Goal: Transaction & Acquisition: Book appointment/travel/reservation

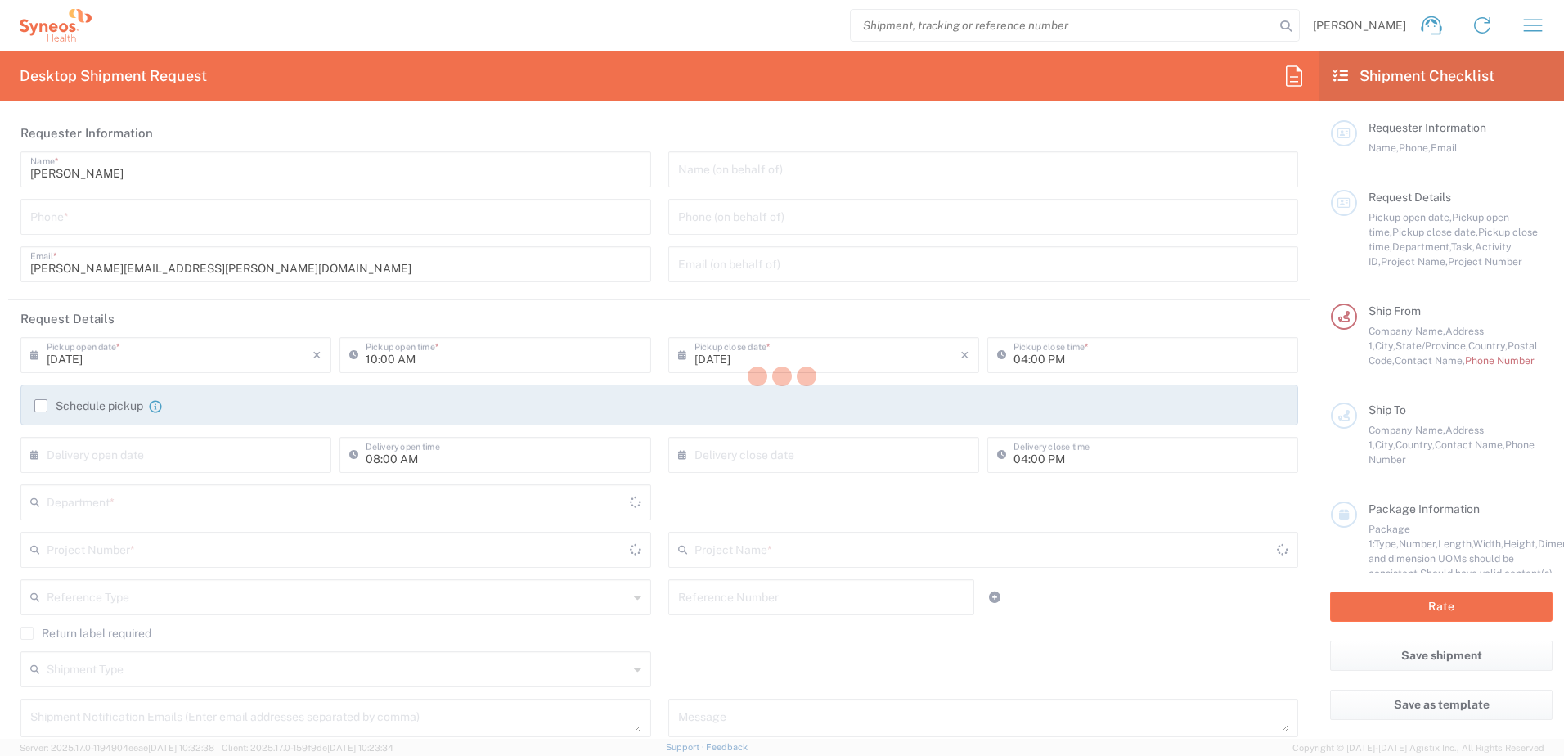
type input "[US_STATE]"
type input "[GEOGRAPHIC_DATA]"
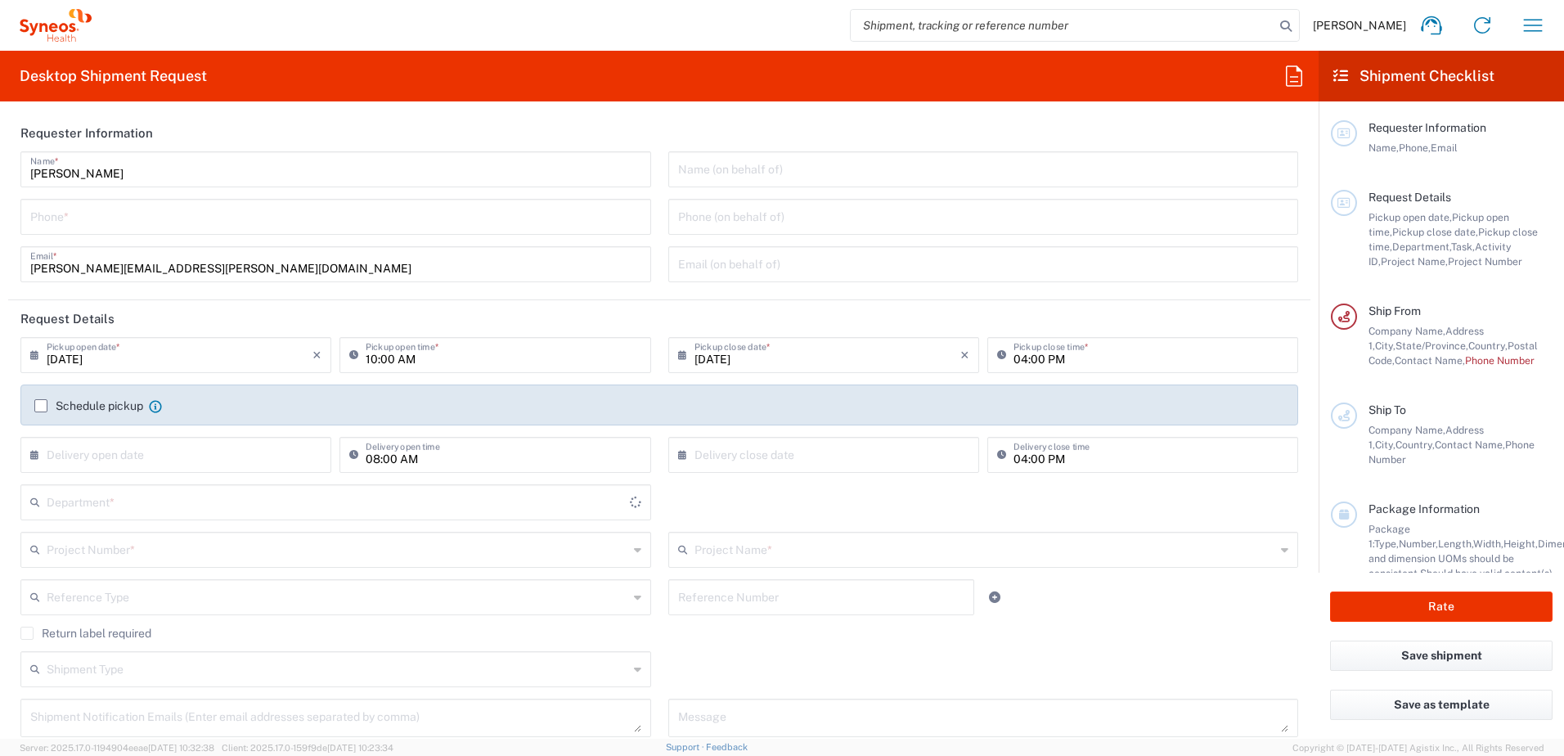
type input "3190"
click at [149, 228] on input "tel" at bounding box center [335, 215] width 611 height 29
type input "[PERSON_NAME] Rsrch Grp ([GEOGRAPHIC_DATA]) In"
type input "3035422248"
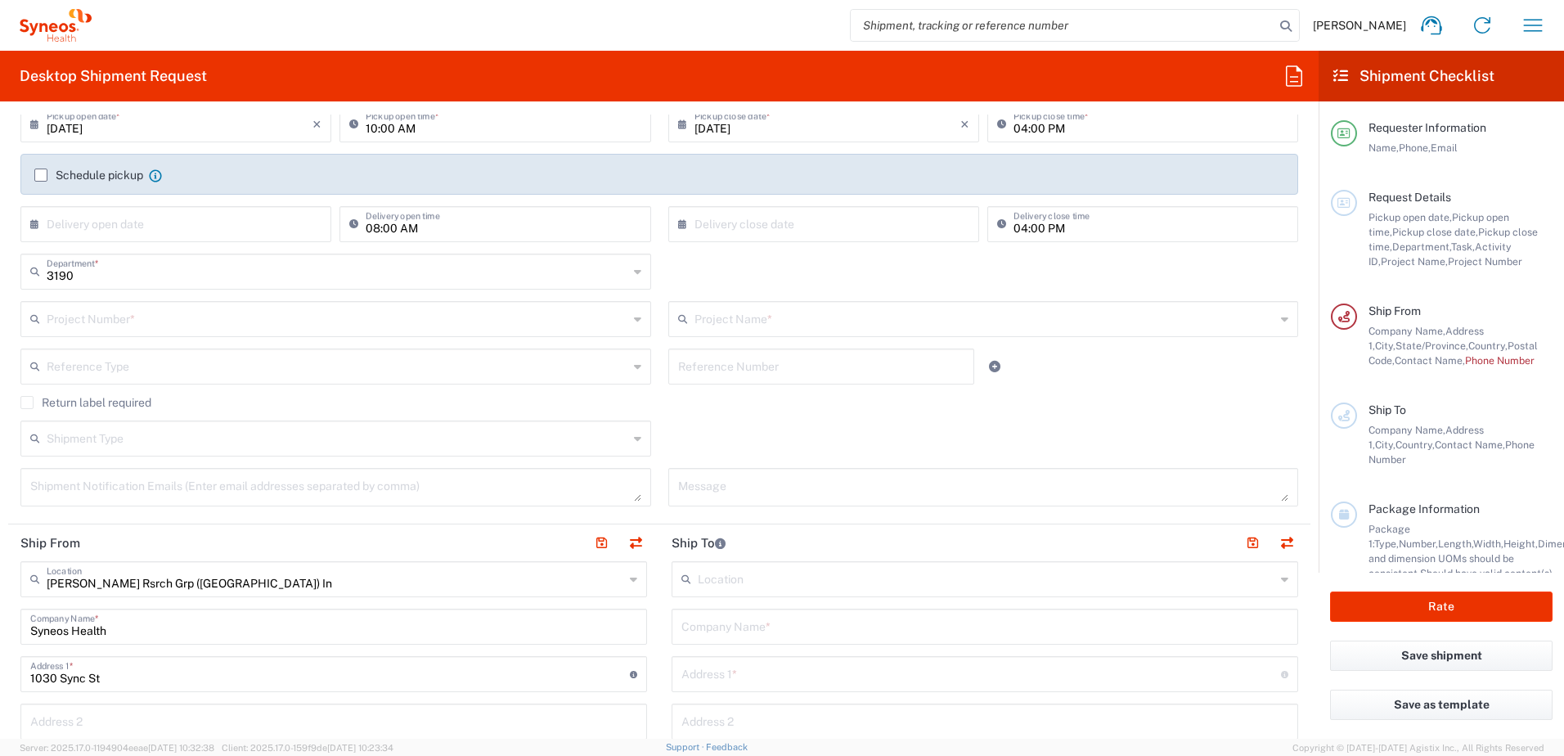
scroll to position [245, 0]
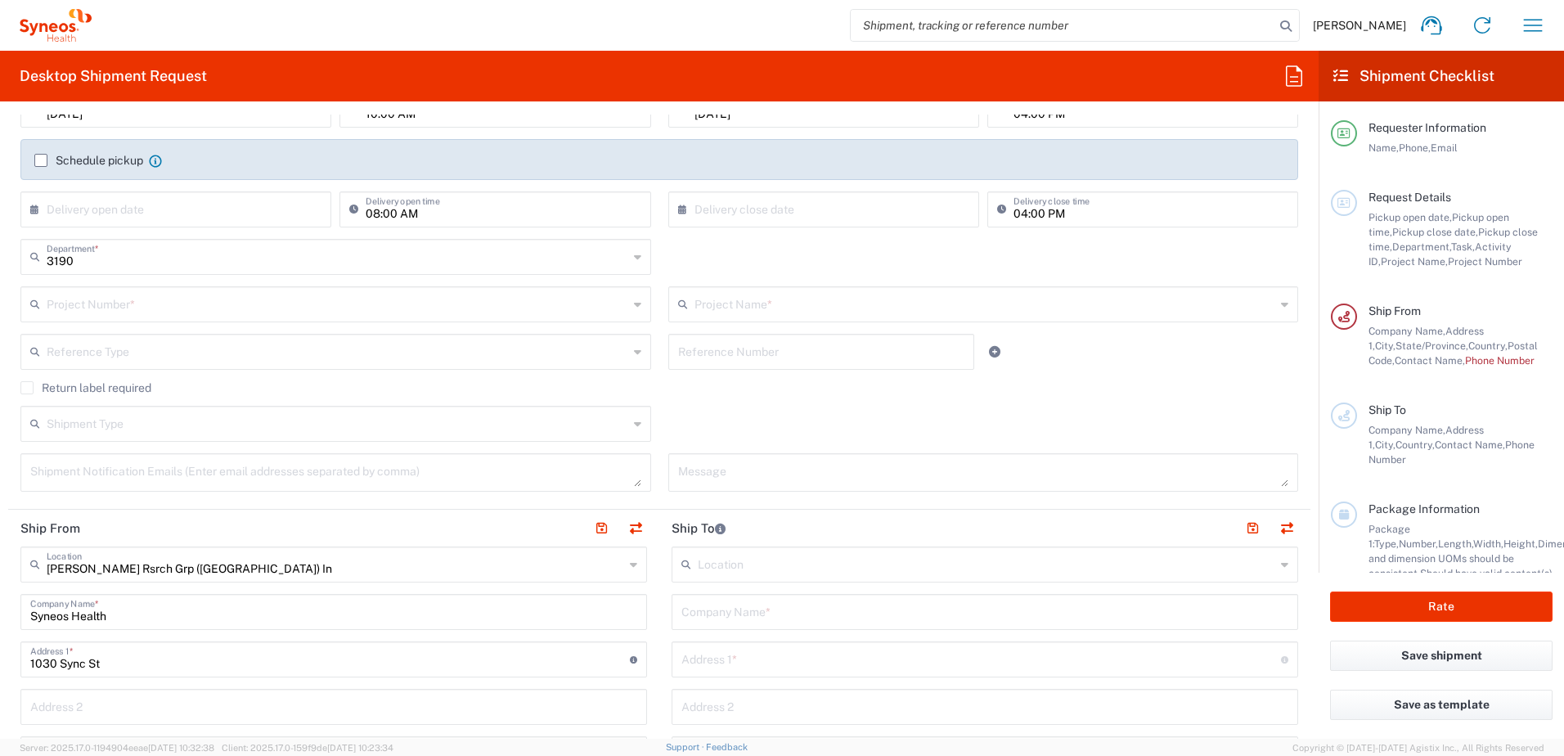
click at [92, 304] on input "text" at bounding box center [338, 303] width 582 height 29
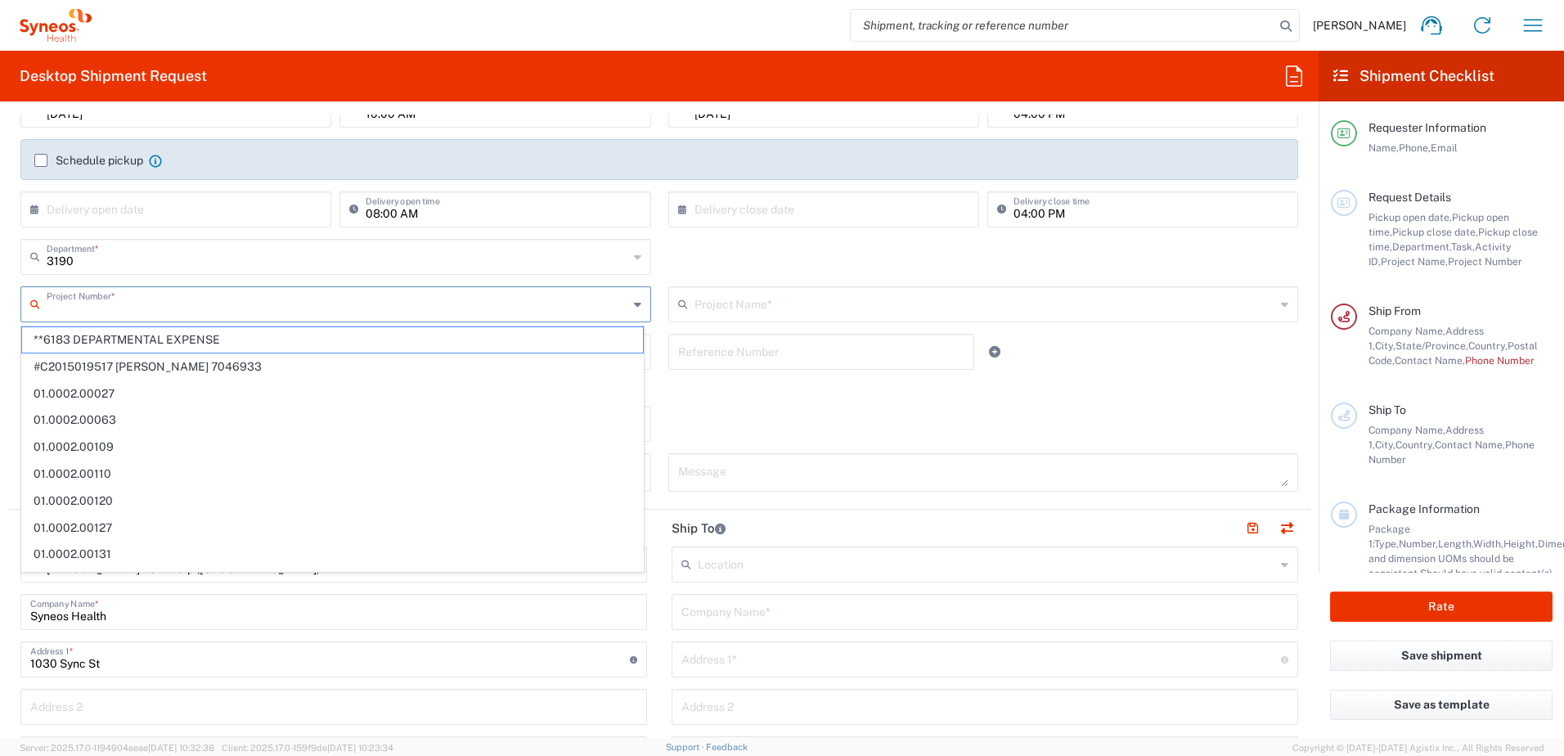
type input "o"
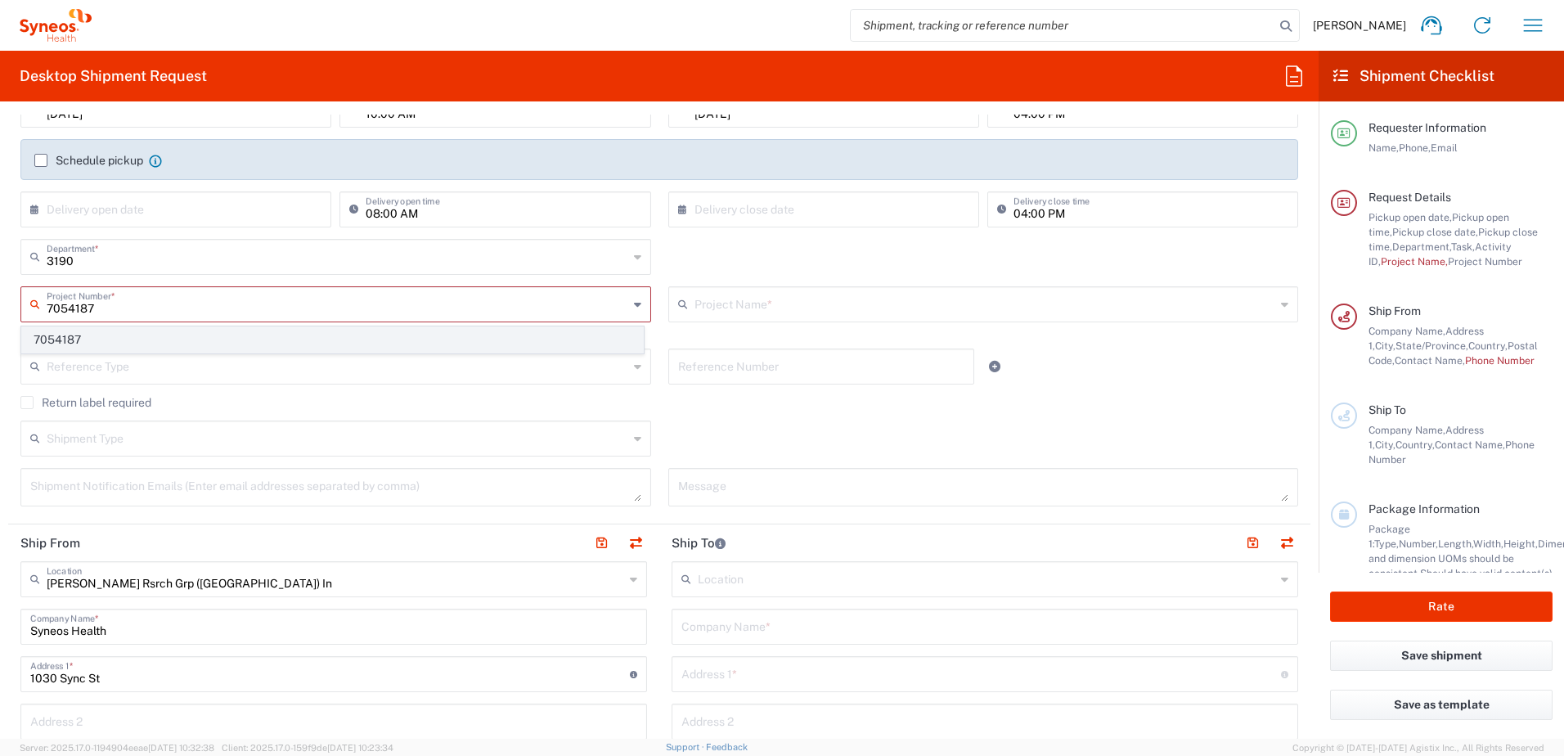
type input "7054187"
click at [61, 340] on span "7054187" at bounding box center [332, 339] width 621 height 25
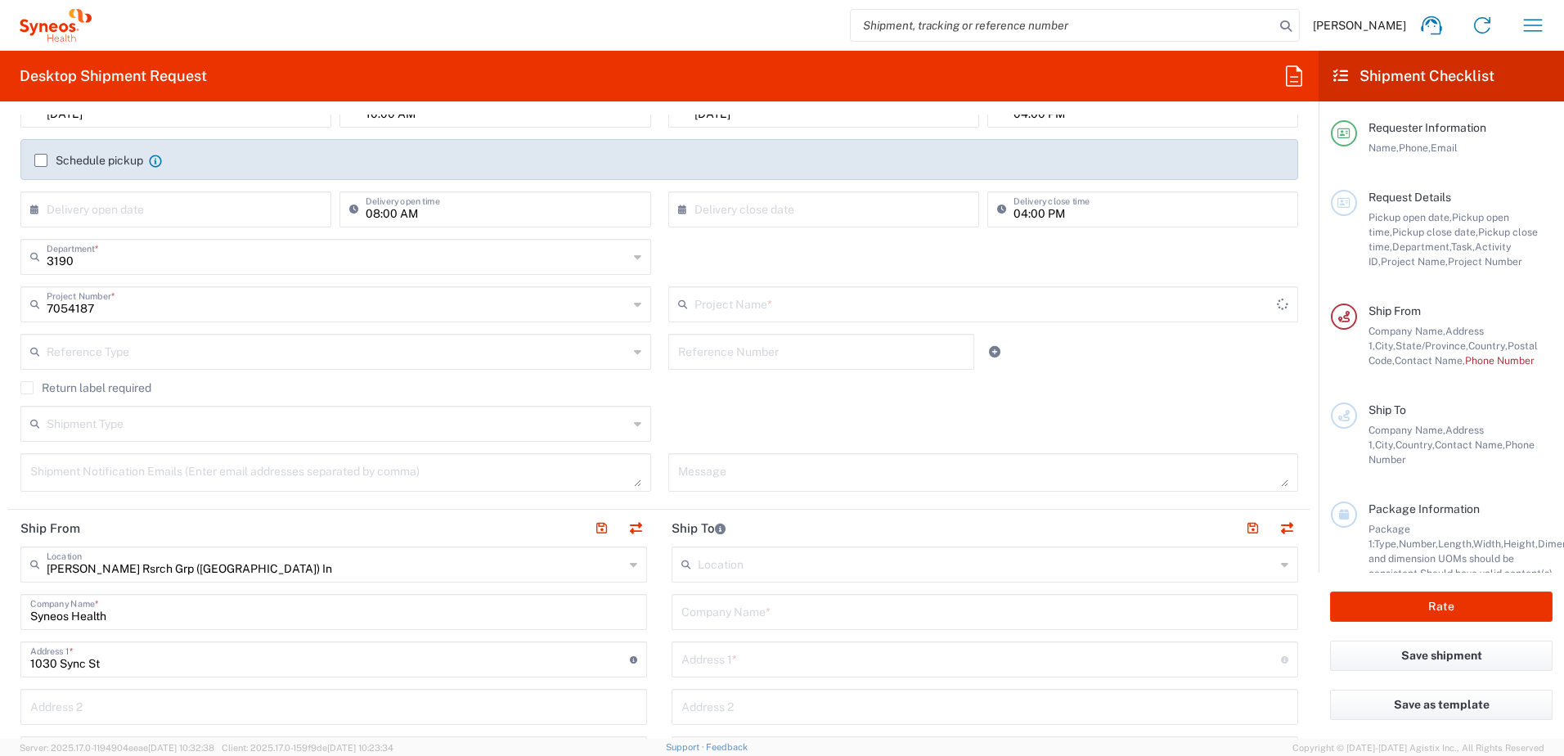
type input "802-WWC-015"
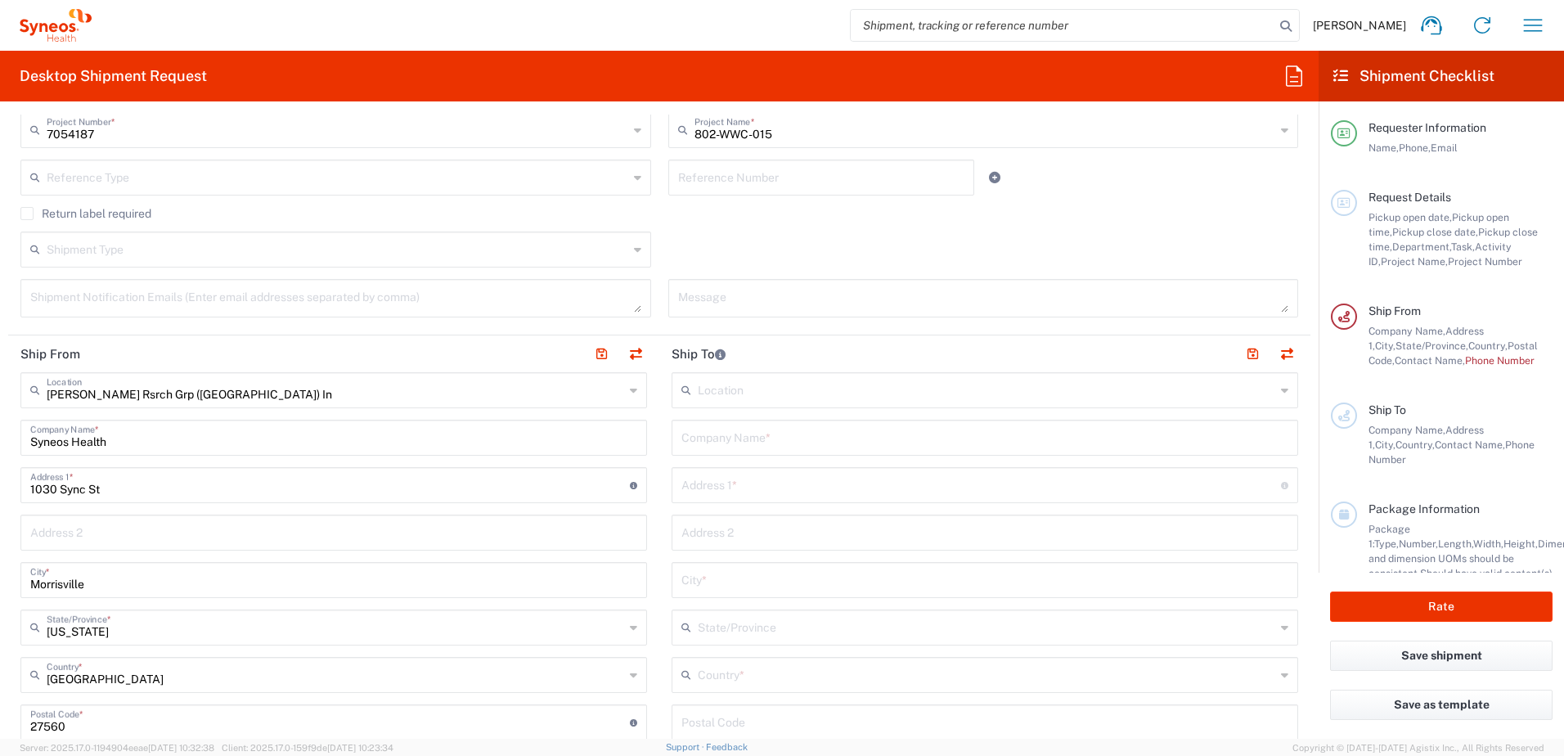
scroll to position [573, 0]
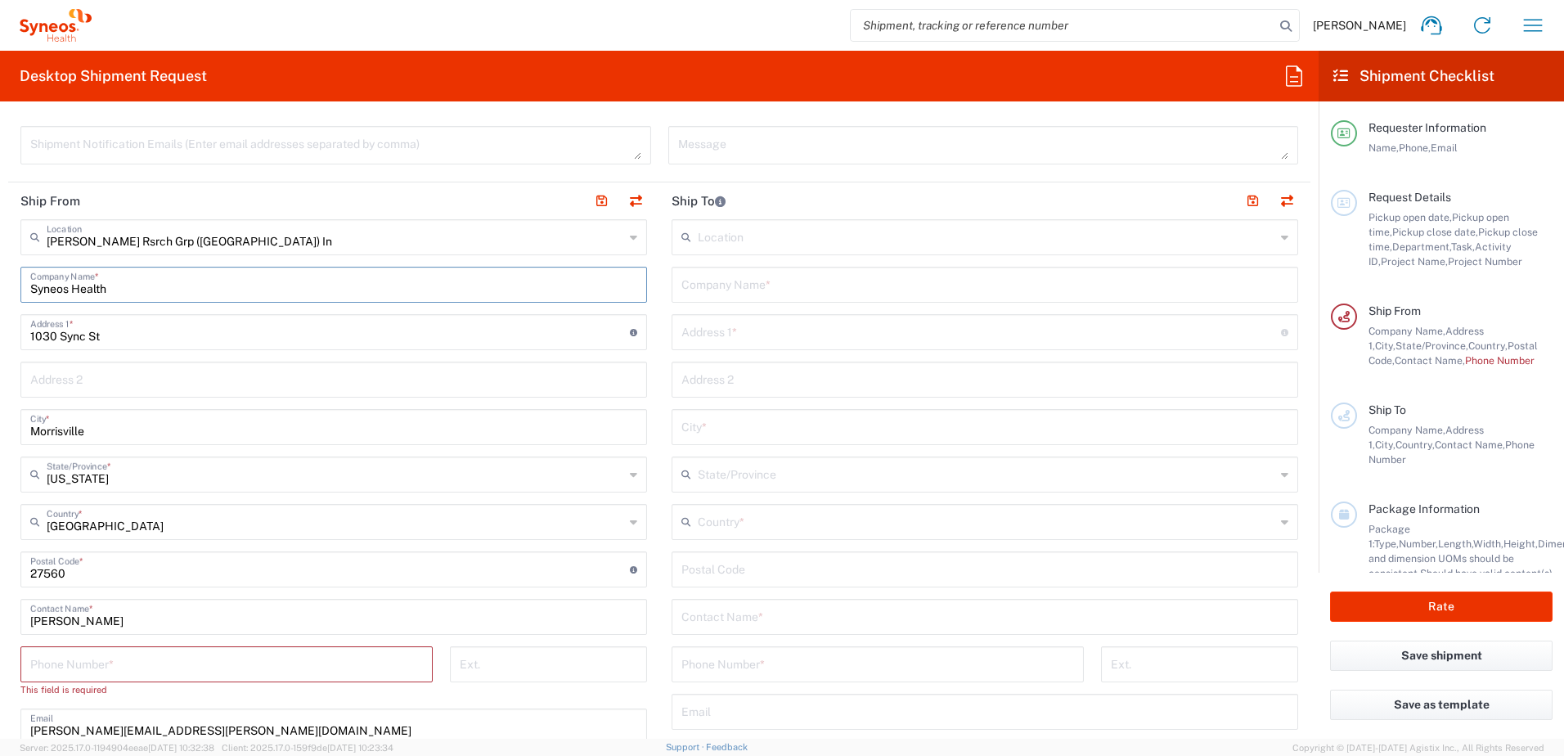
drag, startPoint x: 157, startPoint y: 287, endPoint x: -145, endPoint y: 272, distance: 302.3
click at [0, 272] on html "[PERSON_NAME] Home Shipment estimator Shipment tracking Desktop shipment reques…" at bounding box center [782, 378] width 1564 height 756
type input "i"
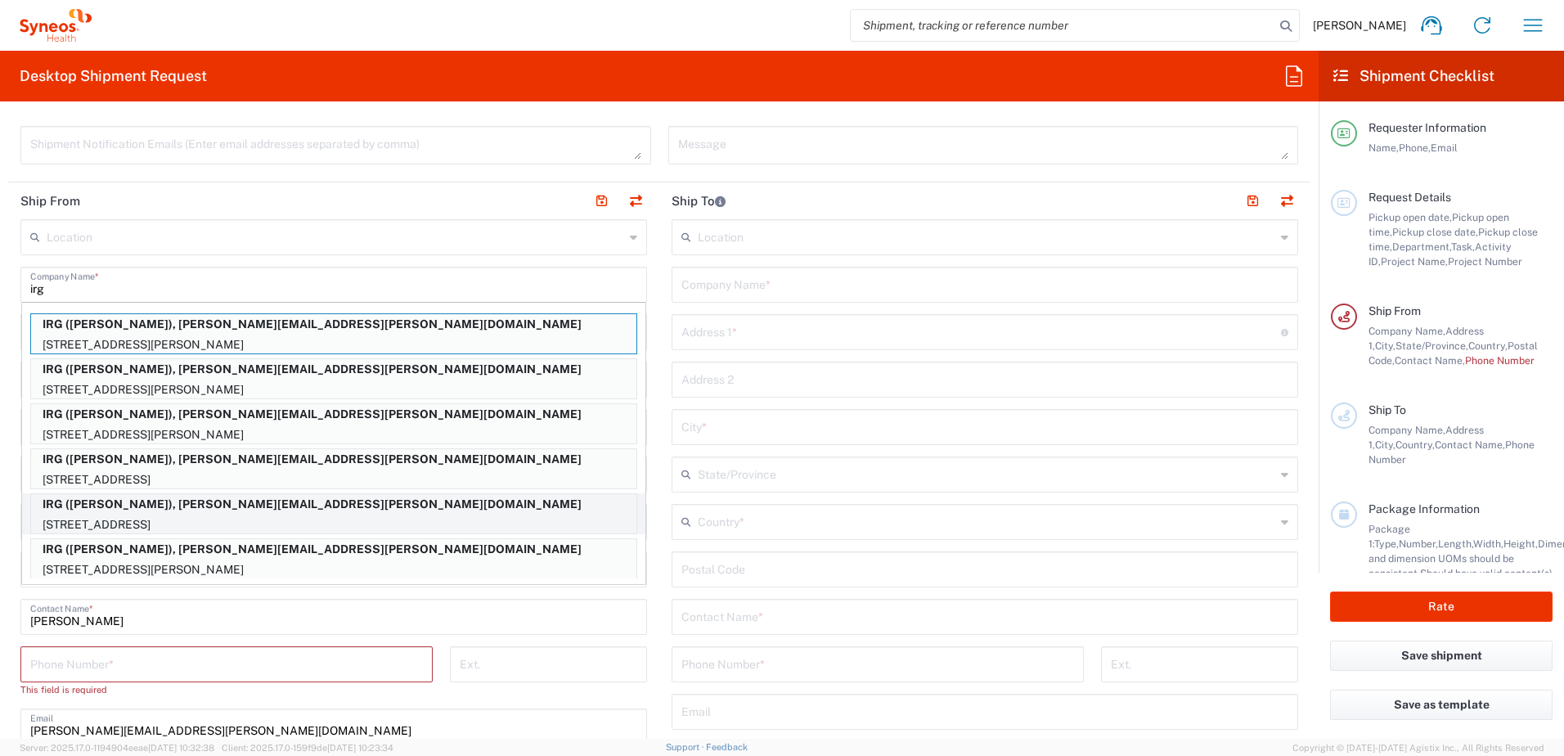
click at [151, 515] on p "[STREET_ADDRESS]" at bounding box center [333, 525] width 605 height 20
type input "IRG"
type input "[STREET_ADDRESS]"
type input "[GEOGRAPHIC_DATA]"
type input "[US_STATE]"
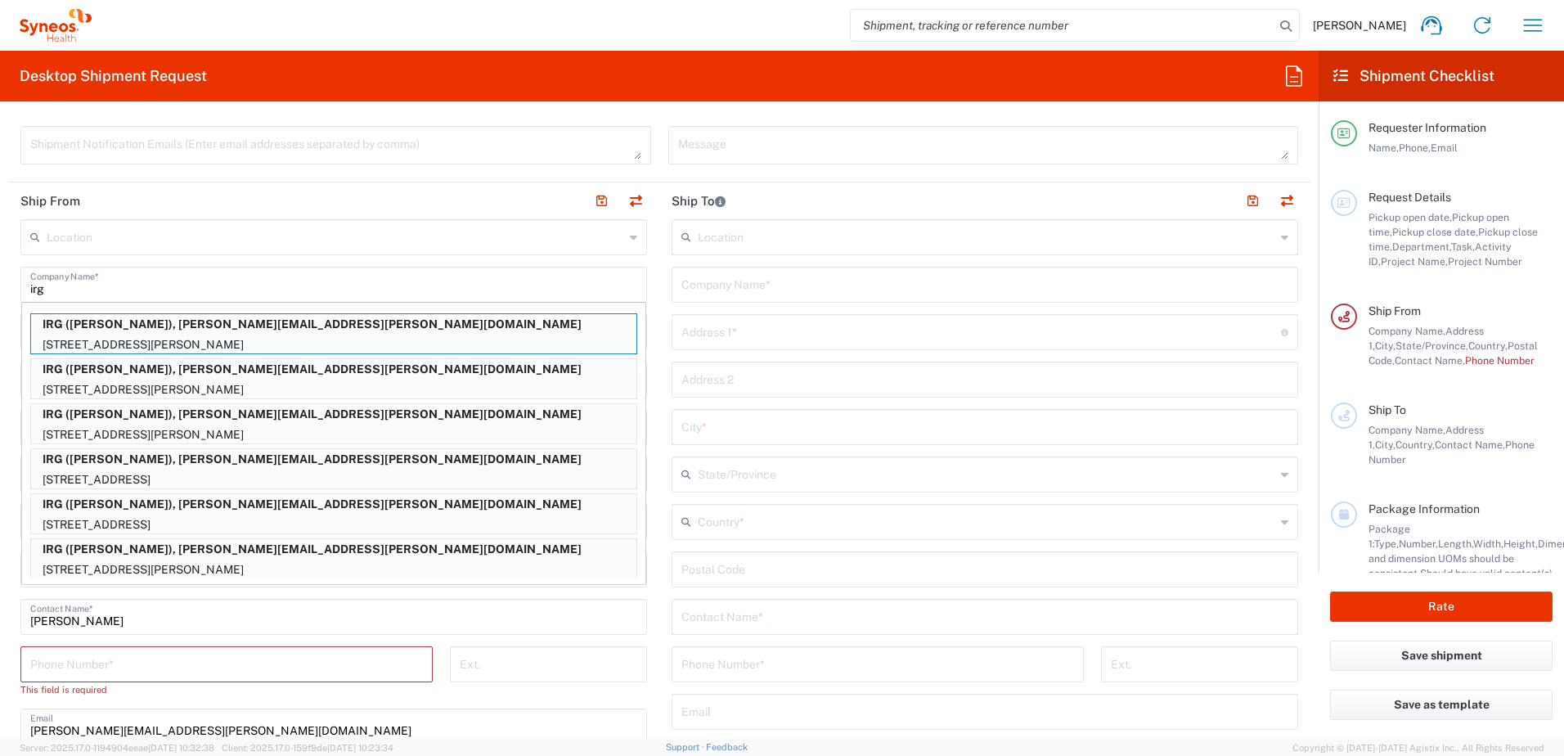
type input "23111"
type input "[PERSON_NAME]"
type input "8046980652"
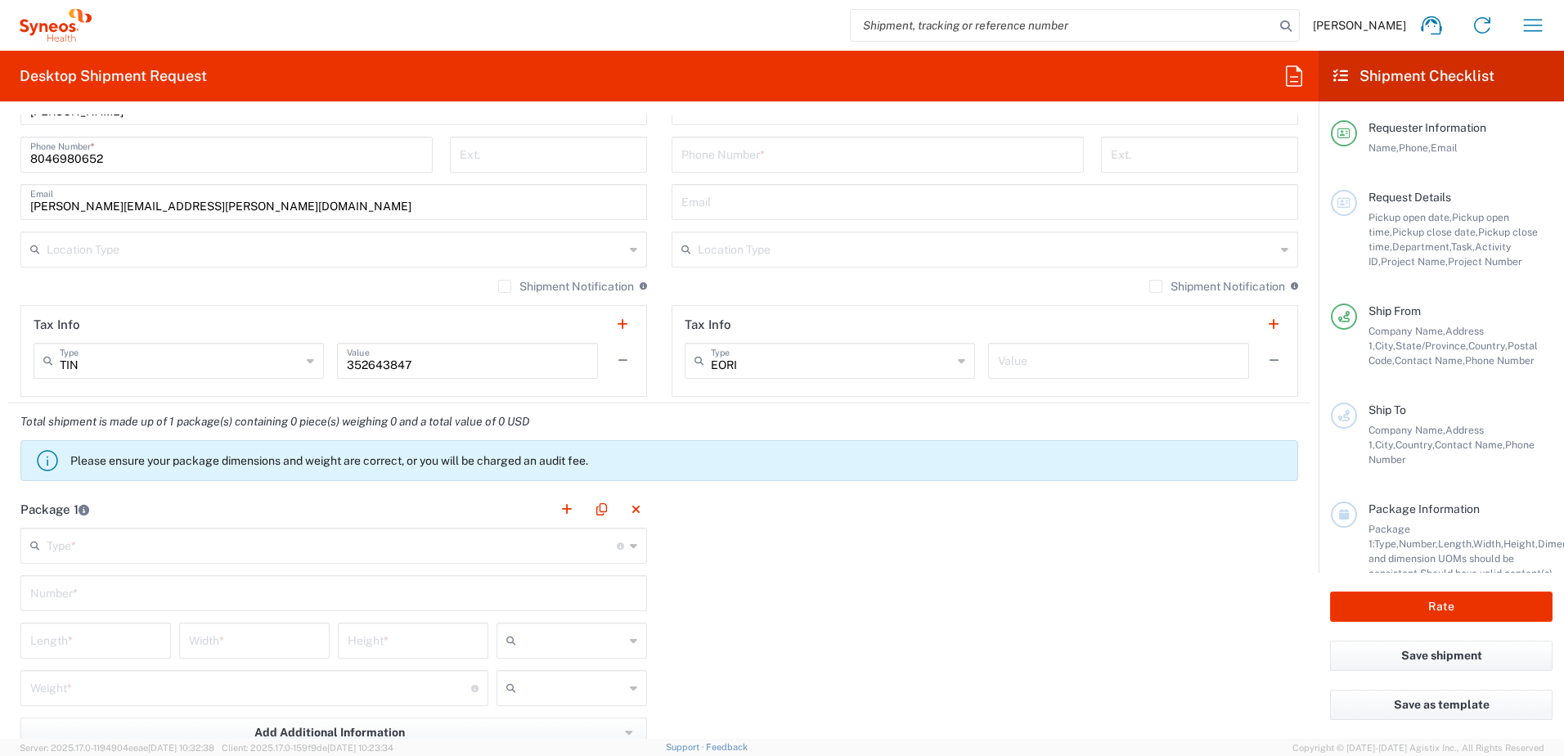
scroll to position [1309, 0]
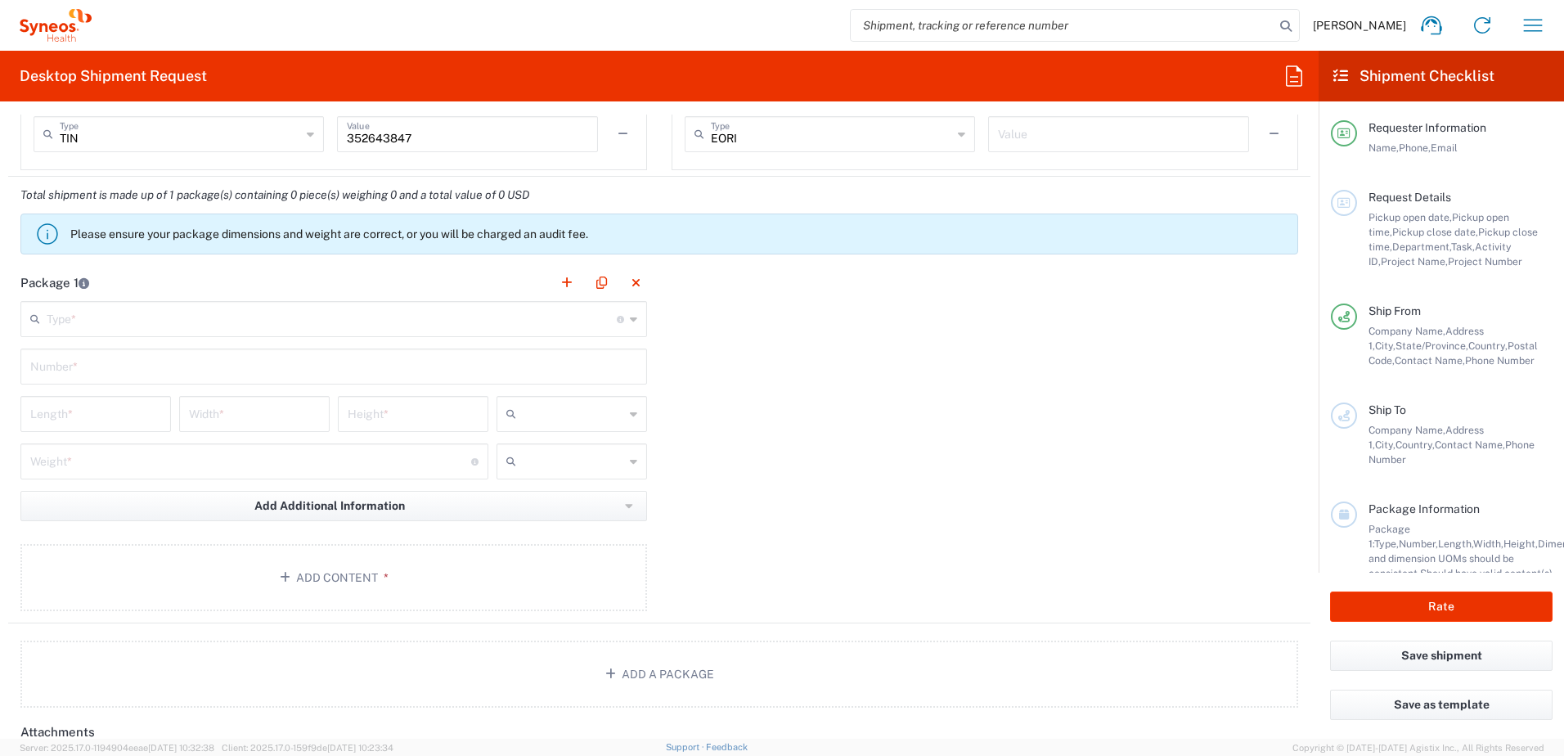
click at [82, 328] on input "text" at bounding box center [332, 318] width 570 height 29
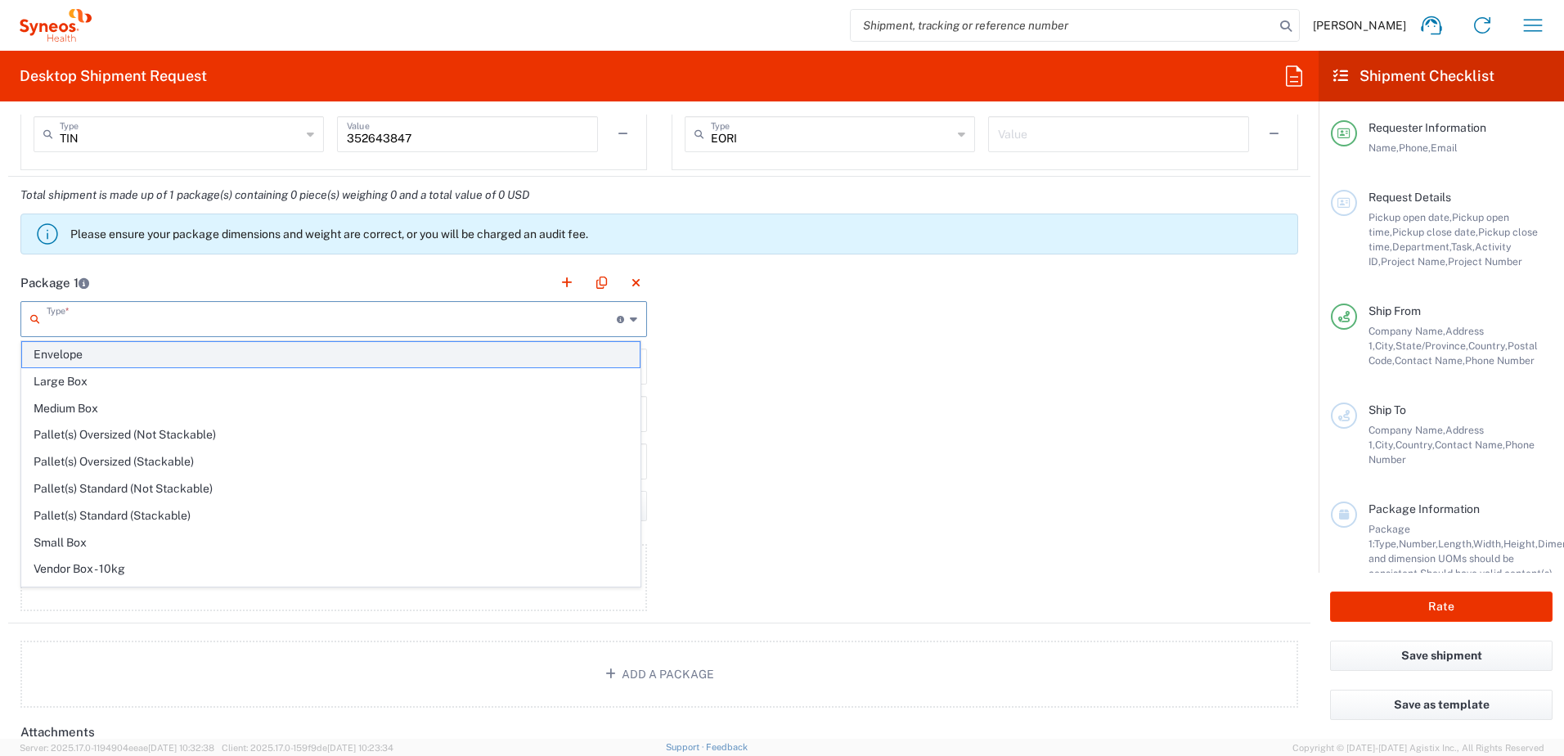
click at [107, 358] on span "Envelope" at bounding box center [331, 354] width 618 height 25
type input "Envelope"
type input "1"
type input "9.5"
type input "12.5"
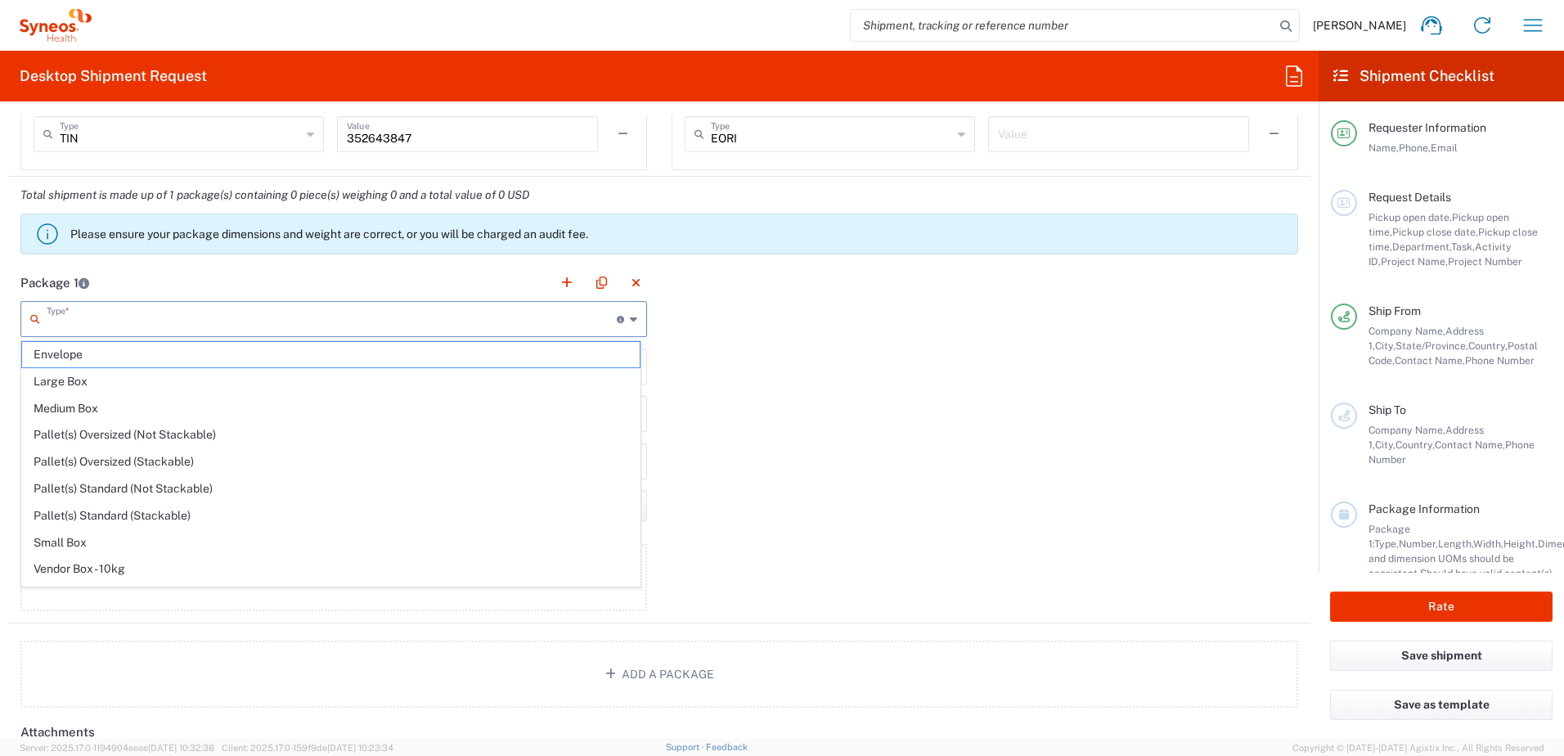
type input "0.25"
type input "in"
type input "0.45"
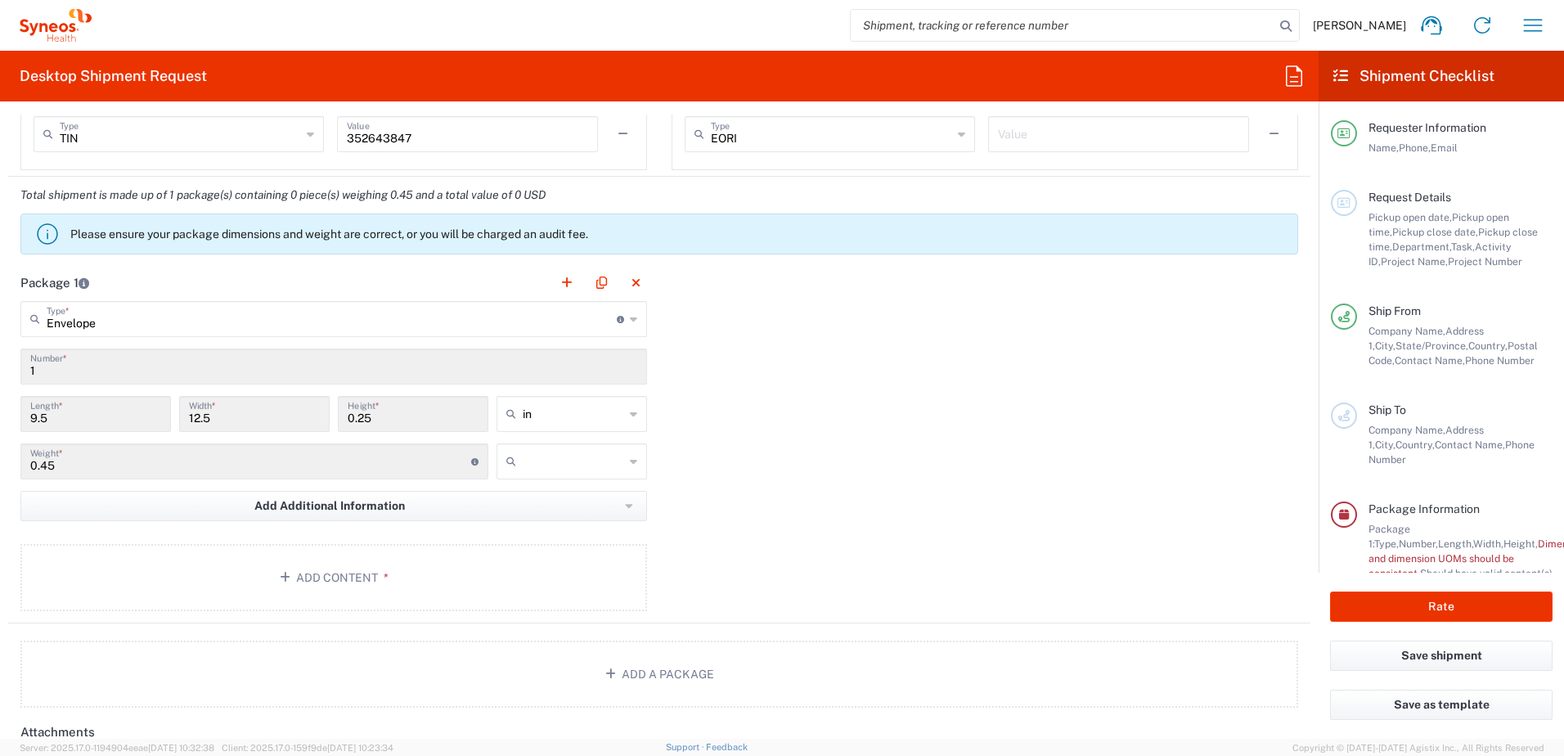
click at [581, 461] on input "text" at bounding box center [573, 461] width 101 height 26
click at [571, 515] on span "lbs" at bounding box center [566, 523] width 146 height 25
type input "lbs"
click at [325, 562] on button "Add Content *" at bounding box center [333, 577] width 627 height 67
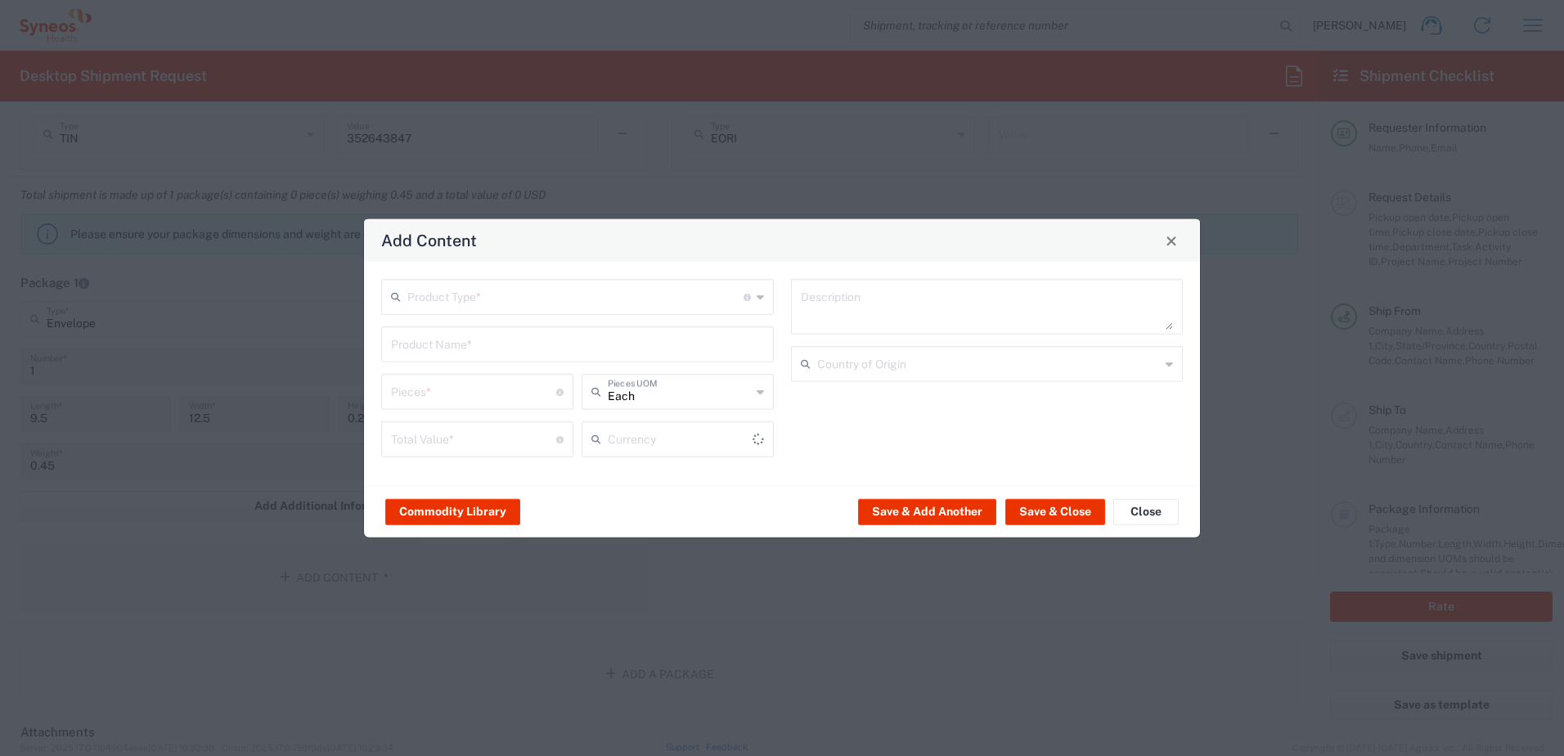
type input "US Dollar"
click at [450, 296] on input "text" at bounding box center [575, 295] width 336 height 29
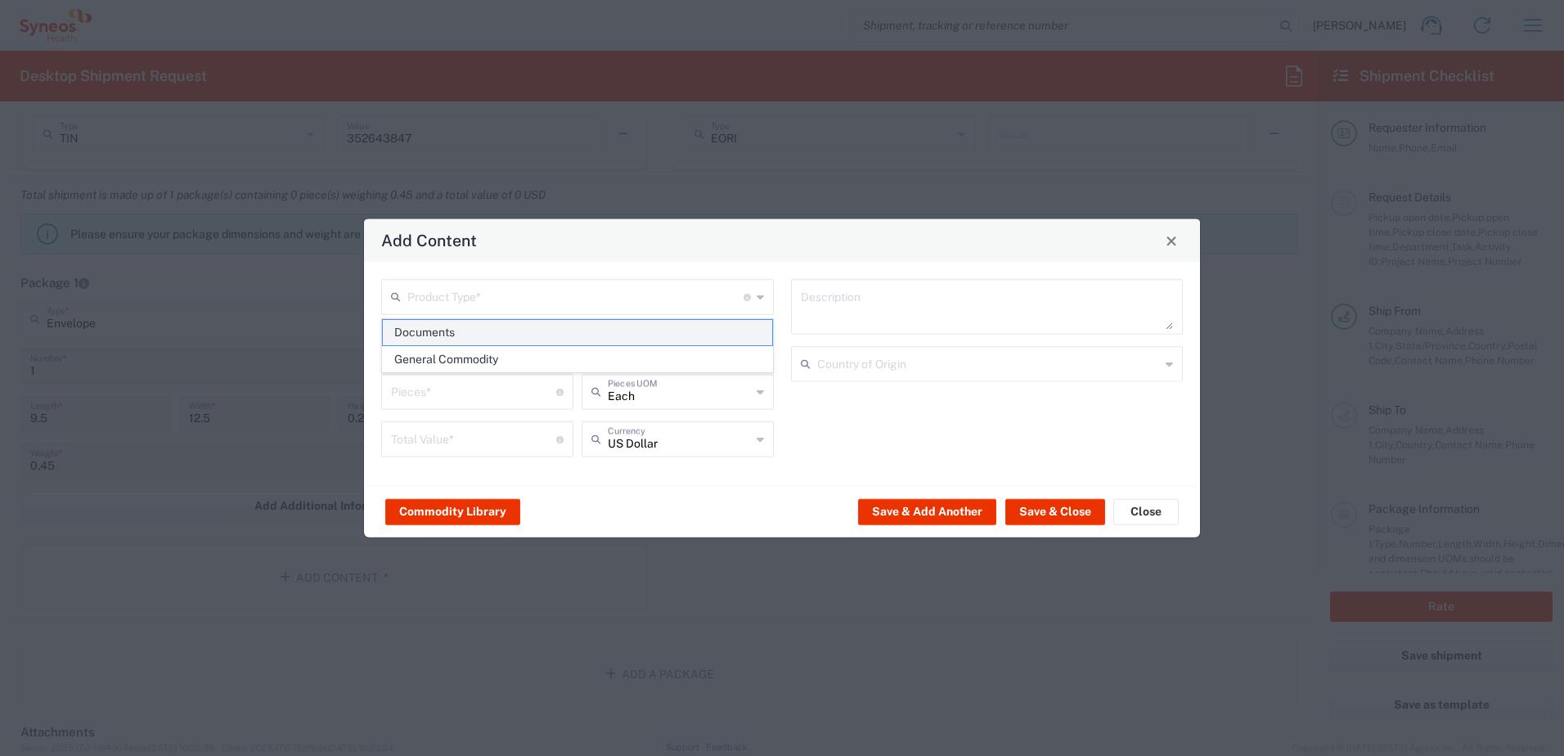
click at [460, 337] on span "Documents" at bounding box center [577, 332] width 389 height 25
type input "Documents"
type input "1"
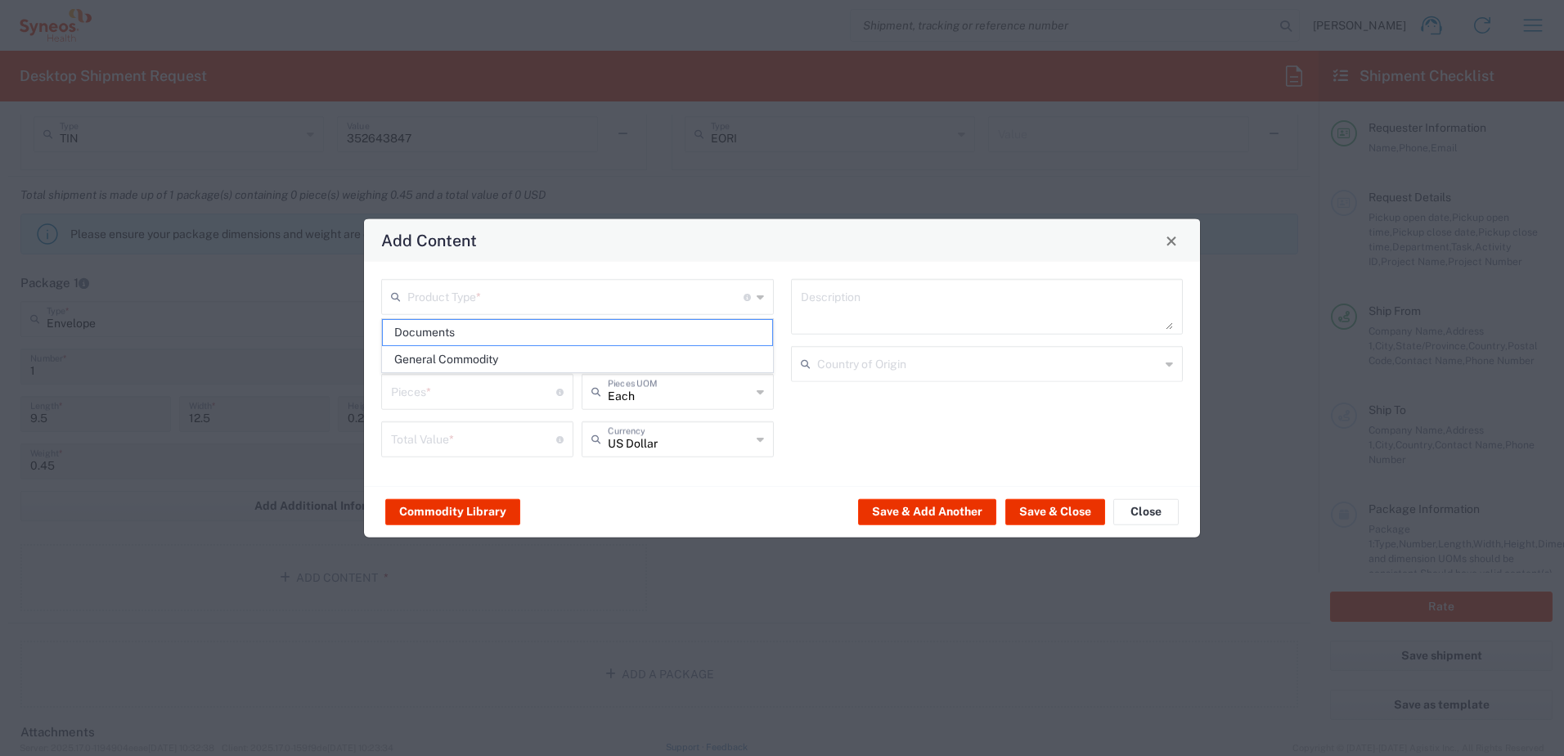
type textarea "Documents"
click at [1078, 510] on button "Save & Close" at bounding box center [1056, 511] width 100 height 26
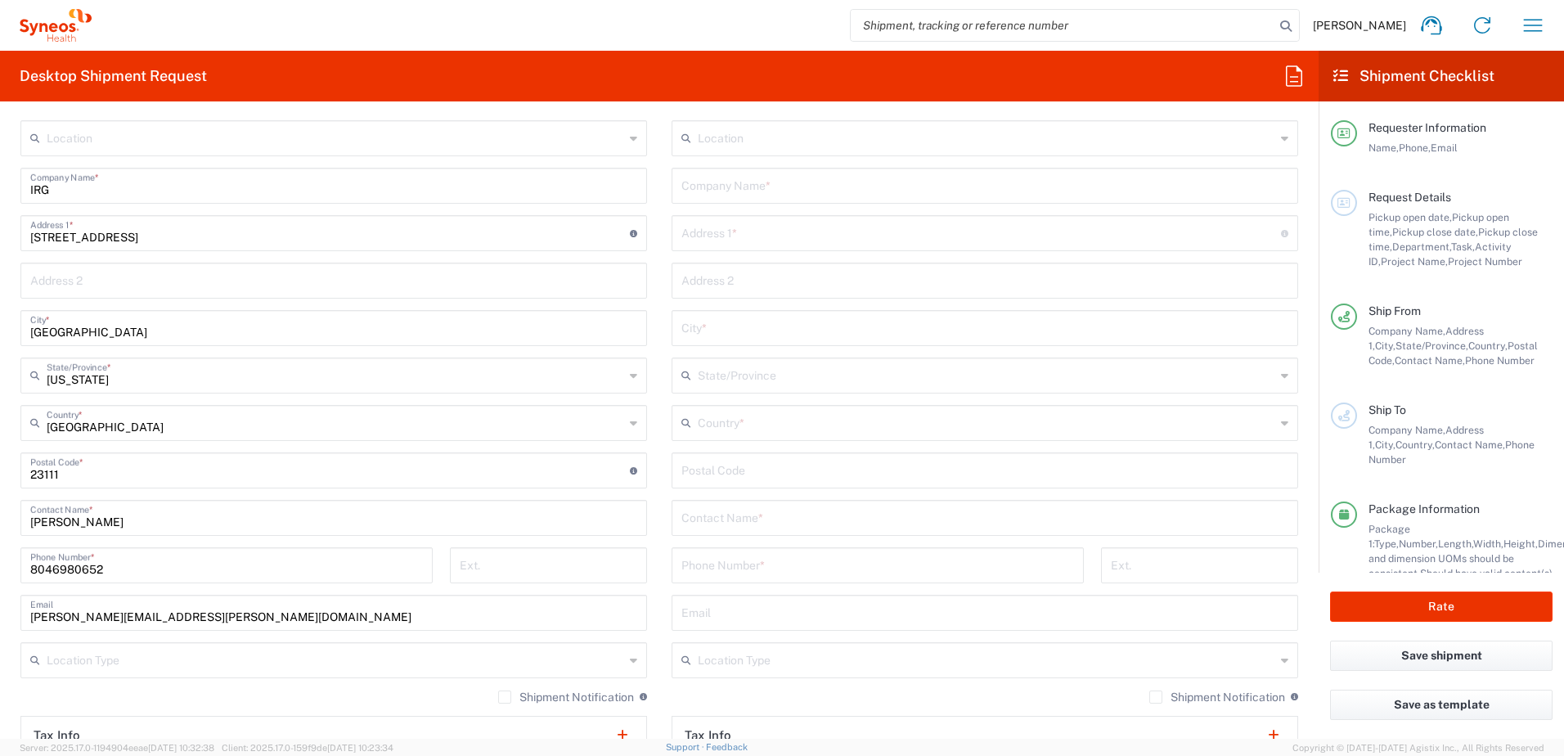
scroll to position [736, 0]
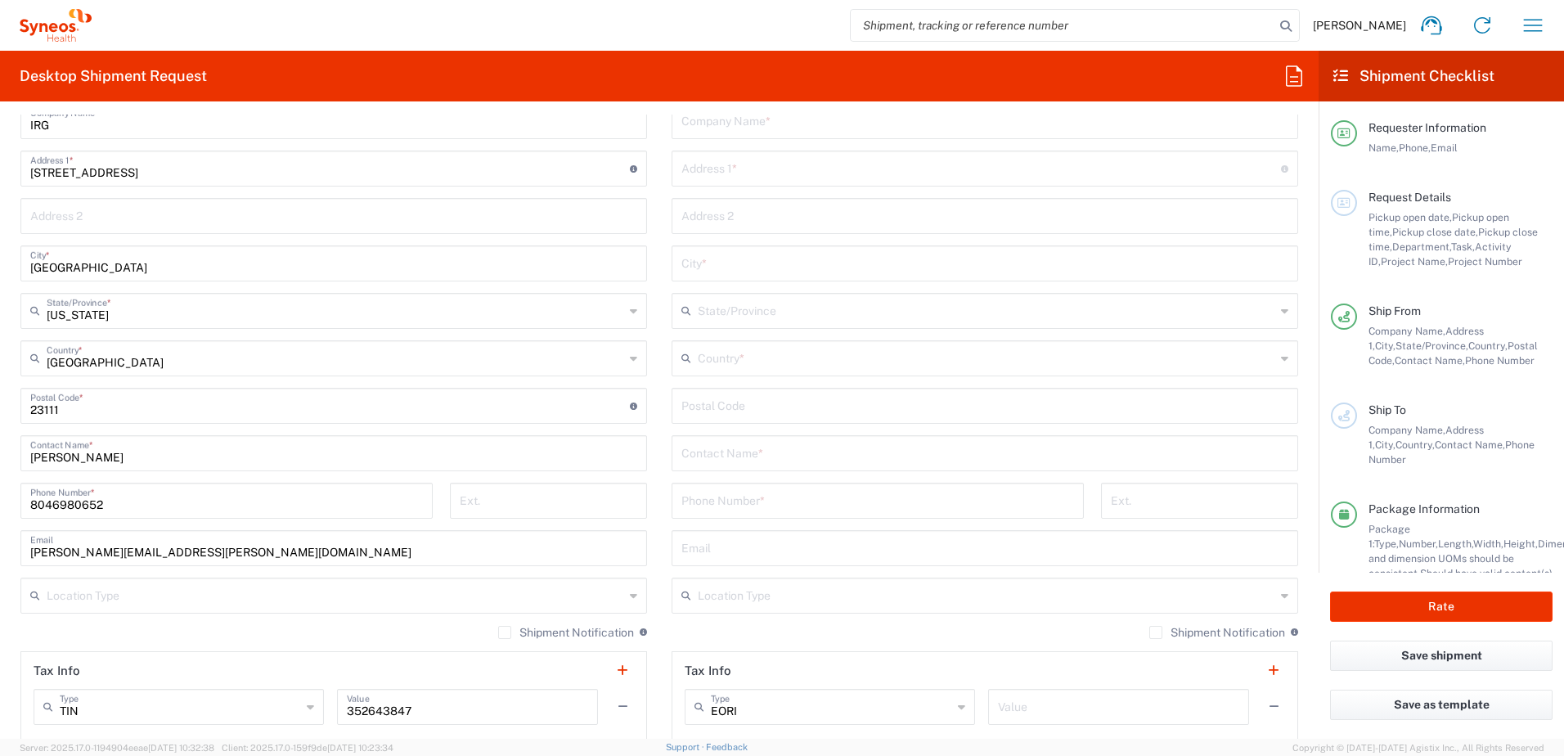
click at [789, 457] on input "text" at bounding box center [985, 452] width 607 height 29
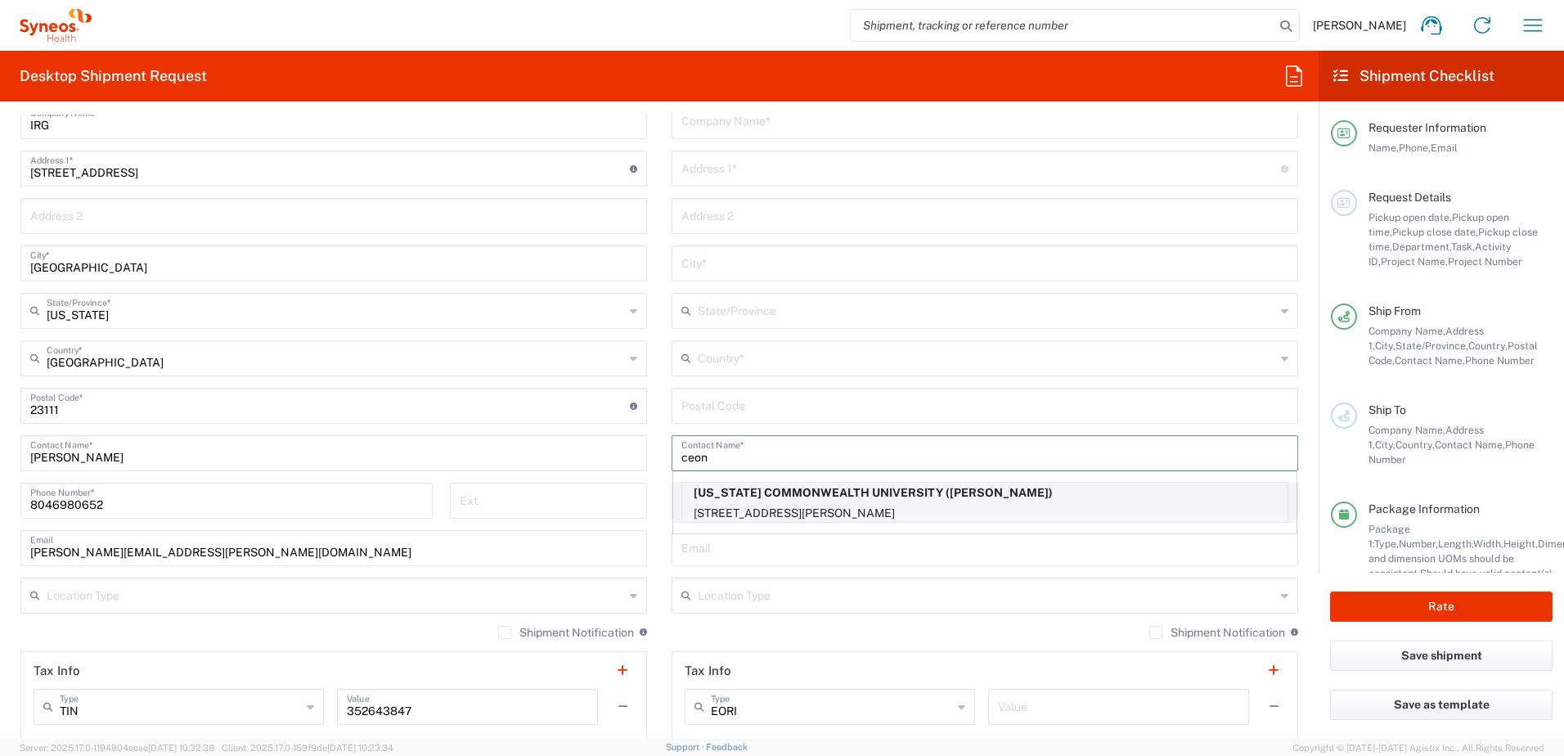
type input "ceon"
click at [763, 515] on p "[STREET_ADDRESS][PERSON_NAME]" at bounding box center [984, 513] width 605 height 20
type input "[US_STATE][GEOGRAPHIC_DATA]"
type input "[STREET_ADDRESS][PERSON_NAME]"
type input "ROOM 6-060"
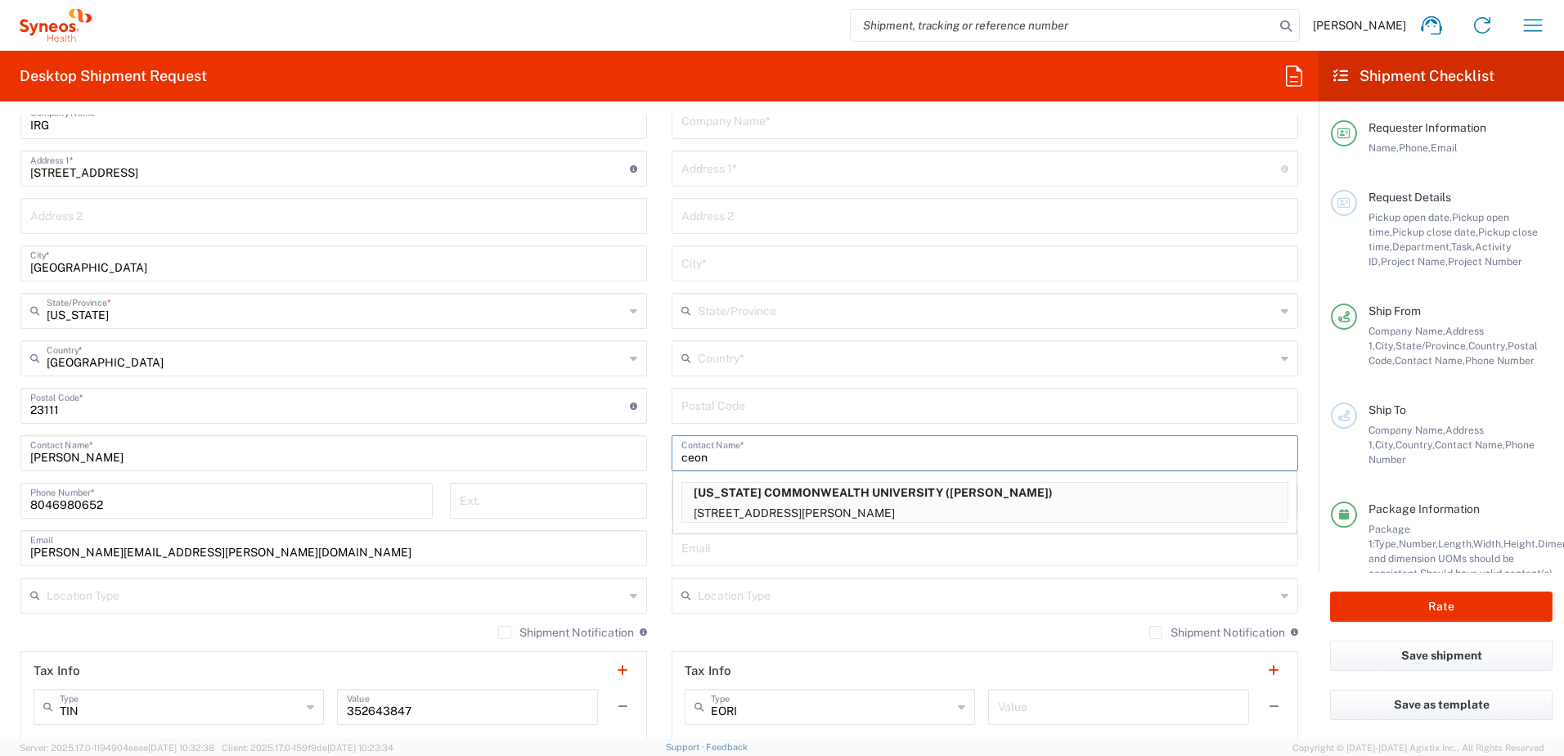
type input "[GEOGRAPHIC_DATA]"
type input "23298"
type input "[PERSON_NAME]"
type input "8043964663"
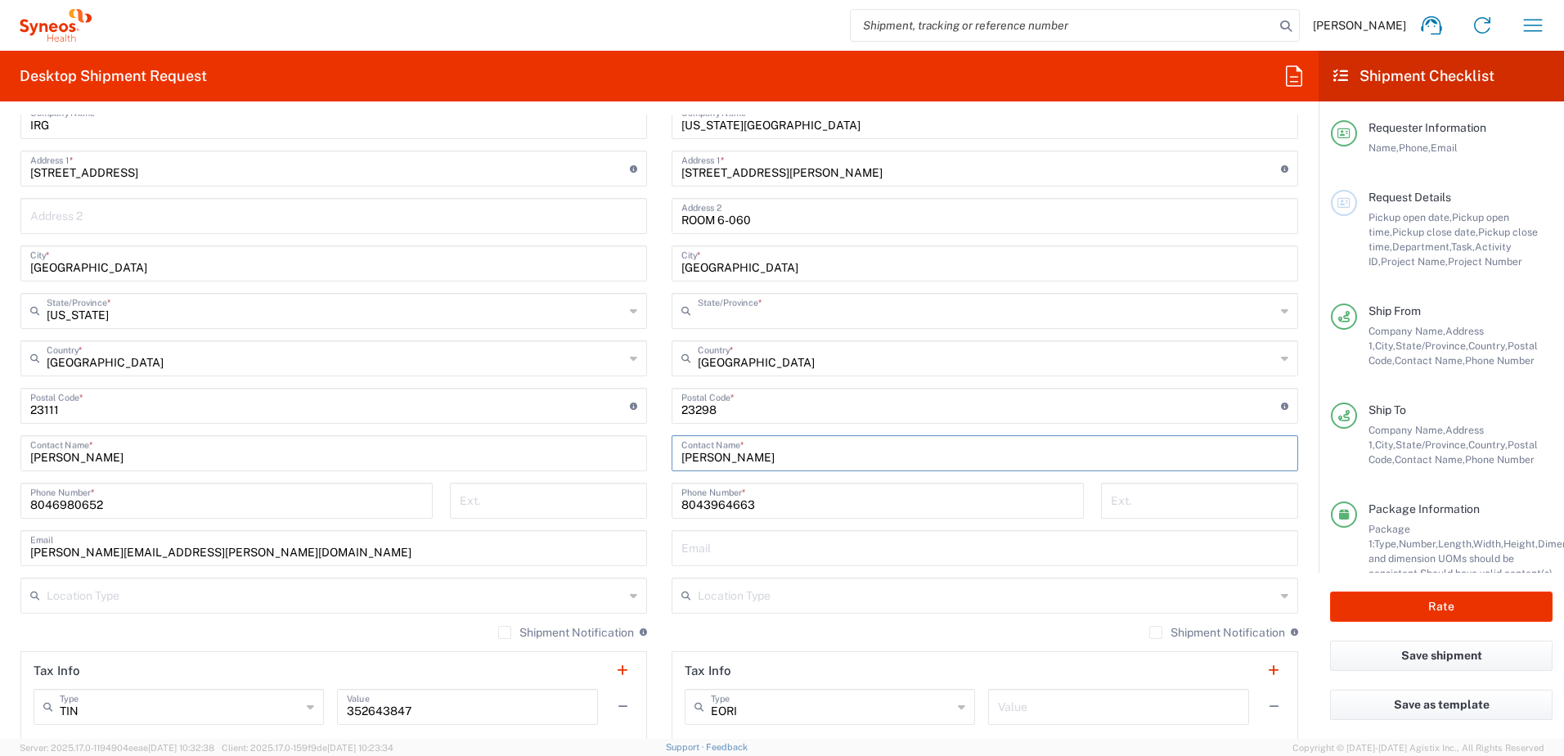
type input "[US_STATE]"
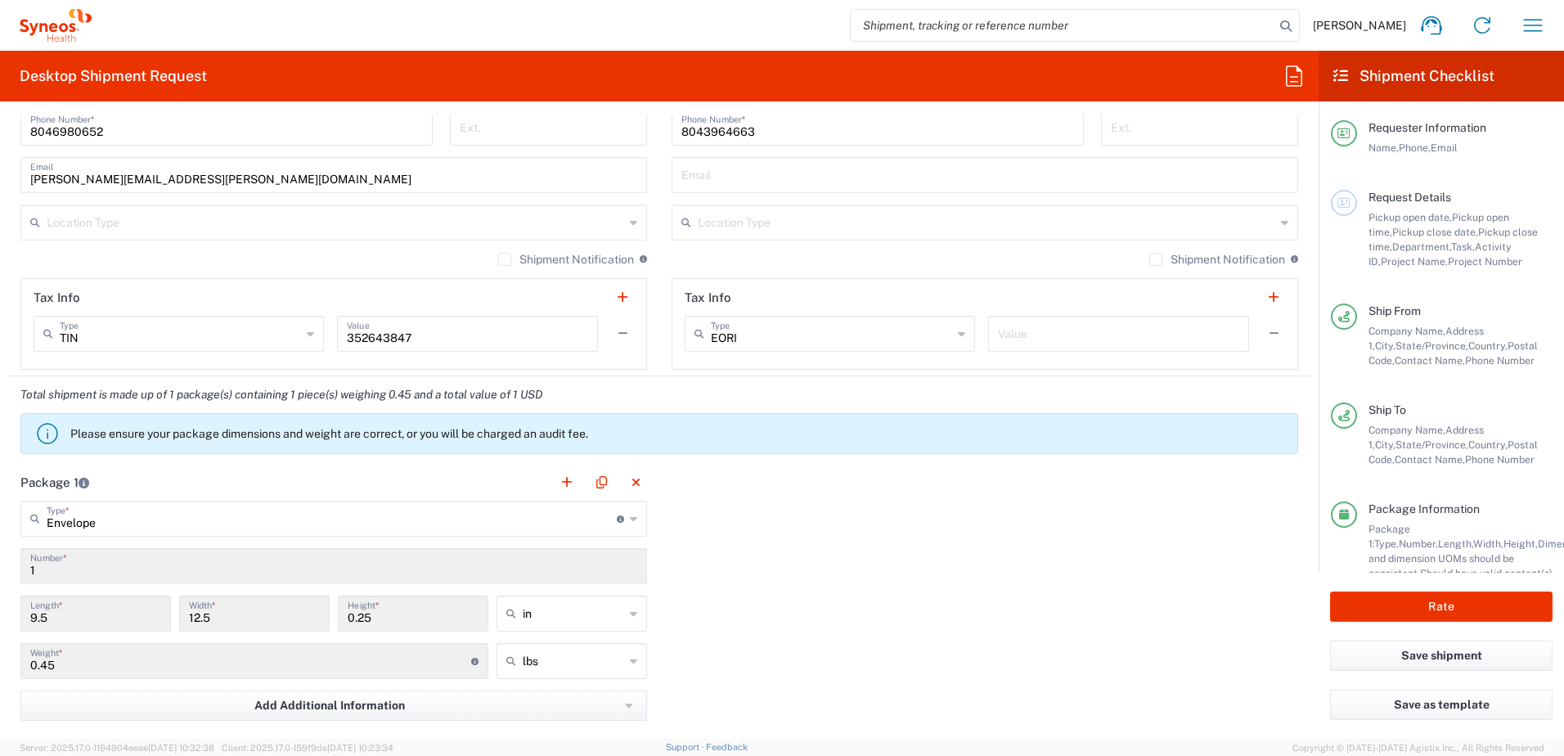
scroll to position [1146, 0]
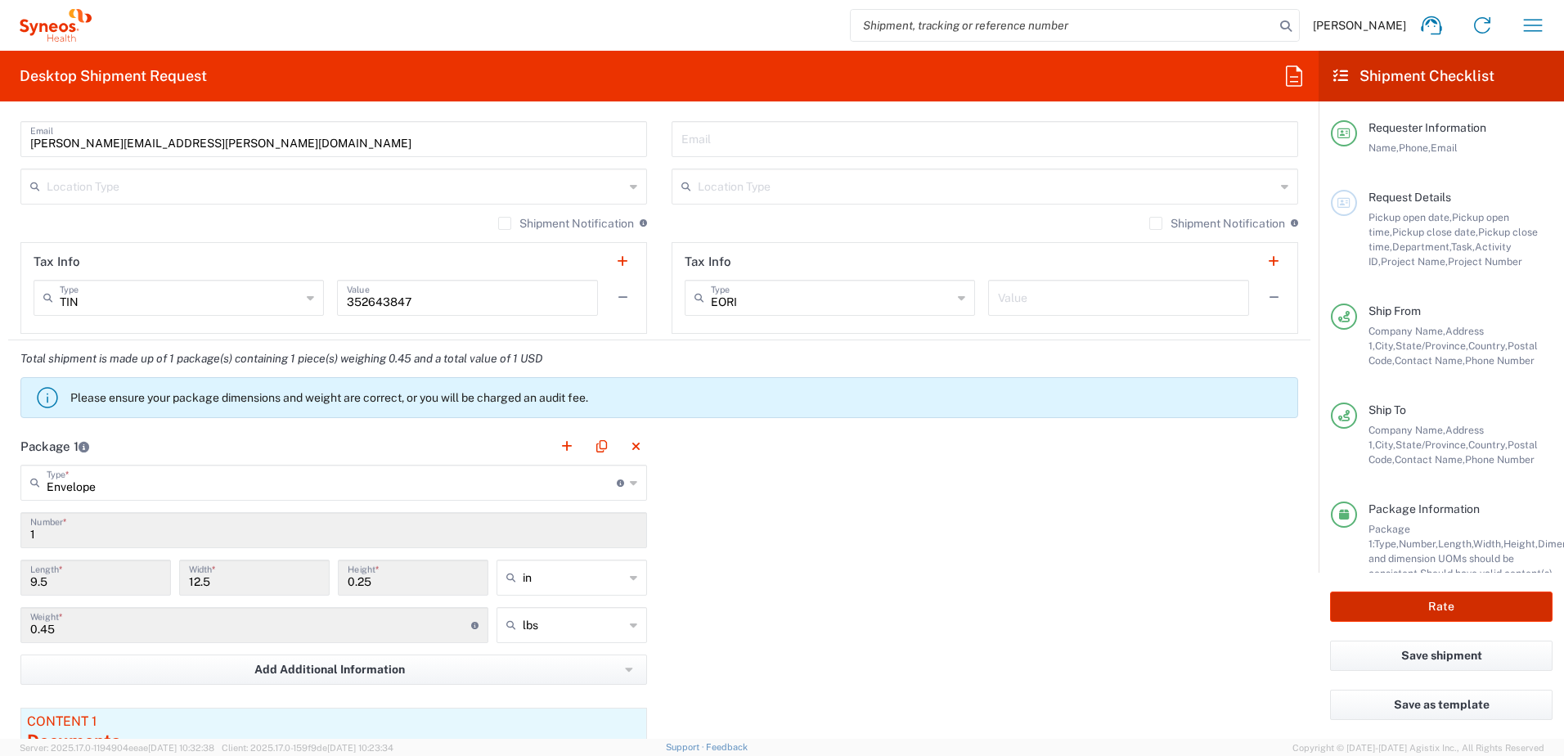
click at [1375, 606] on button "Rate" at bounding box center [1441, 607] width 223 height 30
type input "7054187"
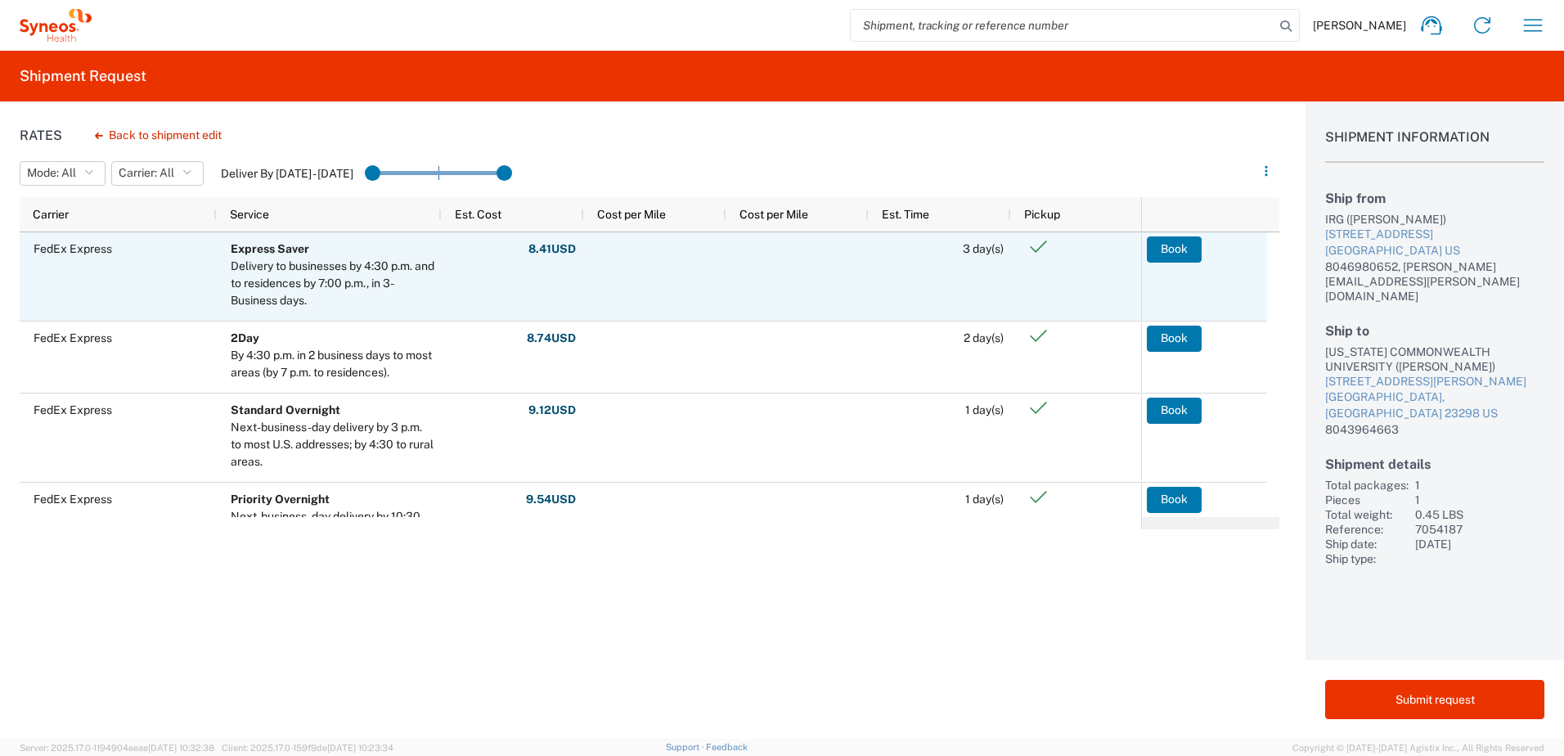
click at [1172, 255] on button "Book" at bounding box center [1174, 249] width 55 height 26
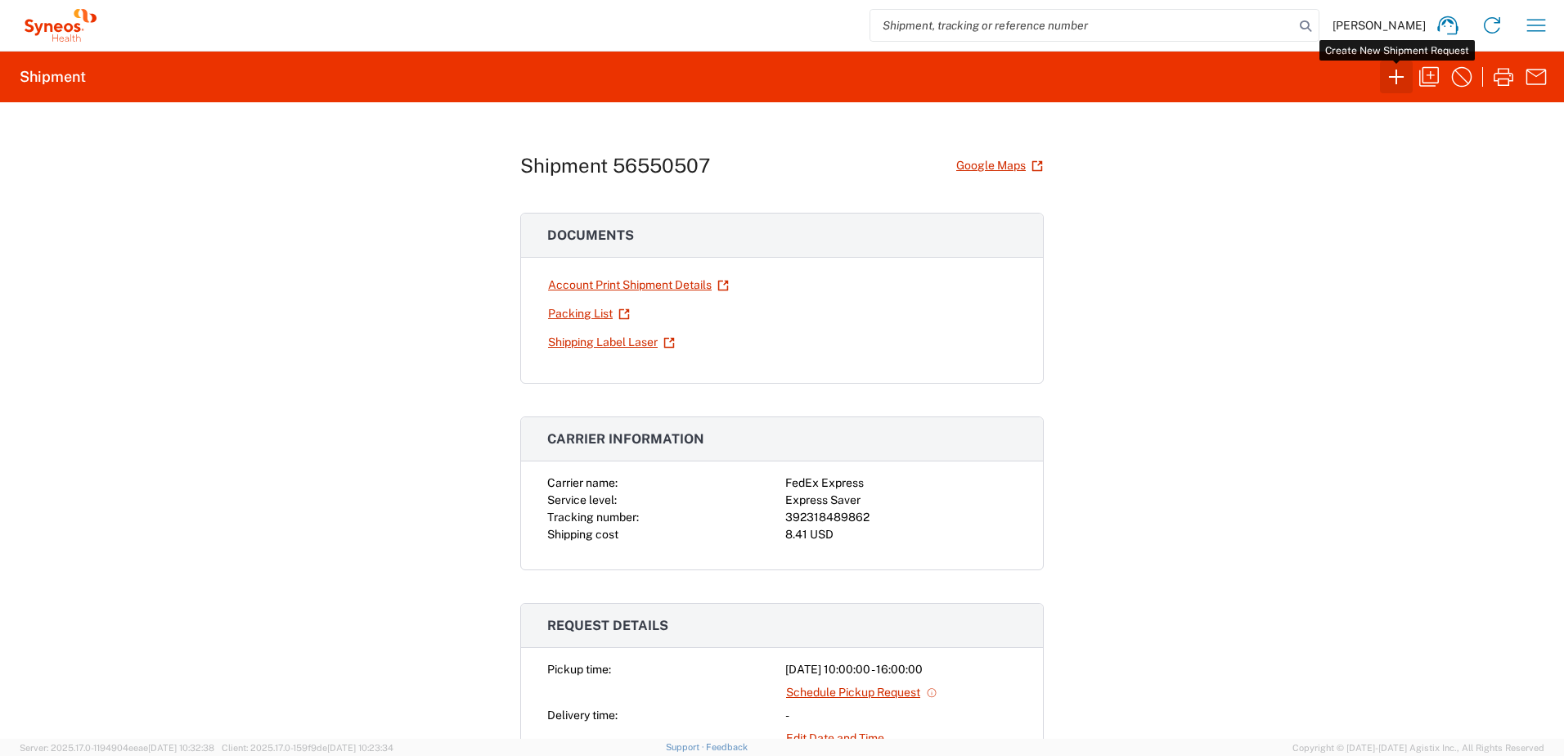
click at [1397, 83] on icon "button" at bounding box center [1396, 77] width 15 height 15
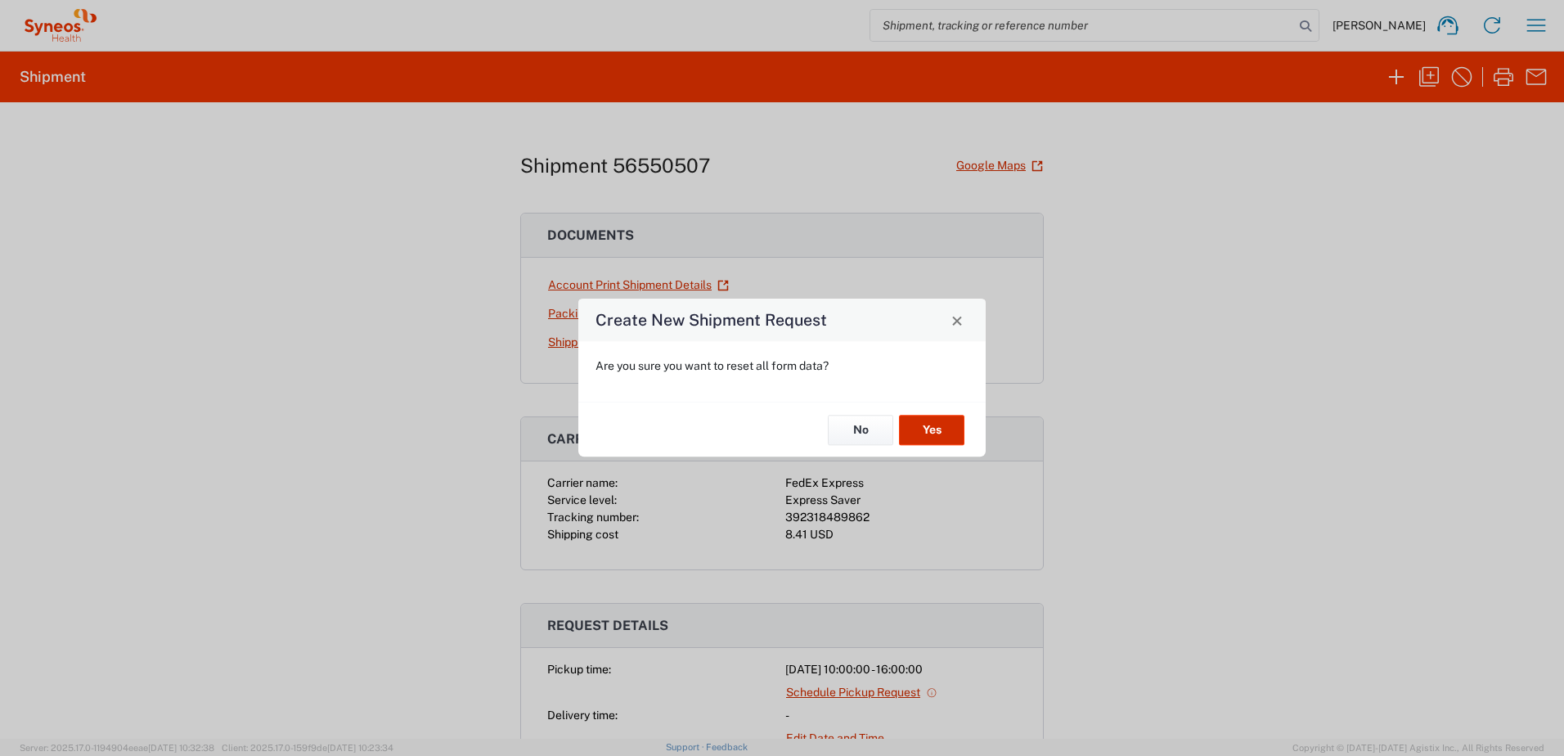
click at [951, 435] on button "Yes" at bounding box center [931, 430] width 65 height 30
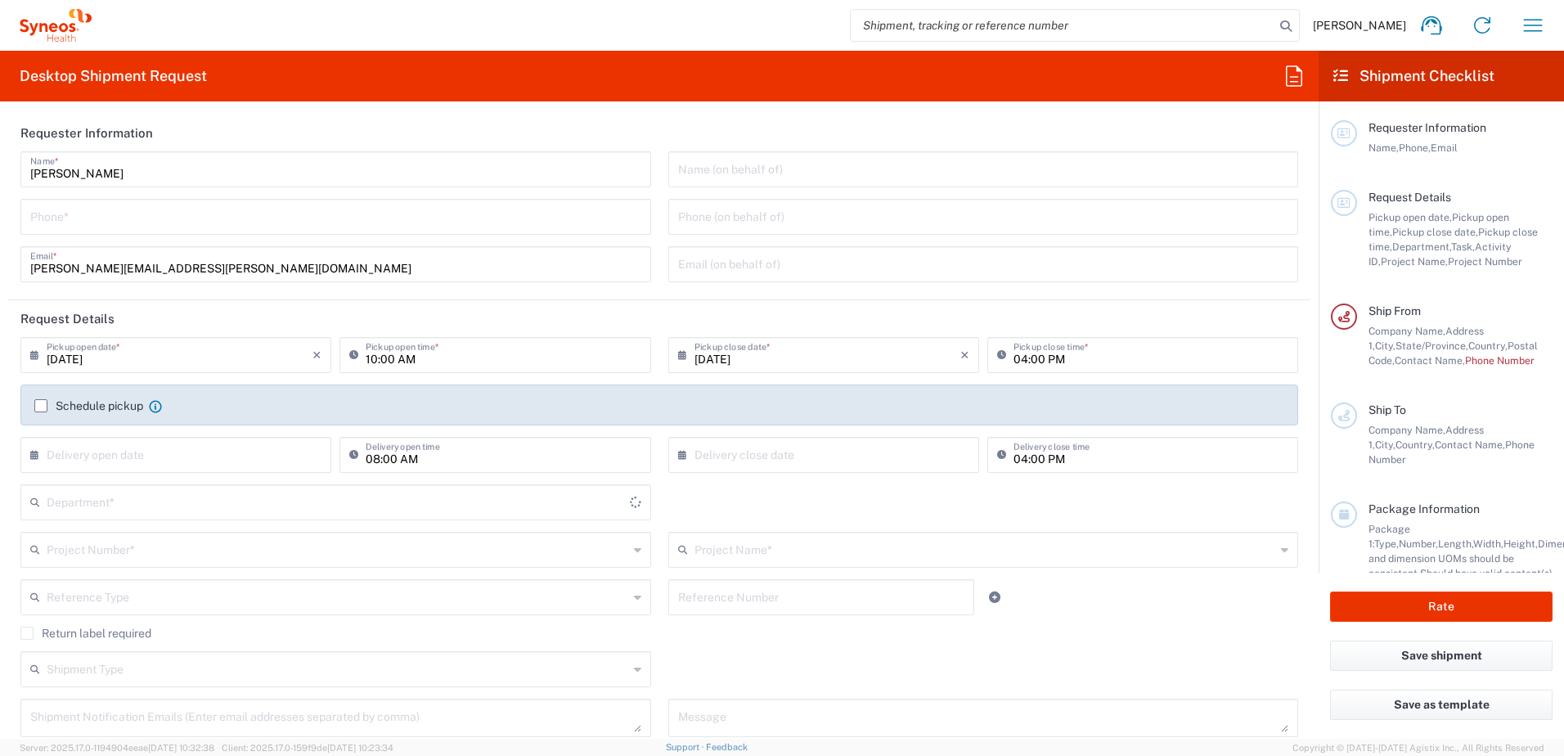
type input "[US_STATE]"
type input "3190"
click at [239, 219] on input "tel" at bounding box center [335, 215] width 611 height 29
type input "3035422248"
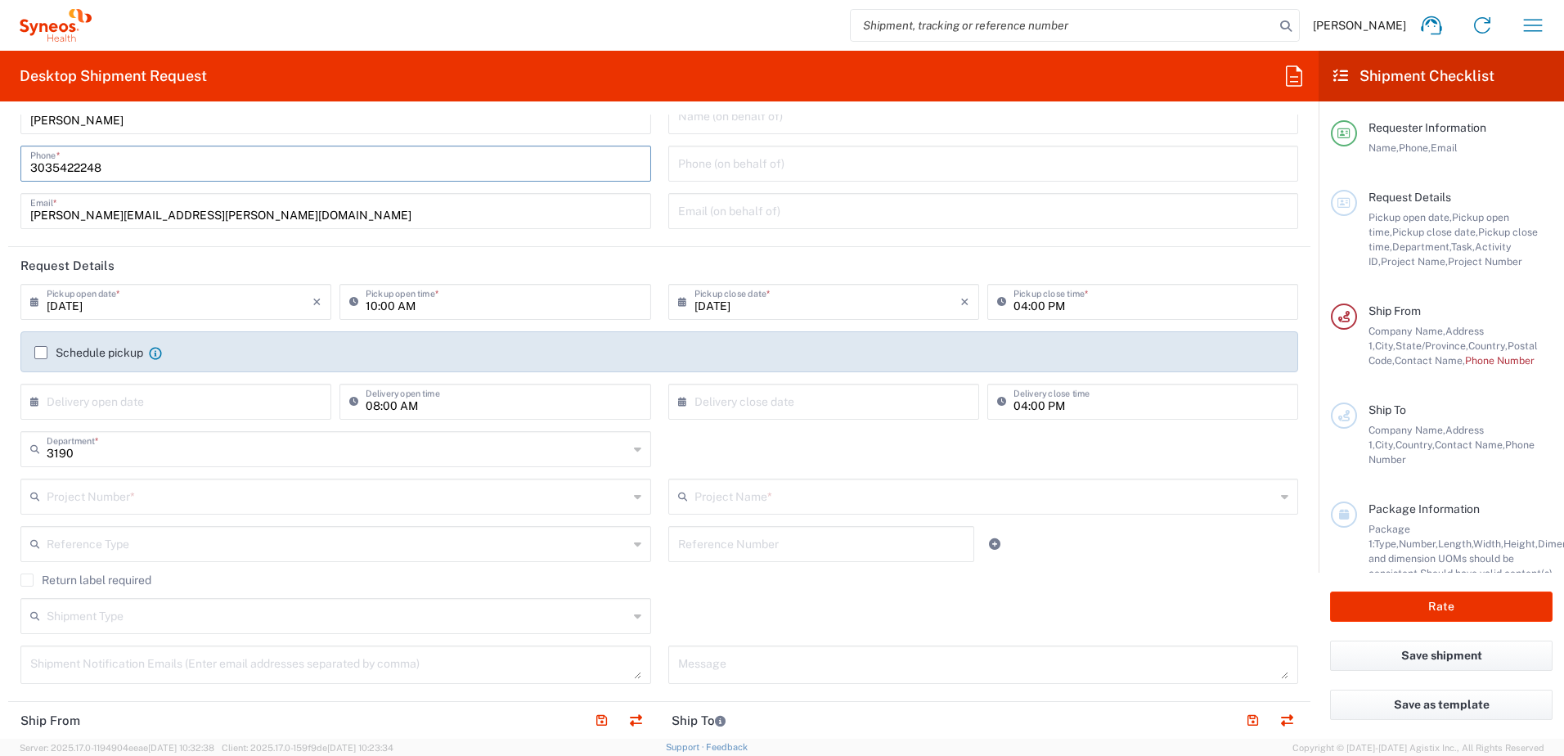
scroll to position [82, 0]
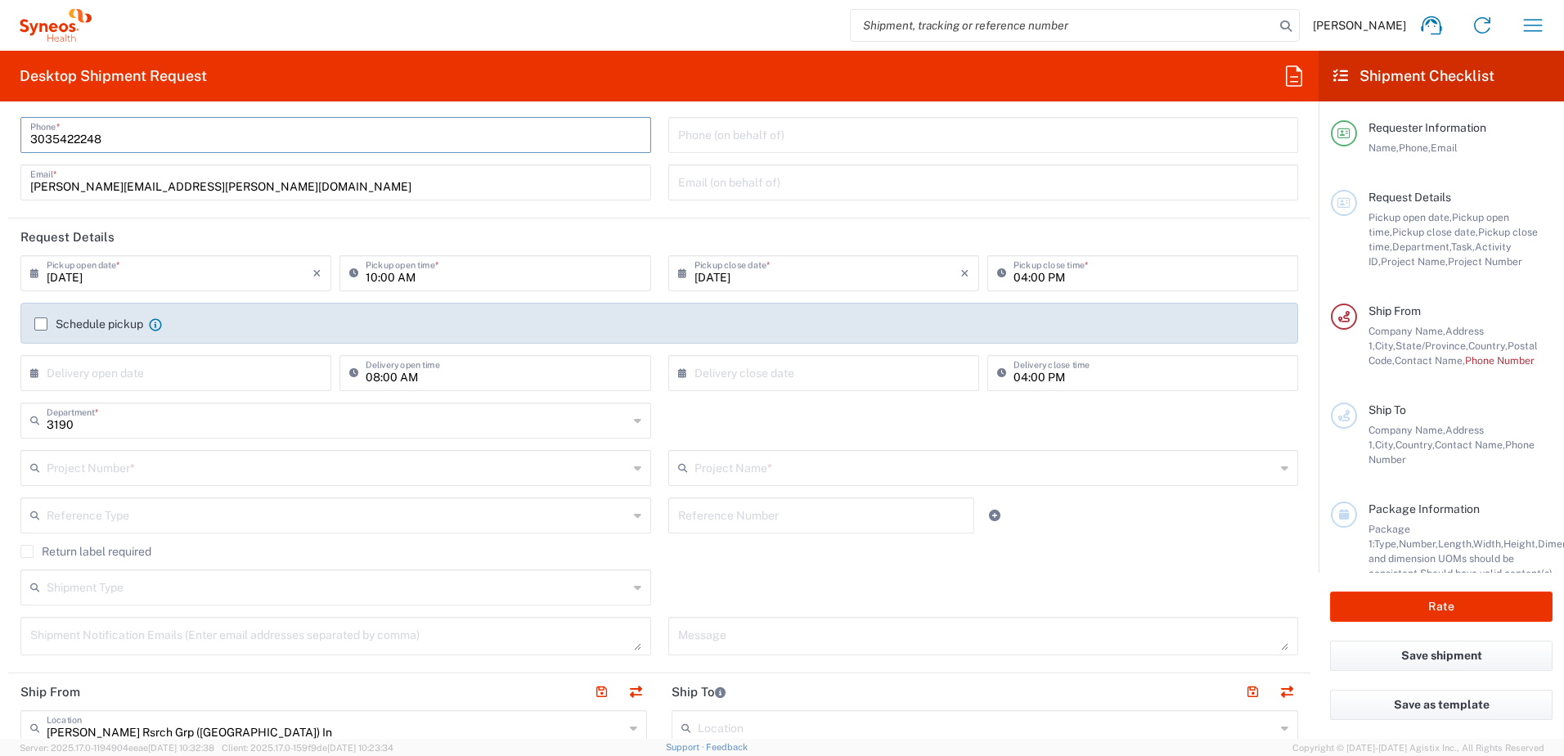
click at [173, 461] on input "text" at bounding box center [338, 466] width 582 height 29
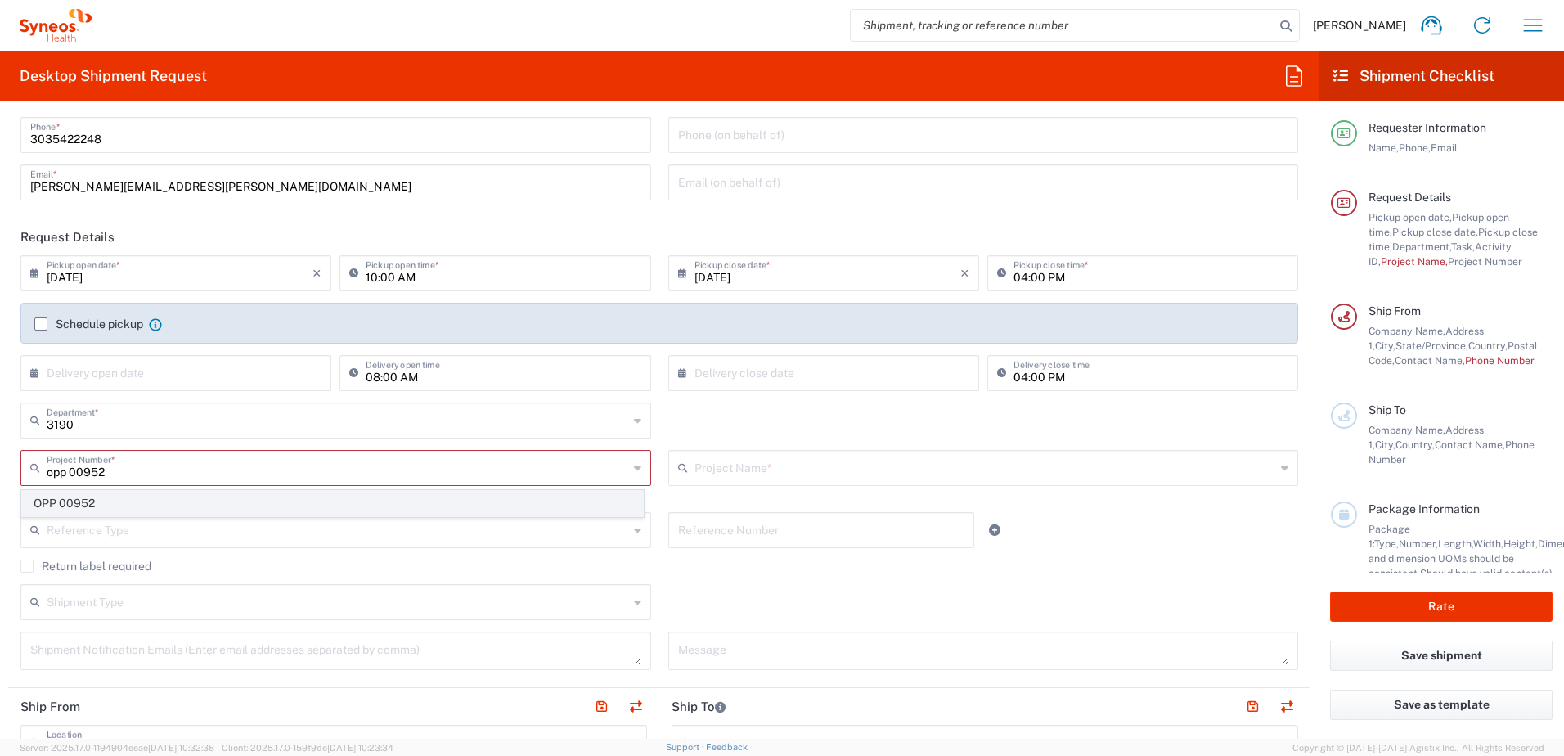
click at [203, 500] on span "OPP 00952" at bounding box center [332, 503] width 621 height 25
type input "OPP 00952"
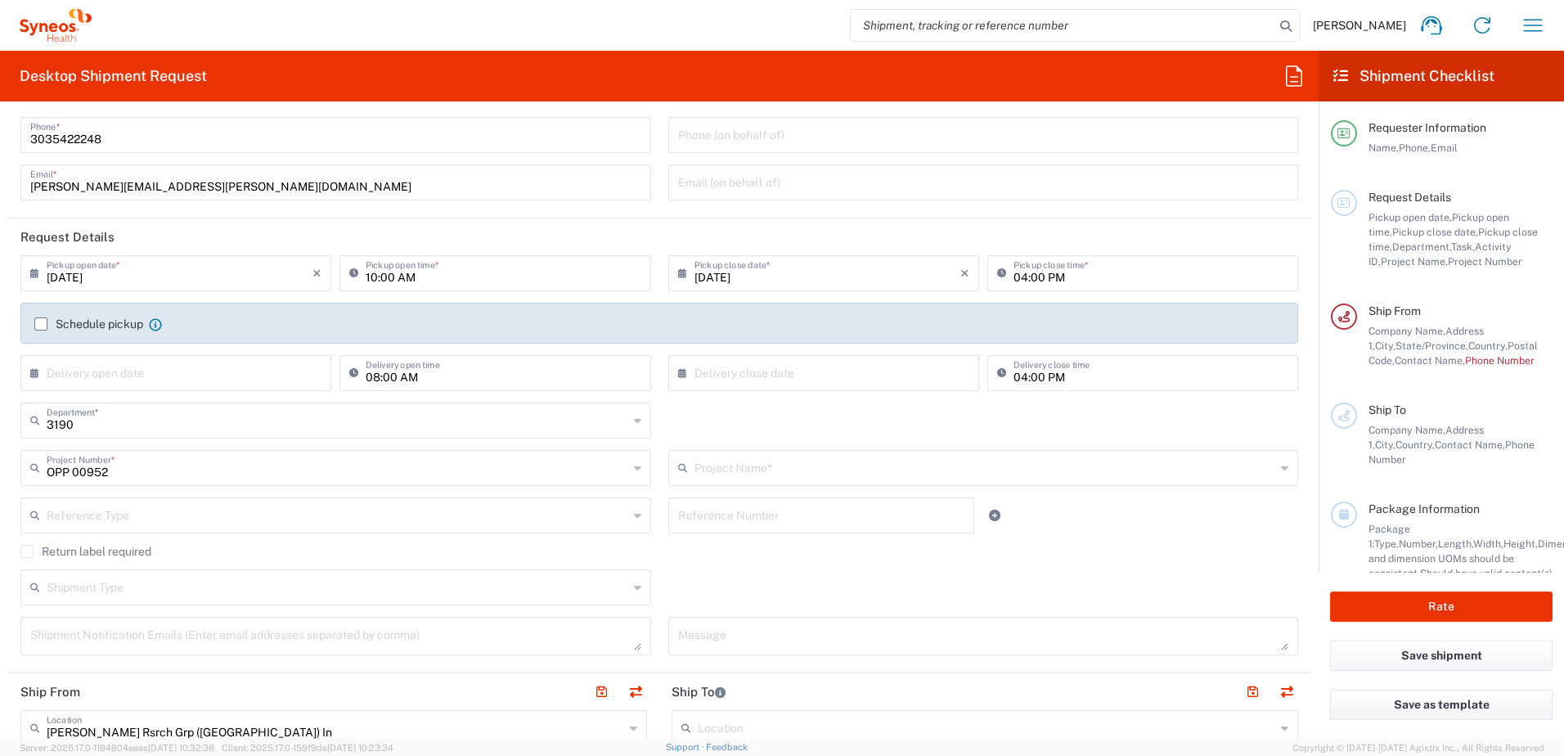
type input "802-WWC-006"
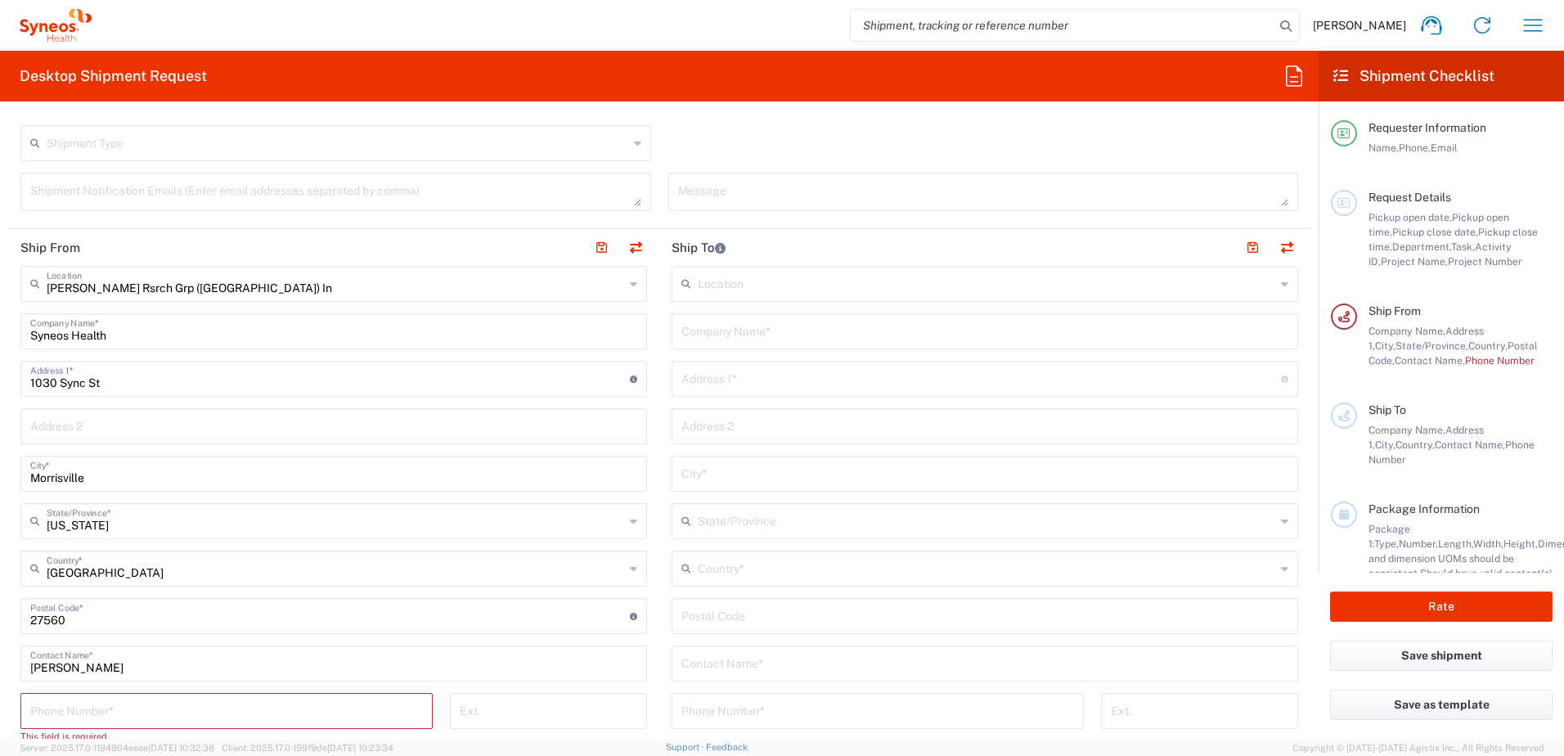
scroll to position [573, 0]
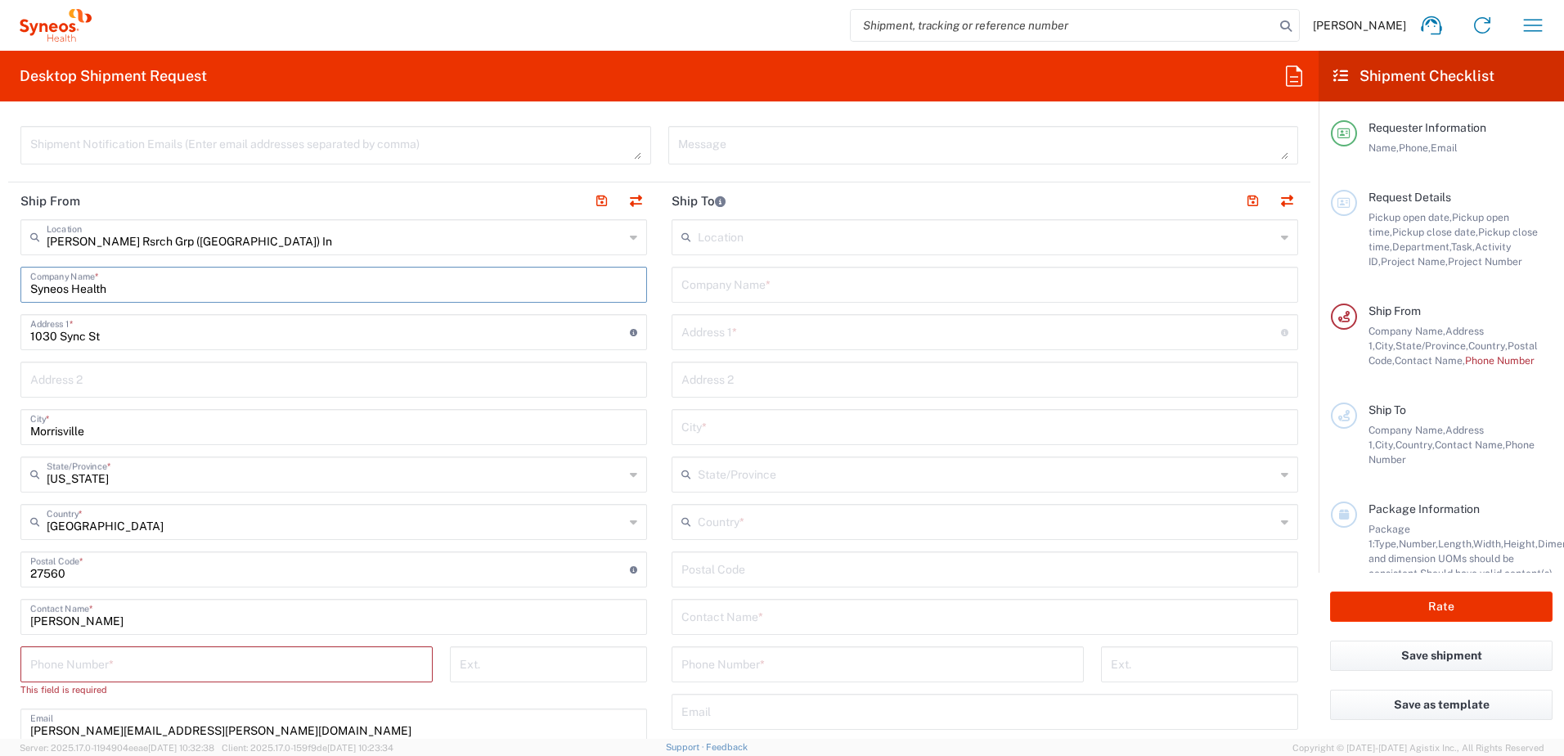
drag, startPoint x: 156, startPoint y: 288, endPoint x: -15, endPoint y: 288, distance: 171.0
click at [0, 288] on html "[PERSON_NAME] Home Shipment estimator Shipment tracking Desktop shipment reques…" at bounding box center [782, 378] width 1564 height 756
type input "i"
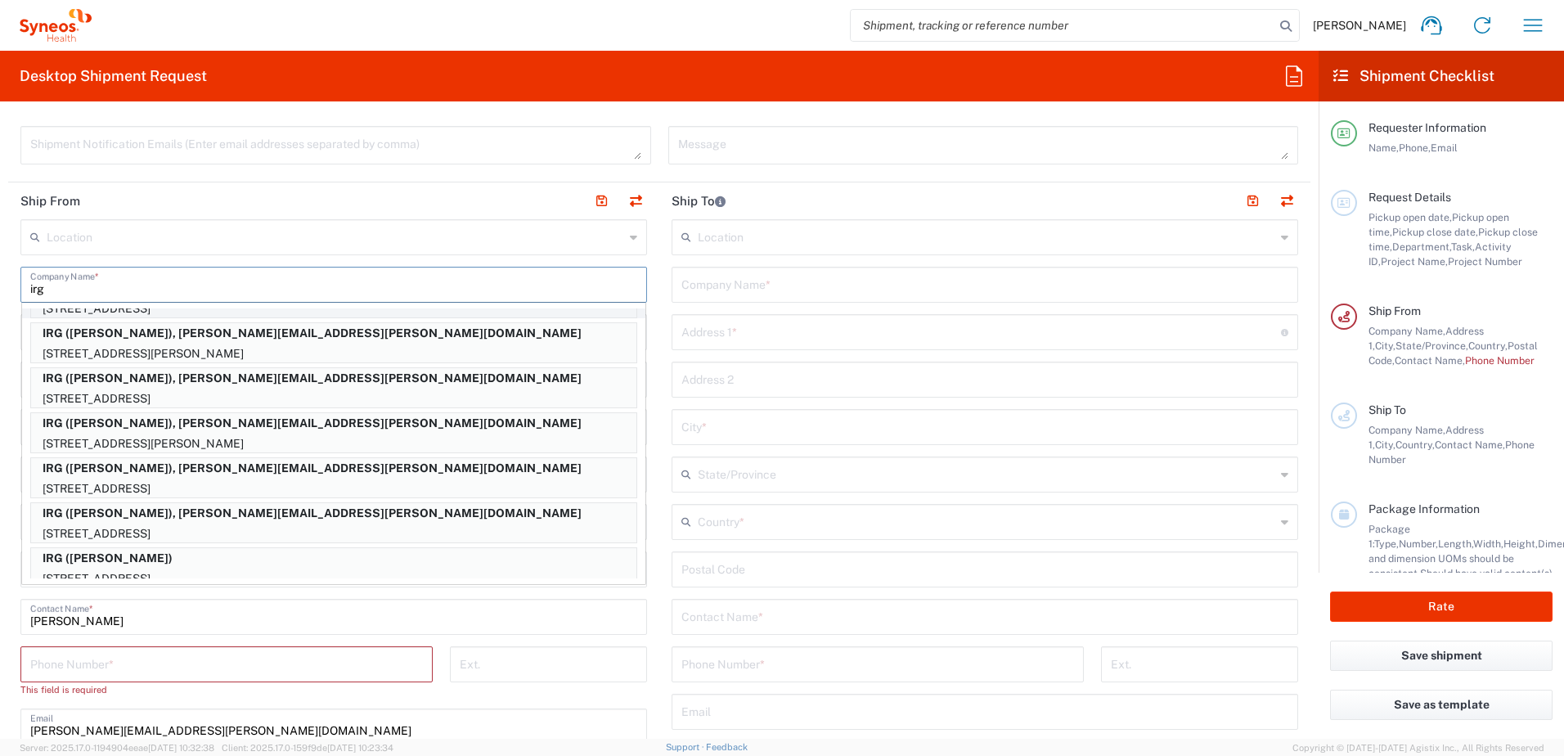
scroll to position [245, 0]
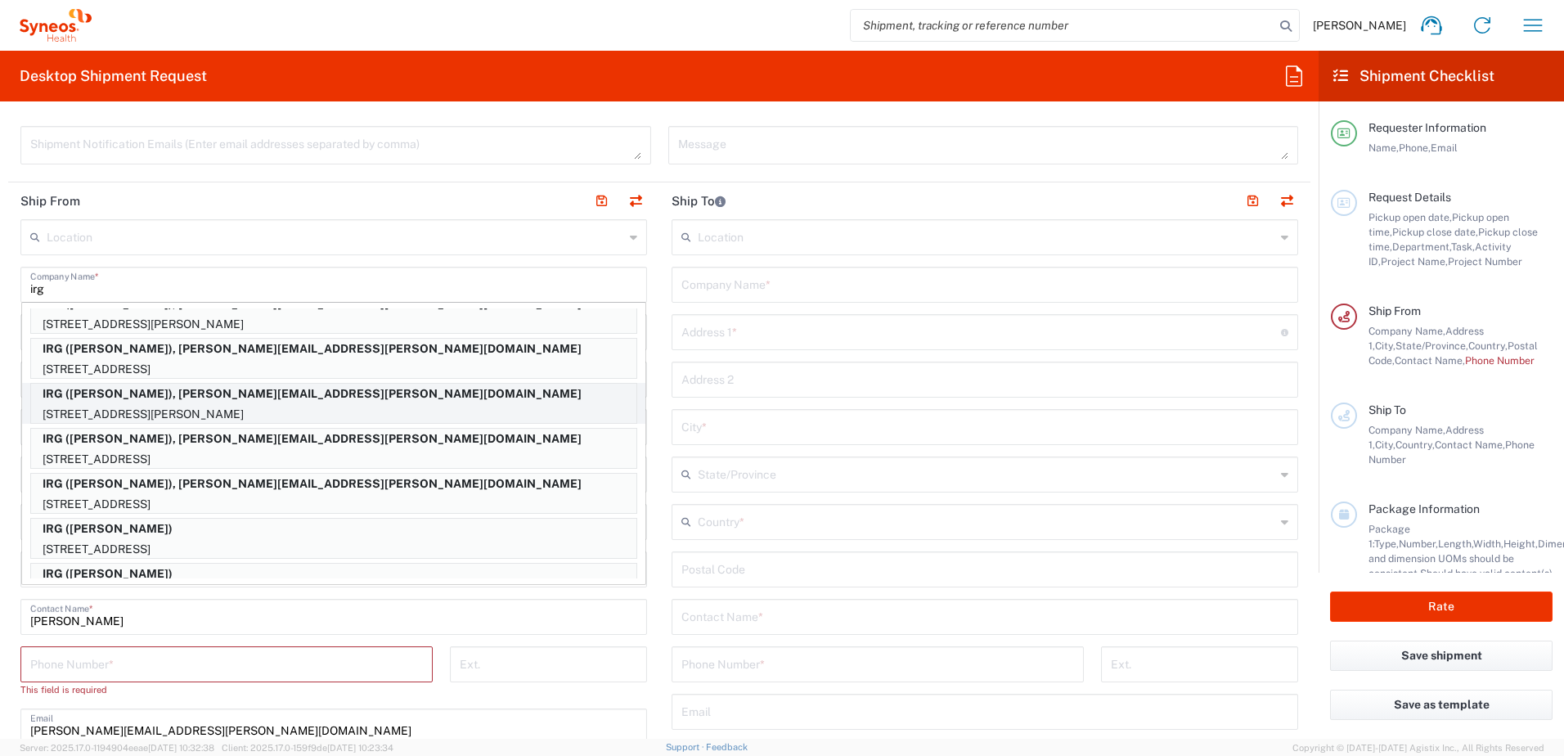
click at [191, 404] on p "[STREET_ADDRESS][PERSON_NAME]" at bounding box center [333, 414] width 605 height 20
type input "IRG"
type input "[STREET_ADDRESS][PERSON_NAME]"
type input "BENNINGTON"
type input "[US_STATE]"
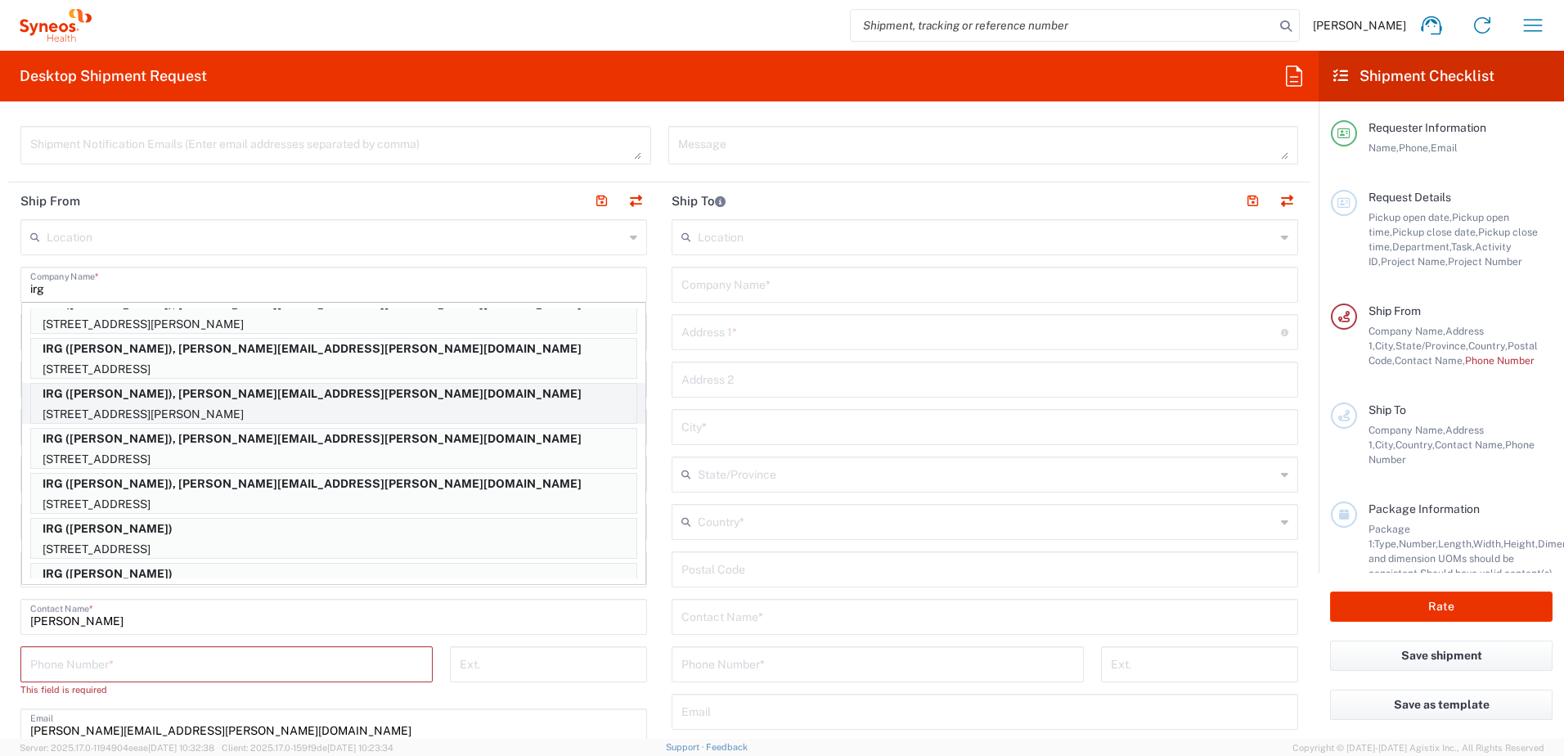
type input "05201"
type input "[PERSON_NAME]"
type input "7724753611"
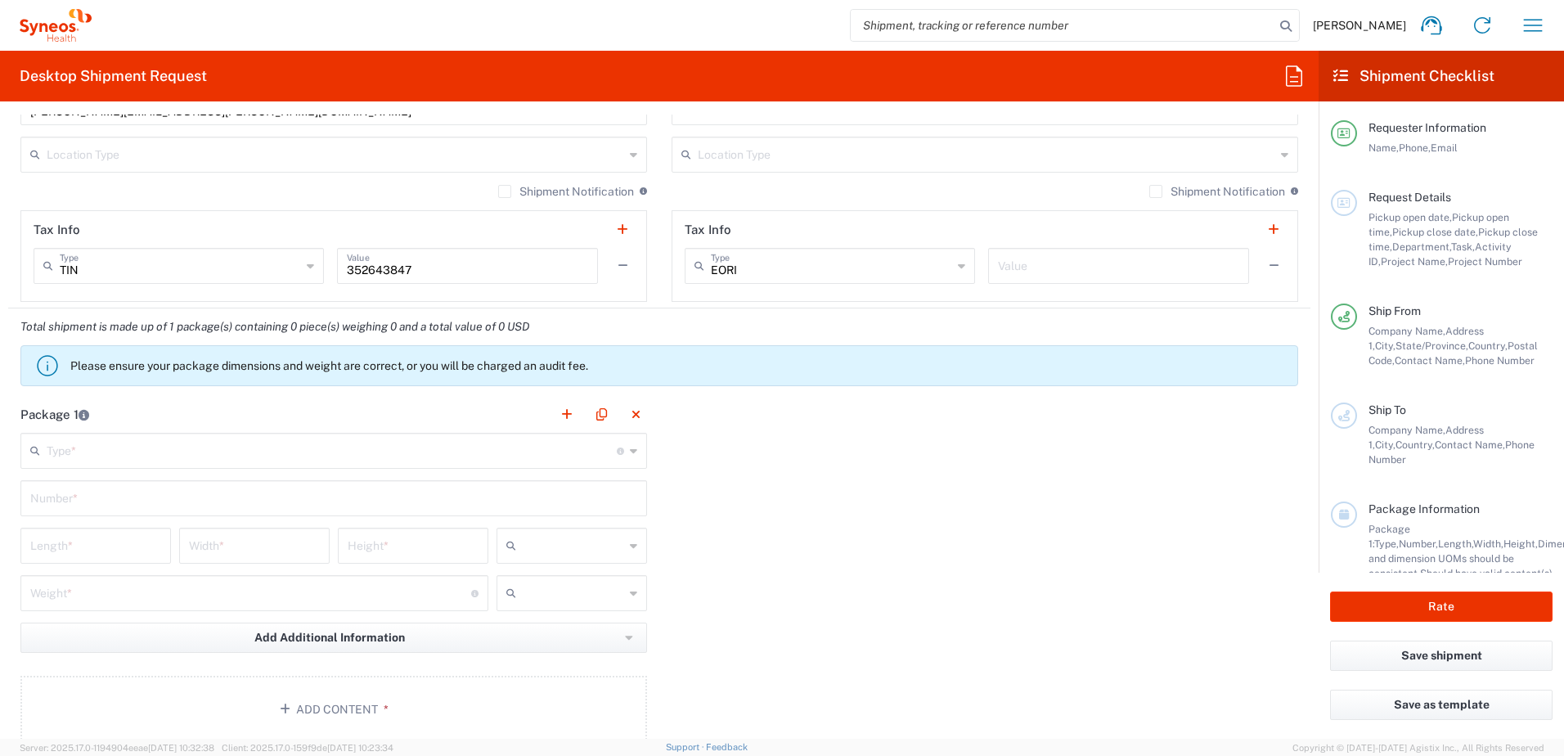
scroll to position [1227, 0]
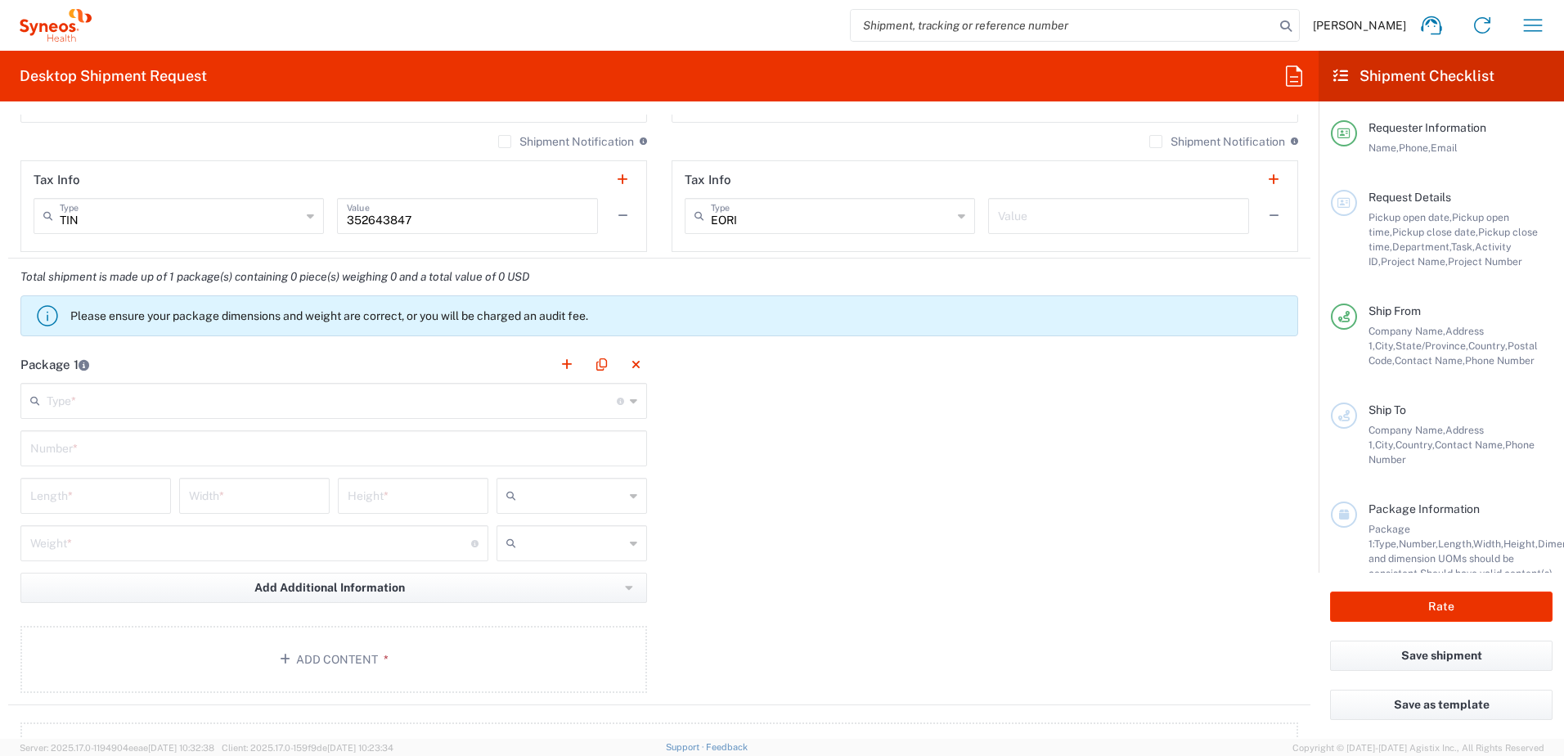
click at [123, 403] on input "text" at bounding box center [332, 399] width 570 height 29
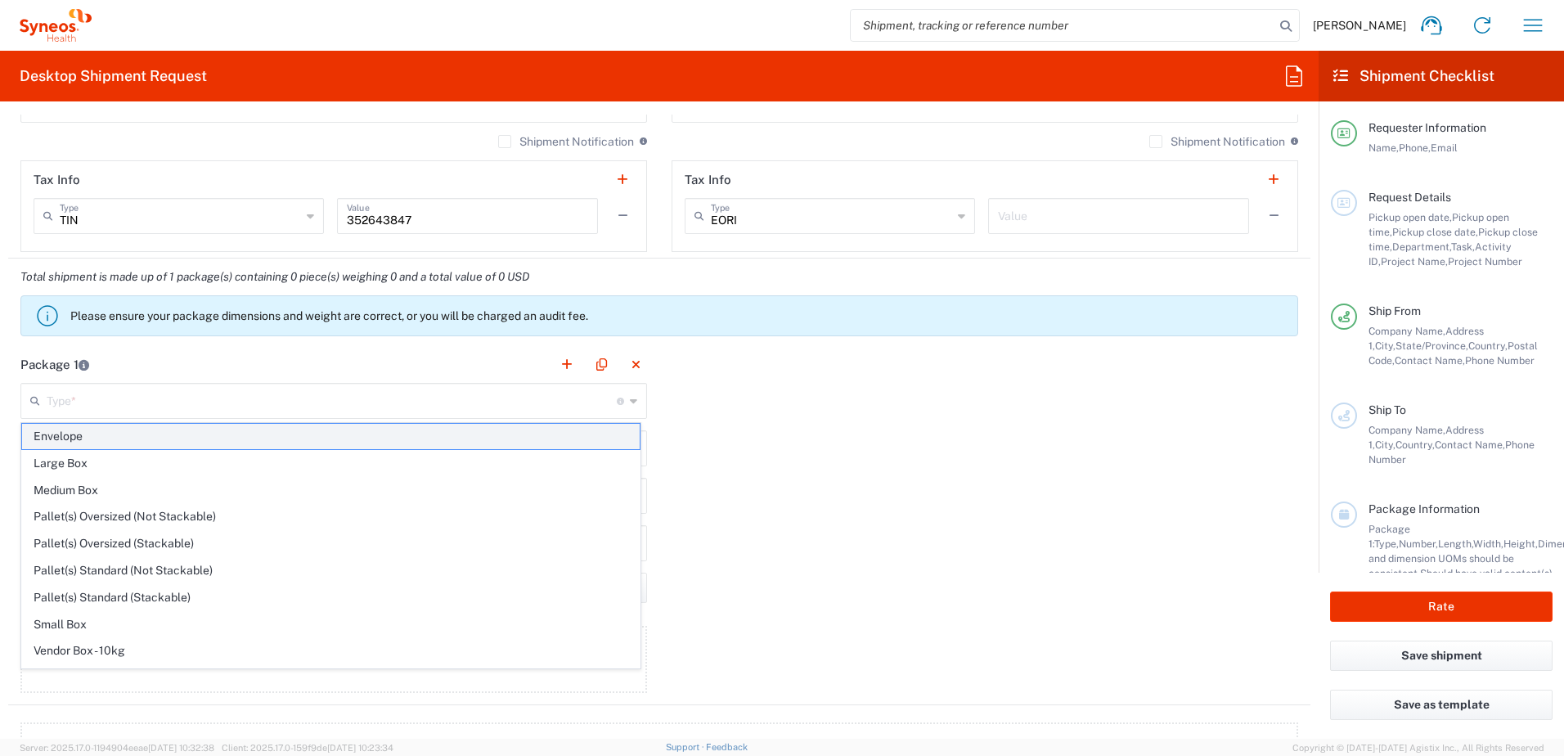
click at [122, 442] on span "Envelope" at bounding box center [331, 436] width 618 height 25
type input "Envelope"
type input "1"
type input "9.5"
type input "12.5"
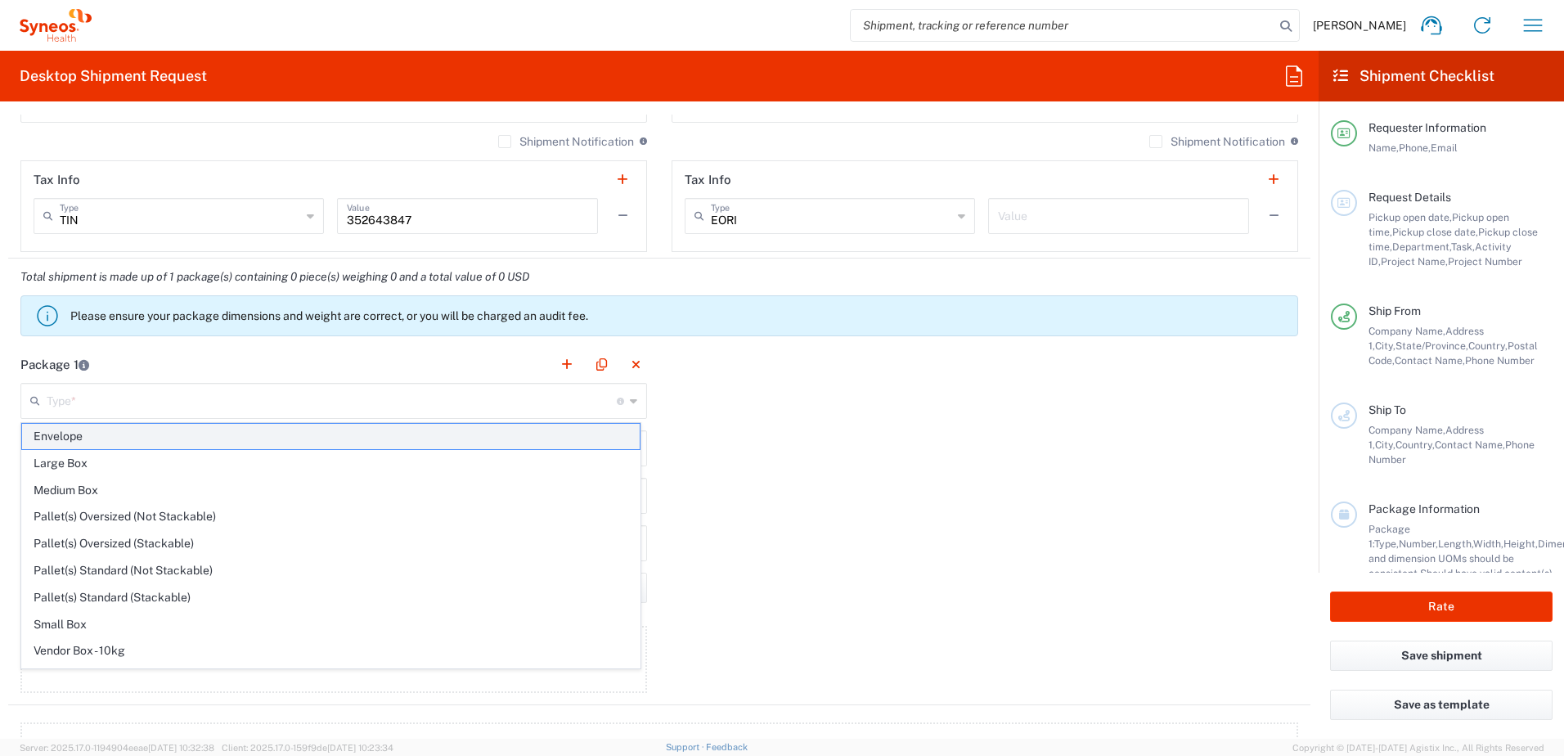
type input "0.25"
type input "in"
type input "0.45"
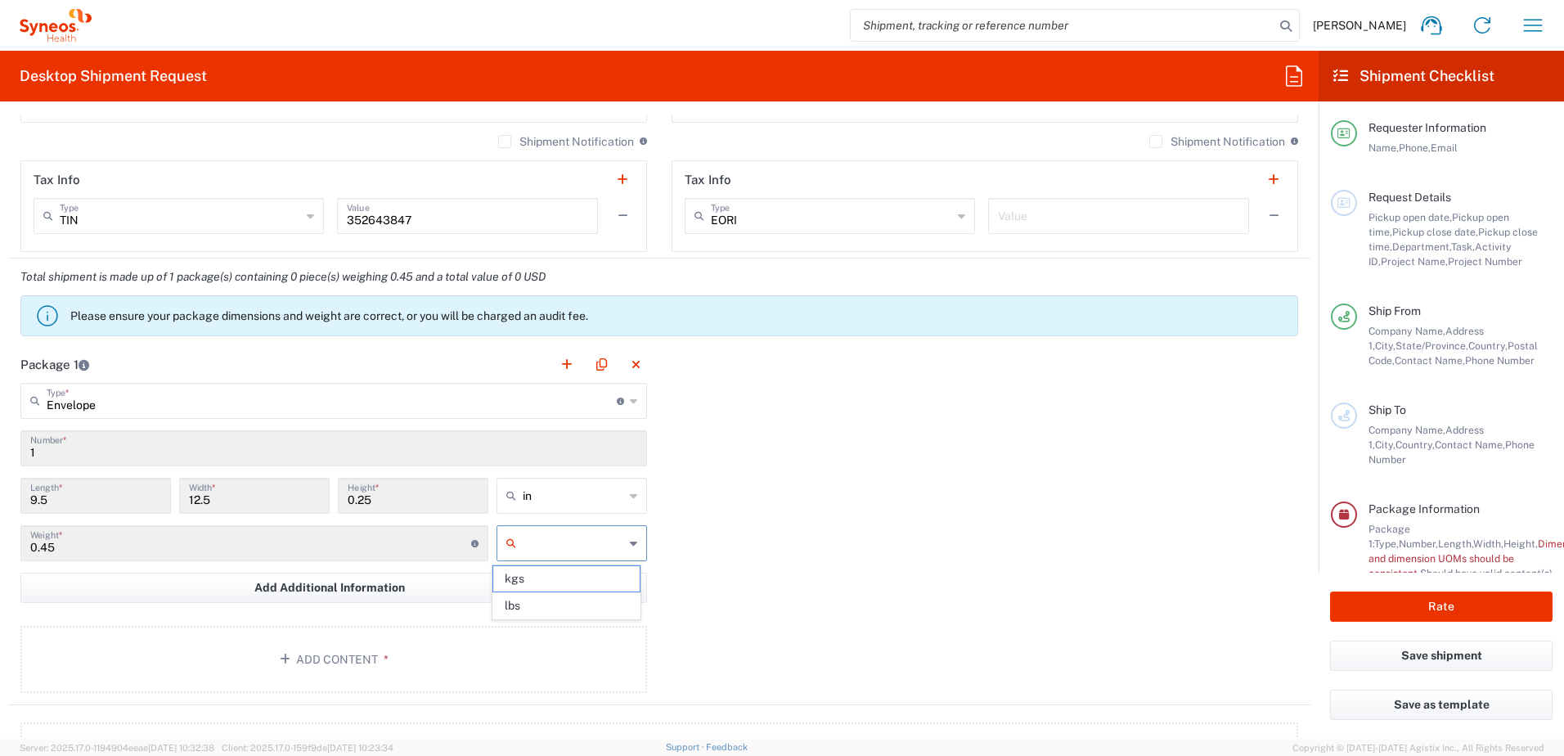
click at [543, 541] on input "text" at bounding box center [573, 543] width 101 height 26
click at [551, 593] on span "lbs" at bounding box center [566, 605] width 146 height 25
type input "lbs"
click at [420, 650] on button "Add Content *" at bounding box center [333, 659] width 627 height 67
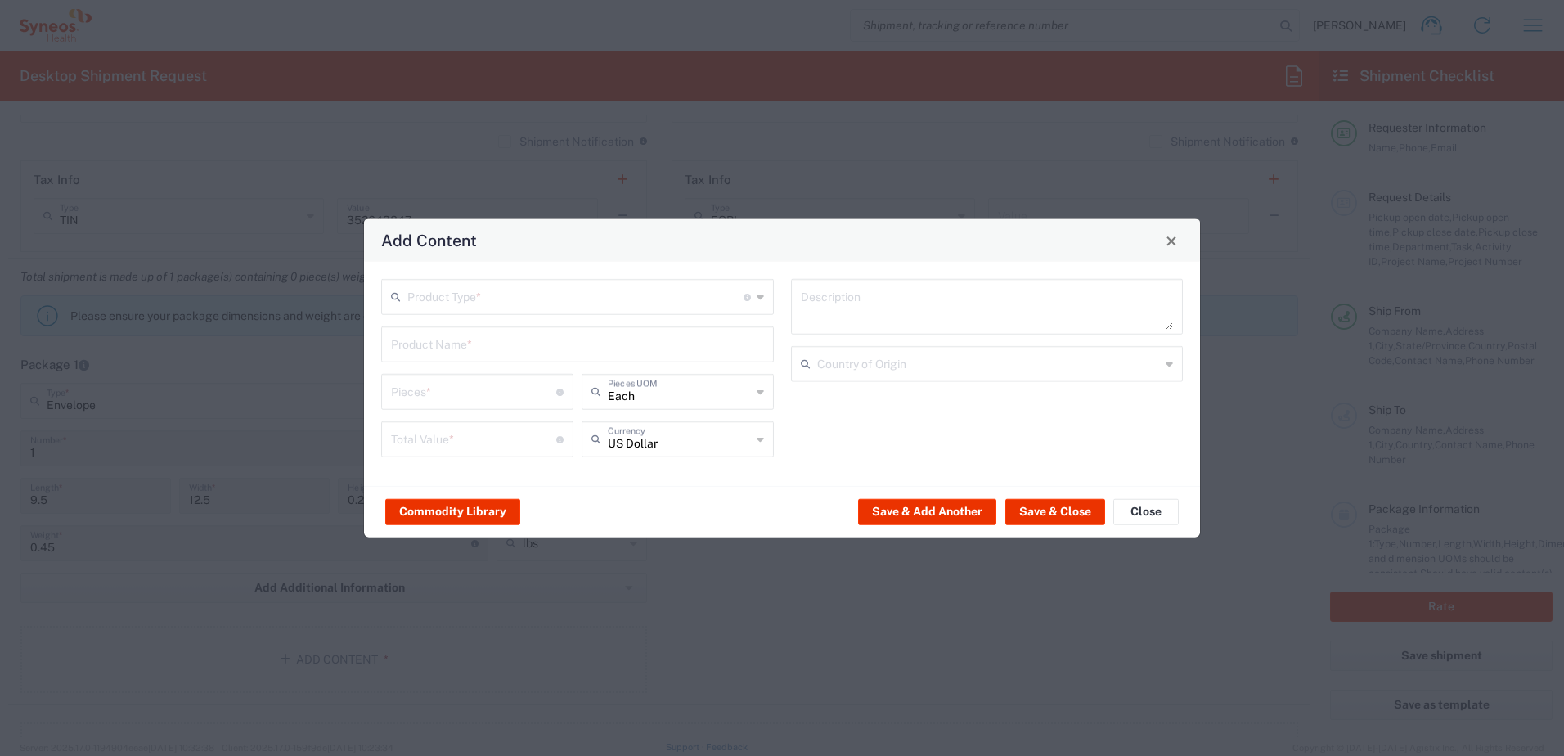
click at [515, 299] on input "text" at bounding box center [575, 295] width 336 height 29
click at [494, 338] on span "Documents" at bounding box center [577, 332] width 389 height 25
type input "Documents"
type input "1"
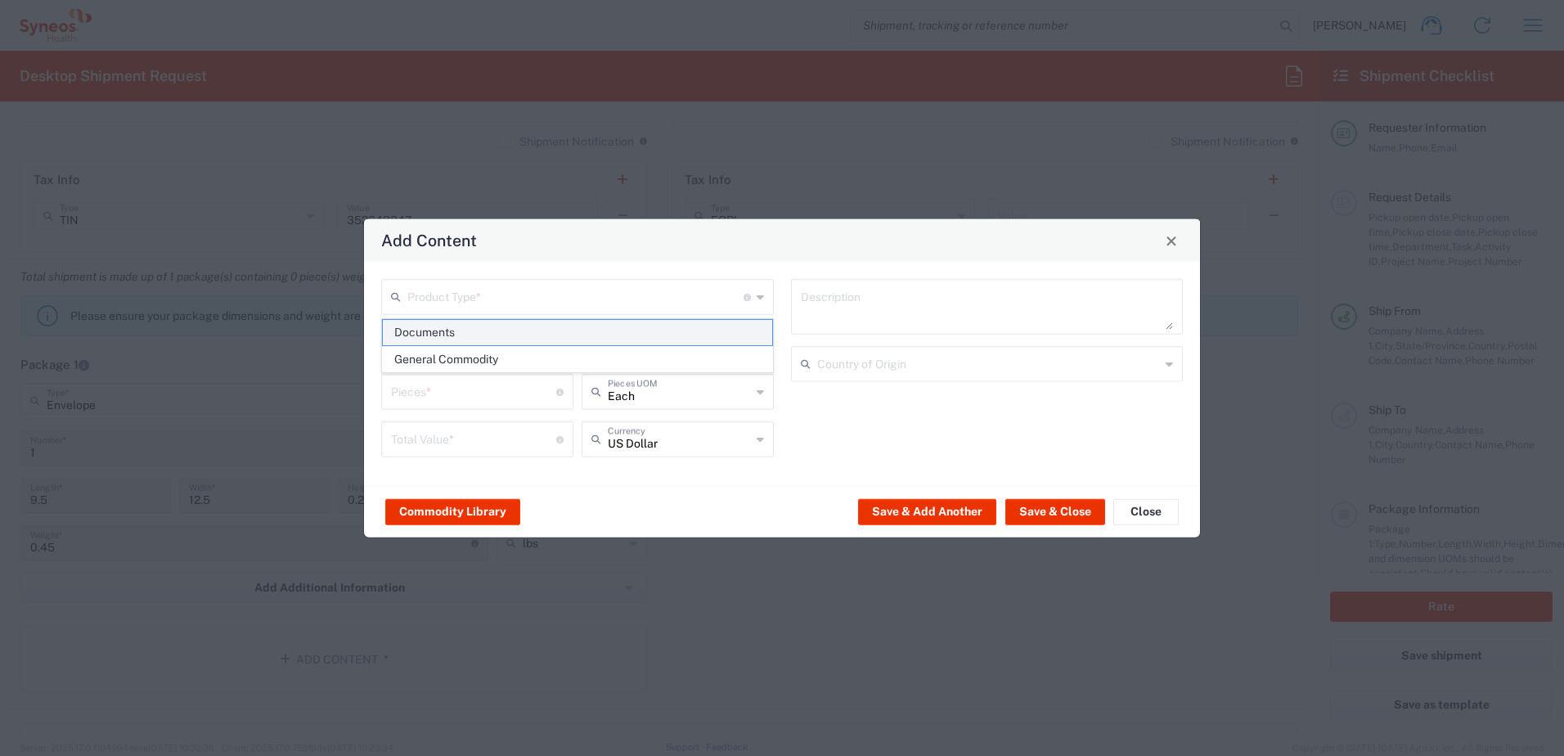
type input "1"
type textarea "Documents"
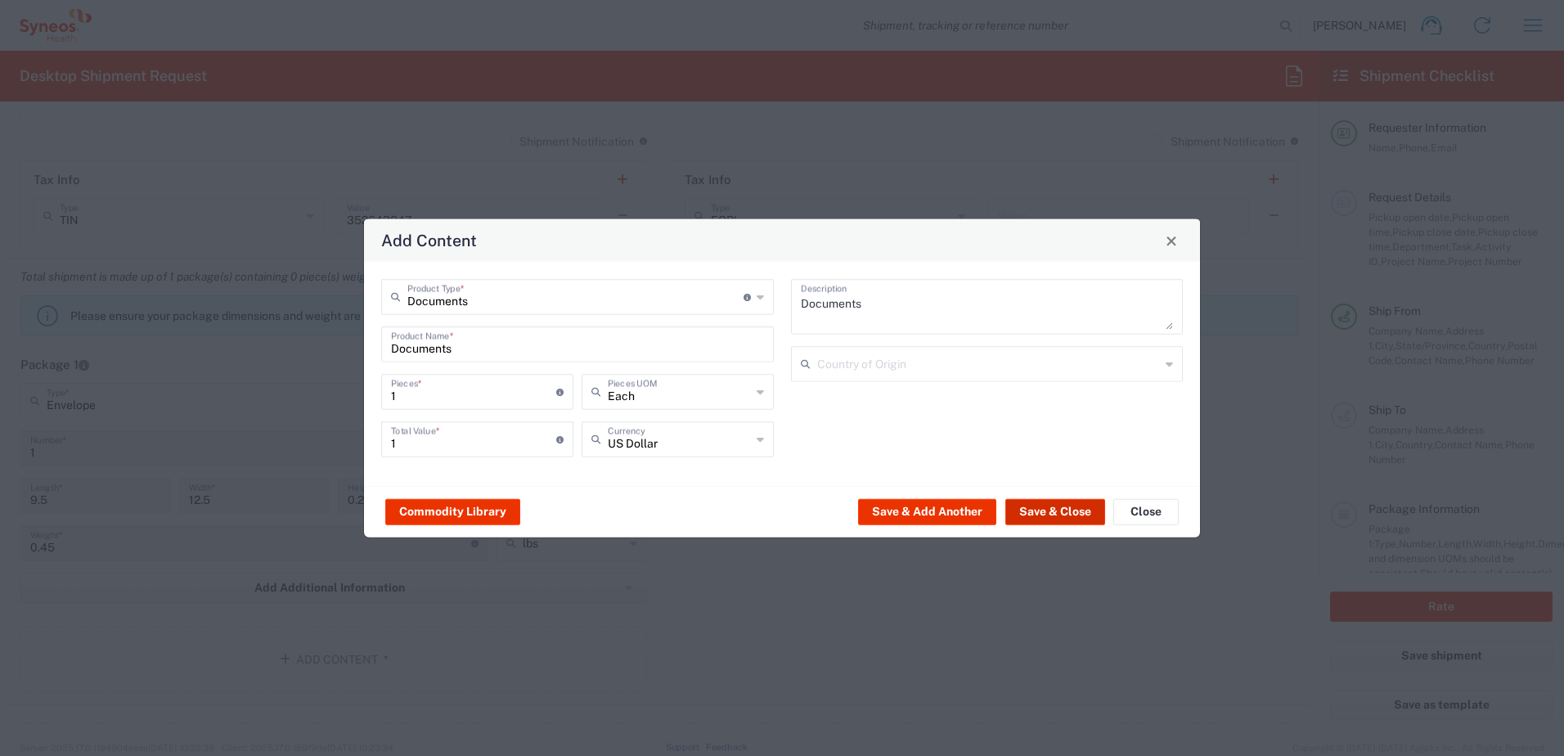
click at [1044, 513] on button "Save & Close" at bounding box center [1056, 511] width 100 height 26
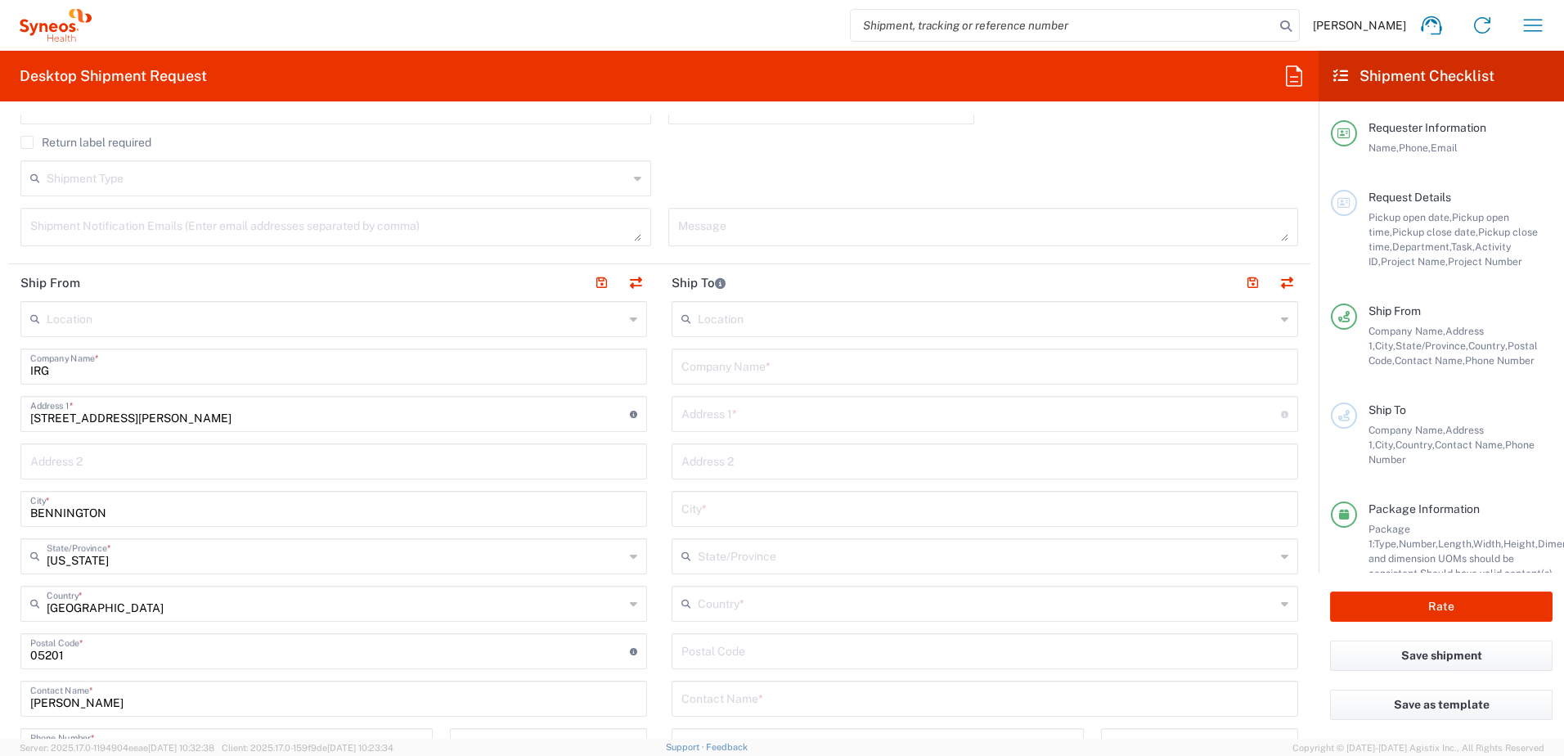
scroll to position [573, 0]
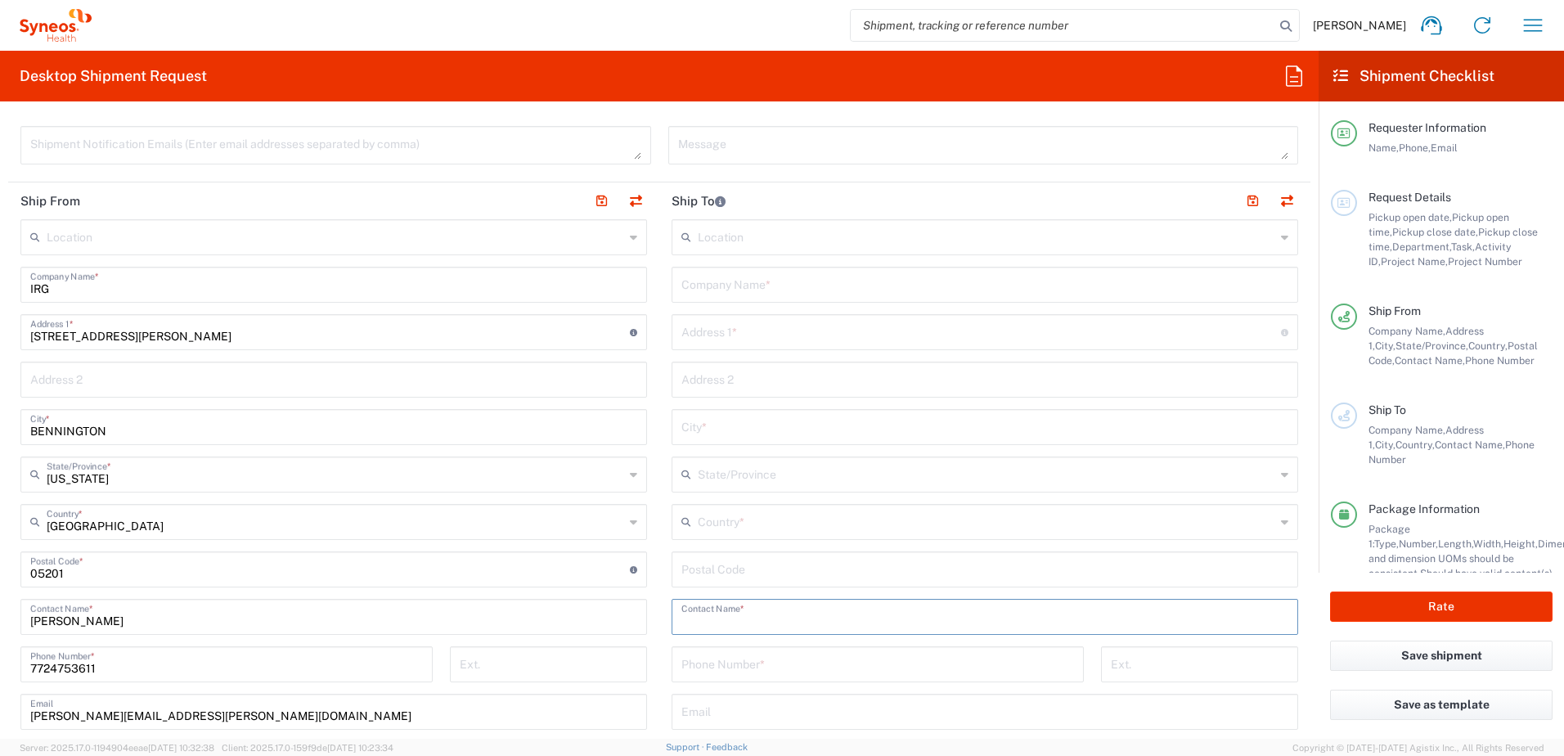
click at [779, 610] on input "text" at bounding box center [985, 615] width 607 height 29
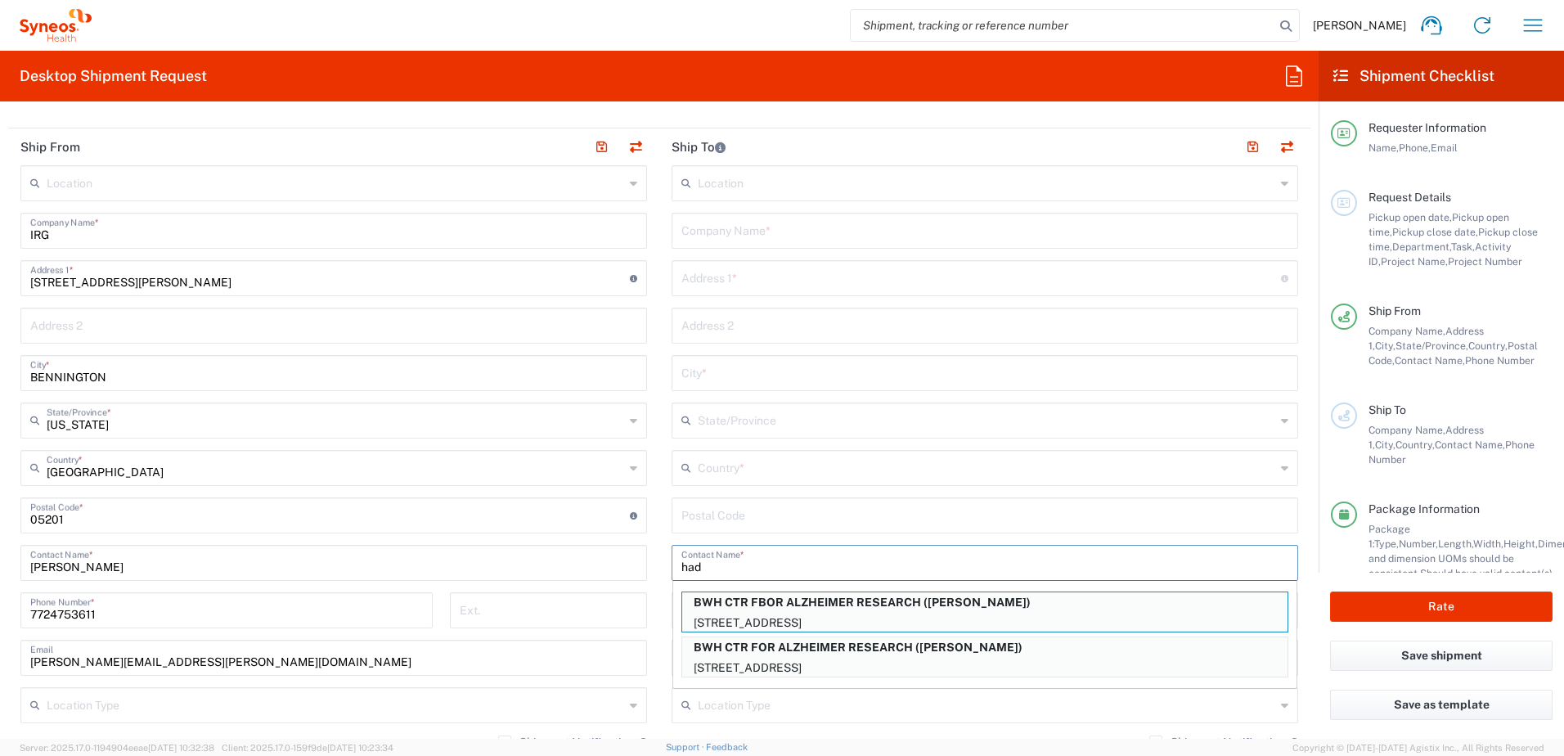
scroll to position [655, 0]
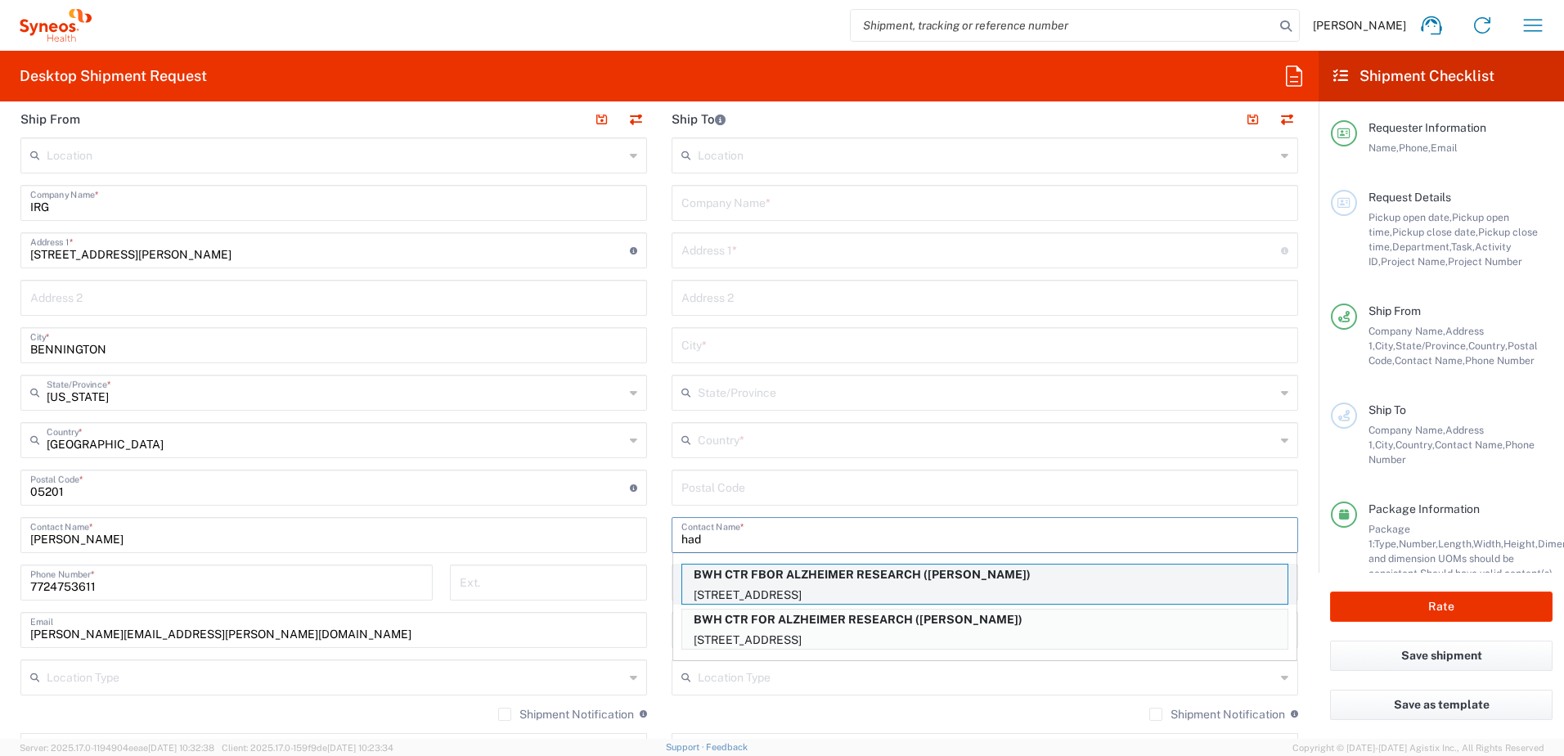
type input "had"
click at [893, 589] on p "[STREET_ADDRESS]" at bounding box center [984, 595] width 605 height 20
type input "BWH CTR FBOR ALZHEIMER RESEARCH"
type input "[STREET_ADDRESS]"
type input "[GEOGRAPHIC_DATA]"
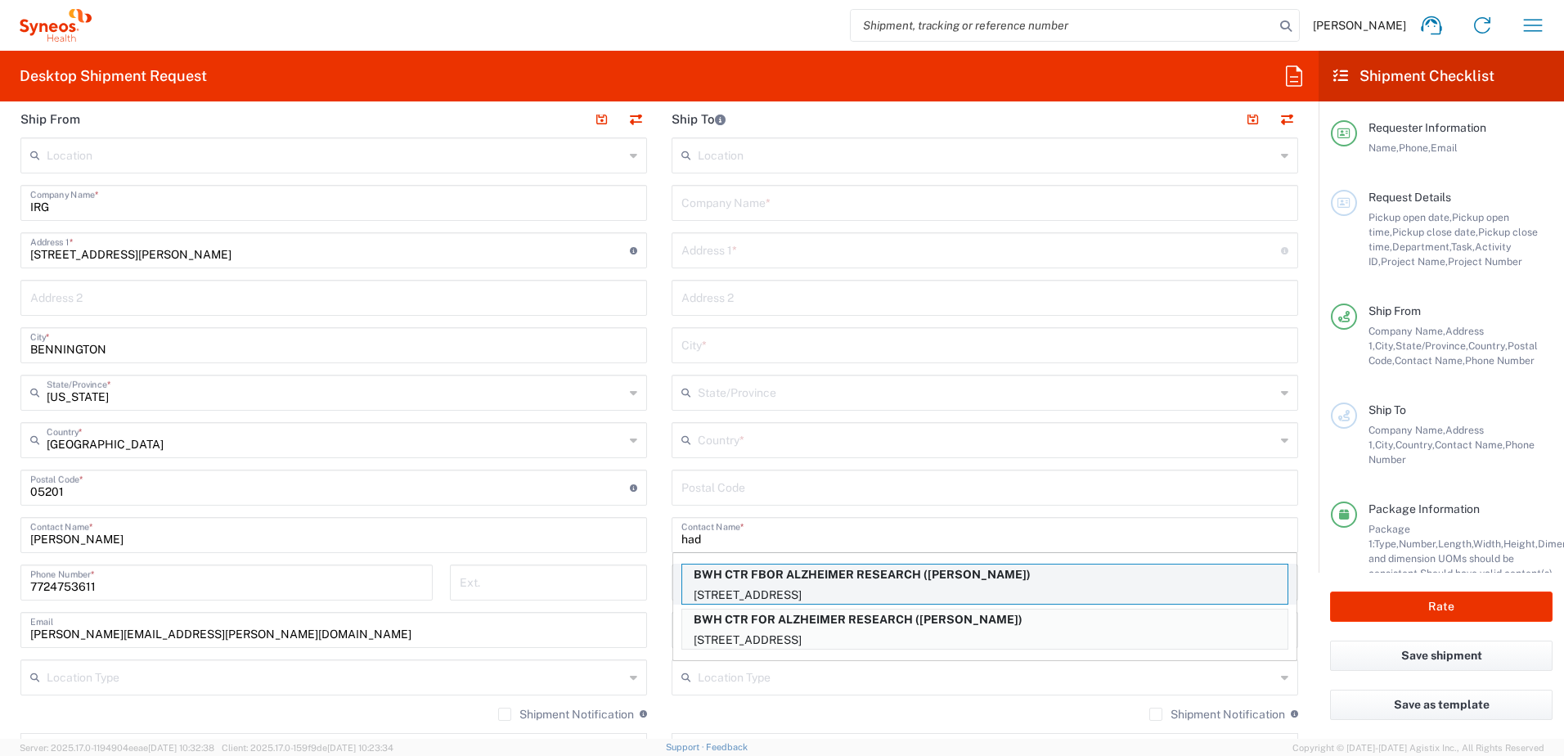
type input "[GEOGRAPHIC_DATA]"
type input "02115"
type input "[PERSON_NAME]"
type input "6177328516"
type input "[US_STATE]"
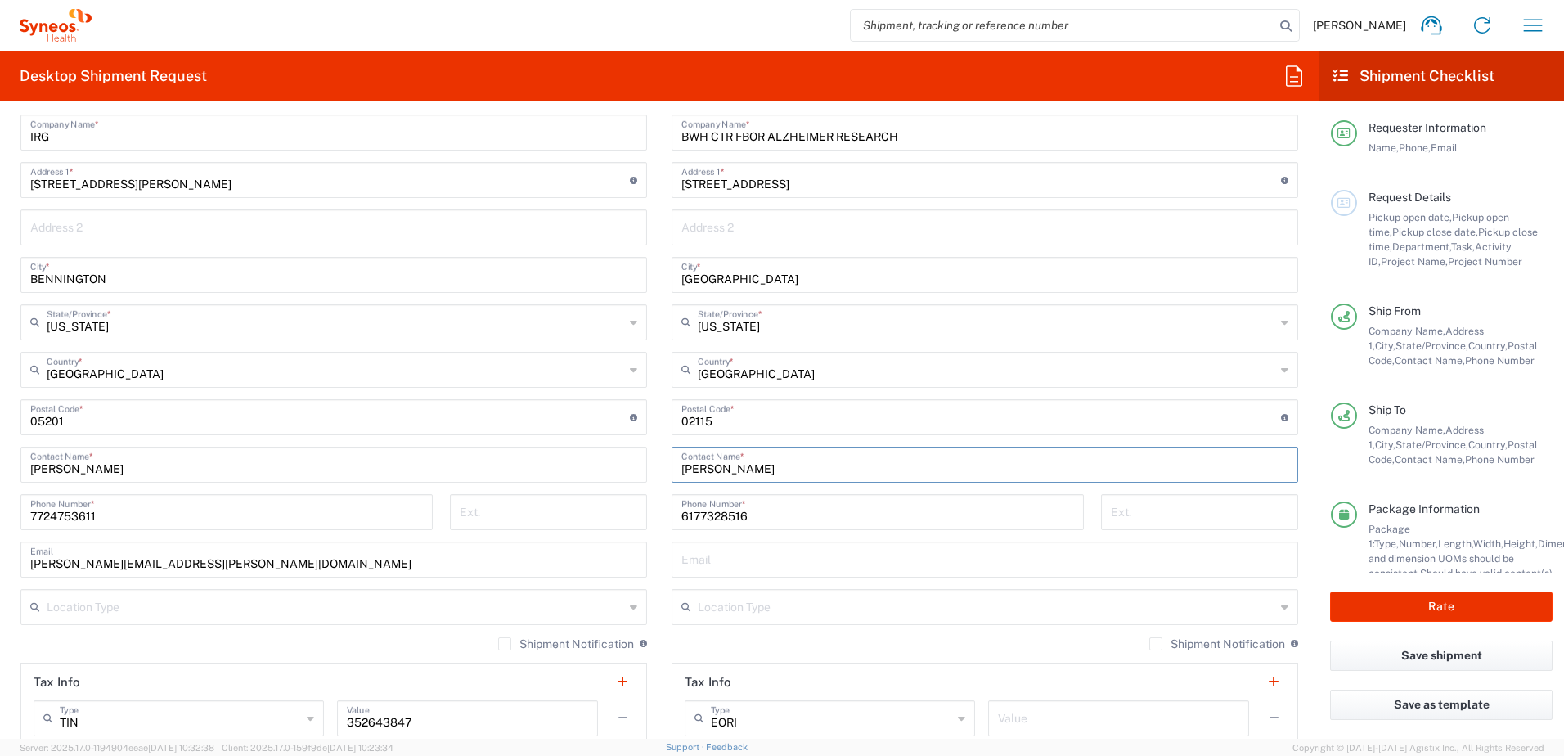
scroll to position [1064, 0]
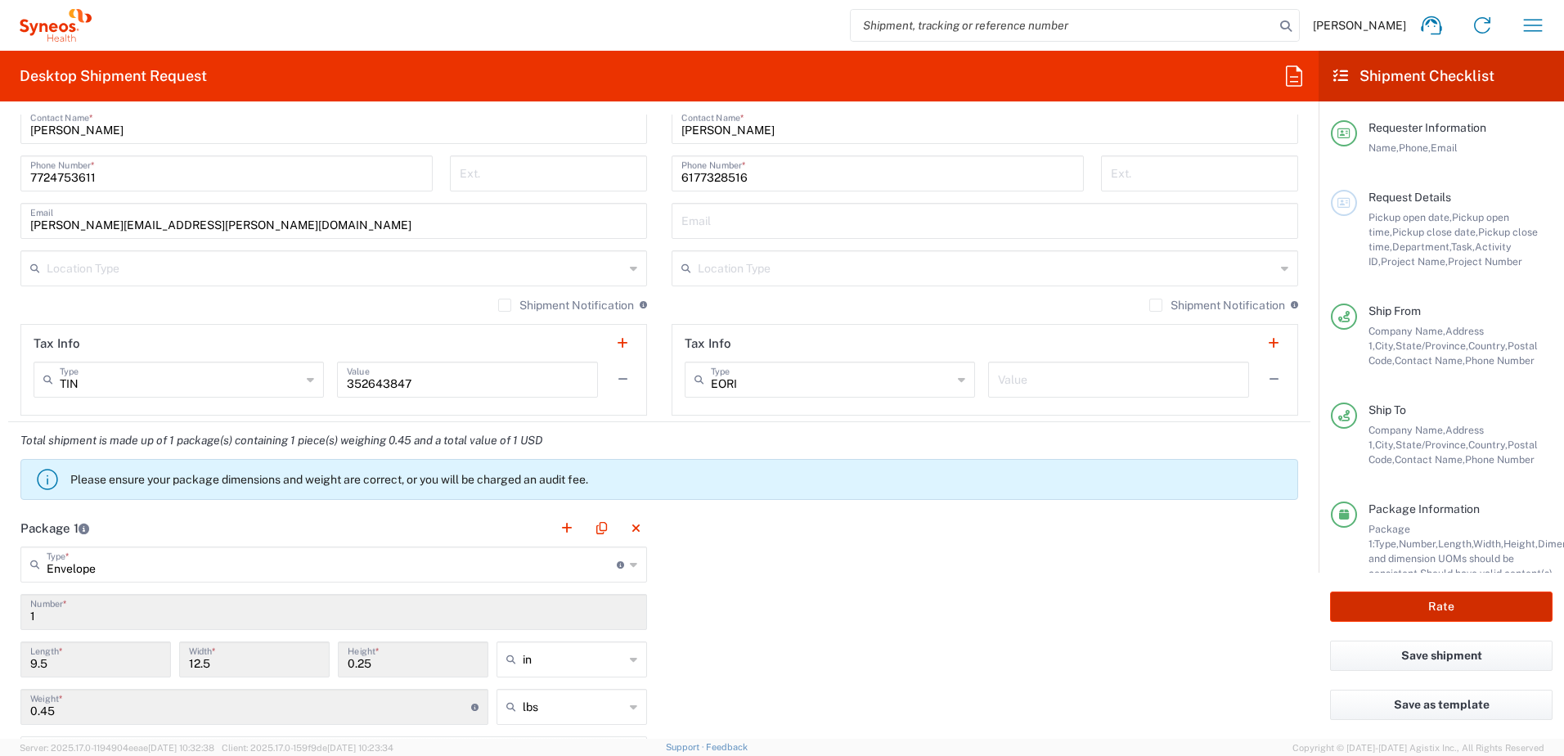
click at [1413, 605] on button "Rate" at bounding box center [1441, 607] width 223 height 30
type input "OPP 00952"
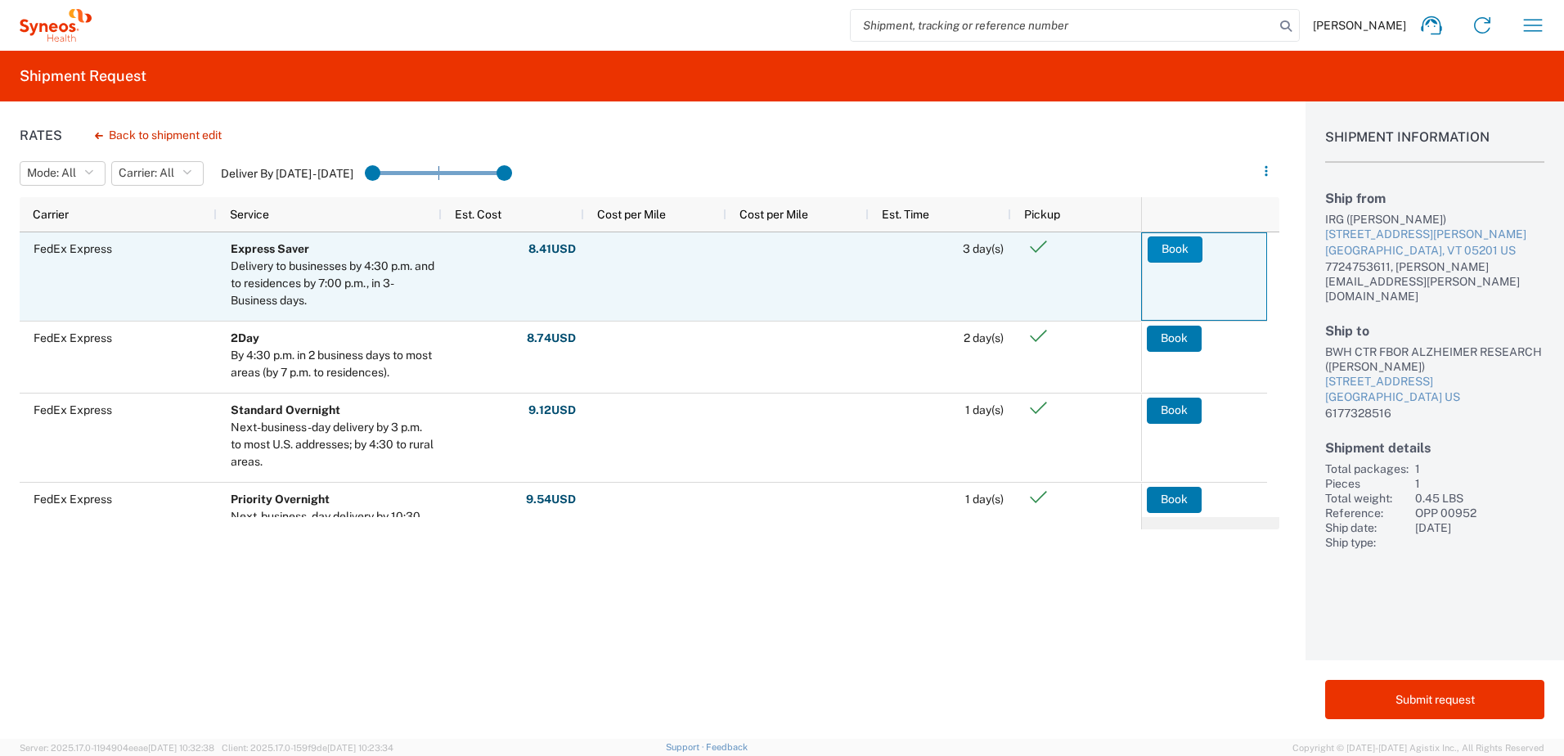
click at [1176, 254] on button "Book" at bounding box center [1175, 249] width 55 height 26
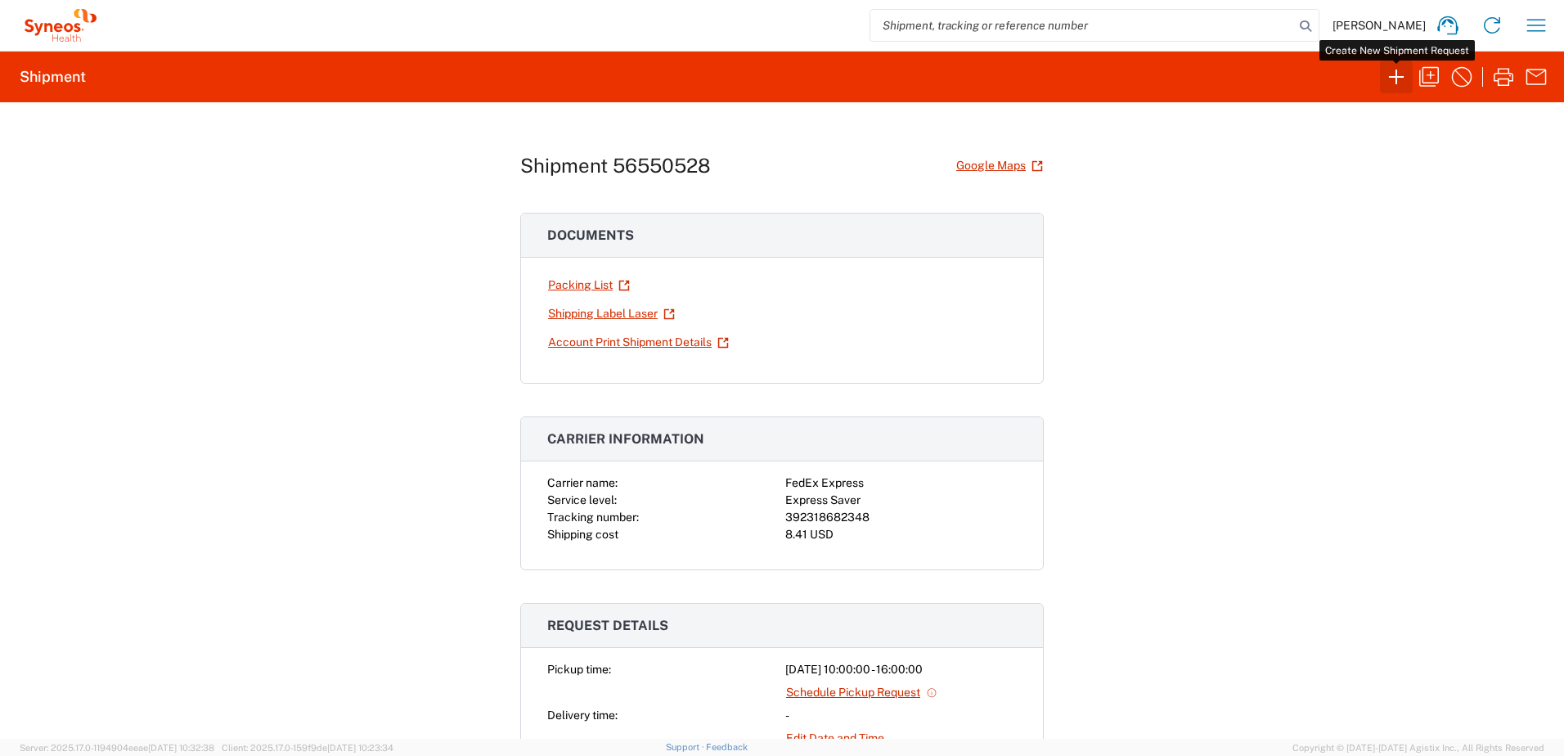
click at [1397, 88] on icon "button" at bounding box center [1397, 77] width 26 height 26
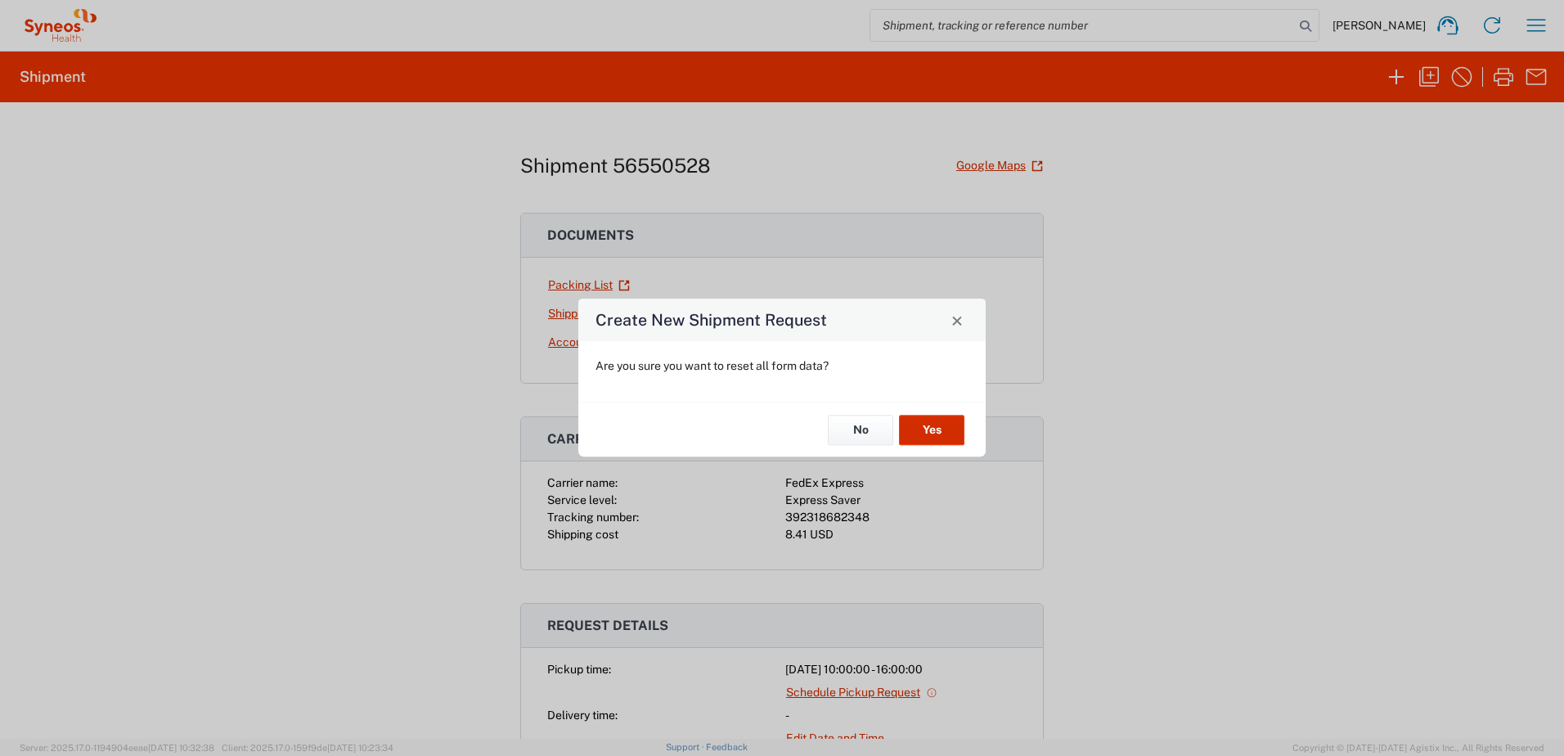
click at [934, 436] on button "Yes" at bounding box center [931, 430] width 65 height 30
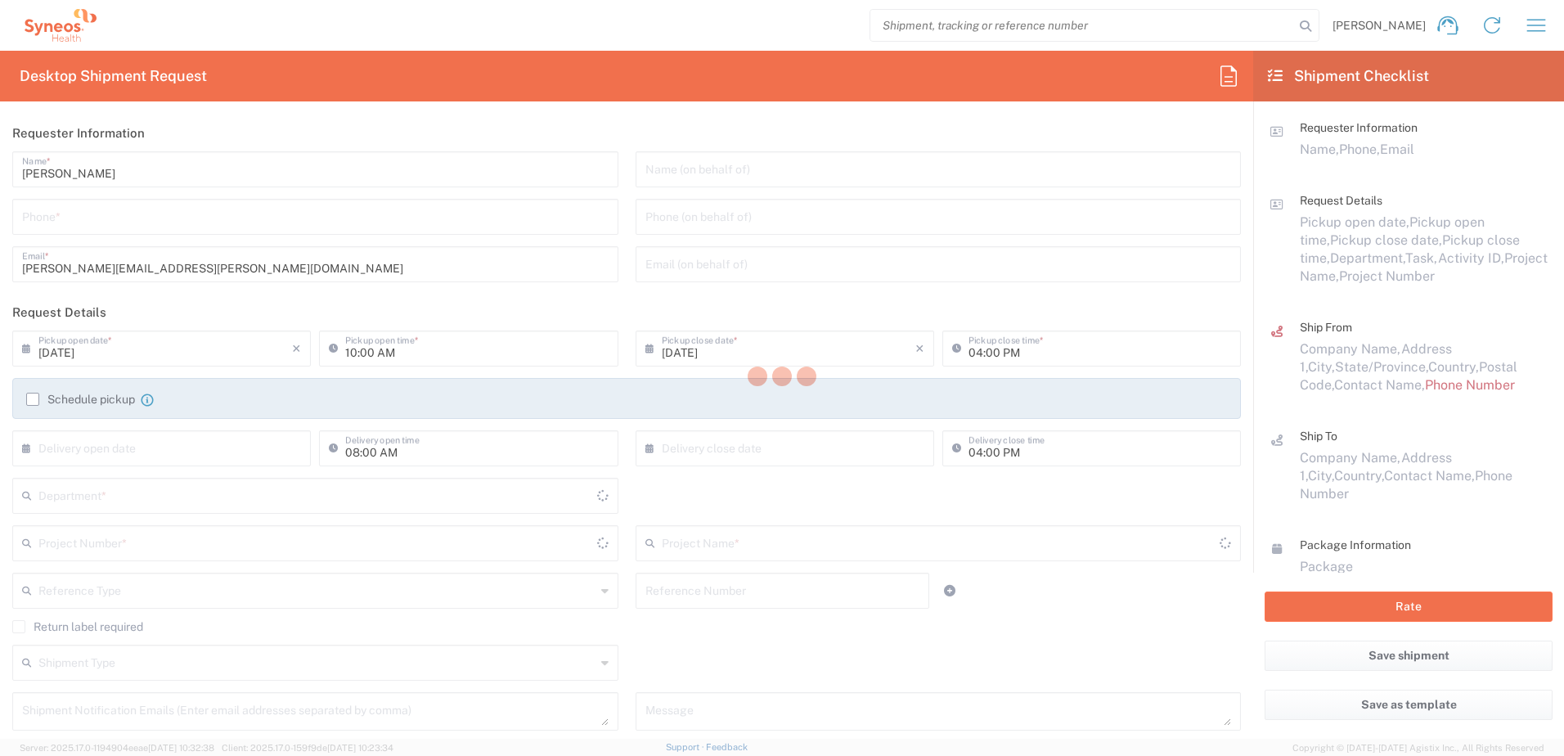
type input "[US_STATE]"
type input "3190"
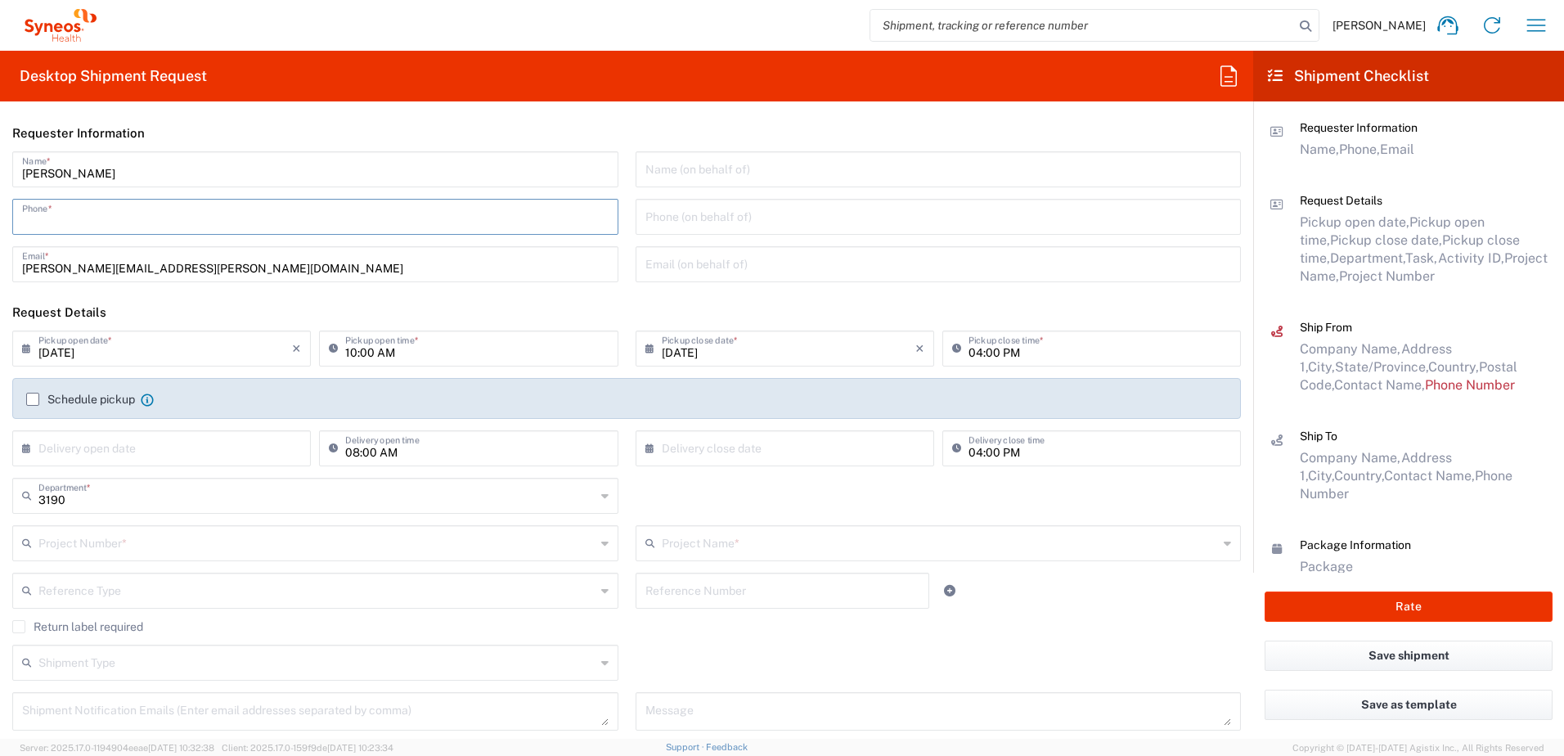
click at [199, 214] on input "tel" at bounding box center [315, 215] width 587 height 29
type input "3035422248"
click at [146, 542] on input "text" at bounding box center [316, 542] width 557 height 29
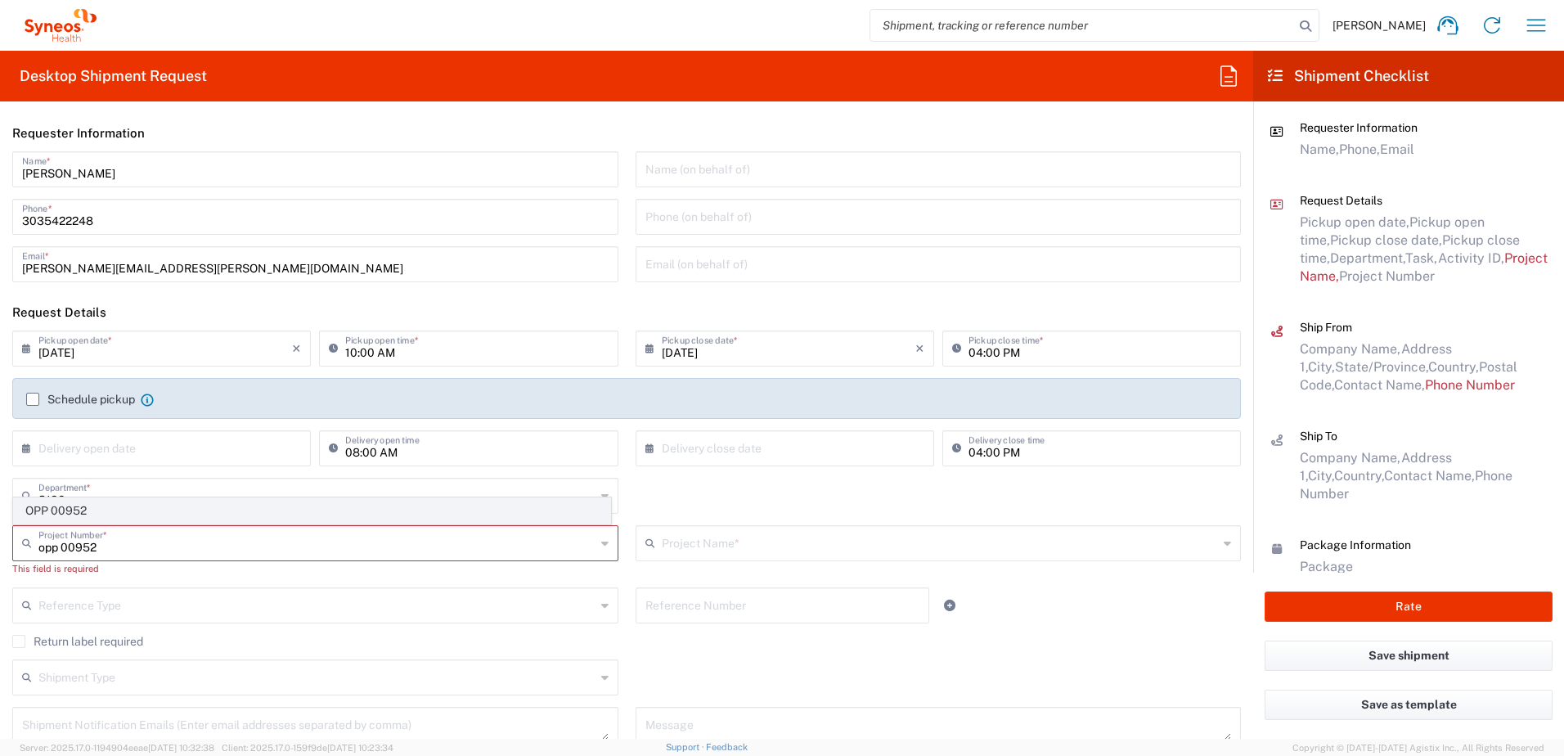
click at [102, 506] on span "OPP 00952" at bounding box center [312, 510] width 596 height 25
type input "OPP 00952"
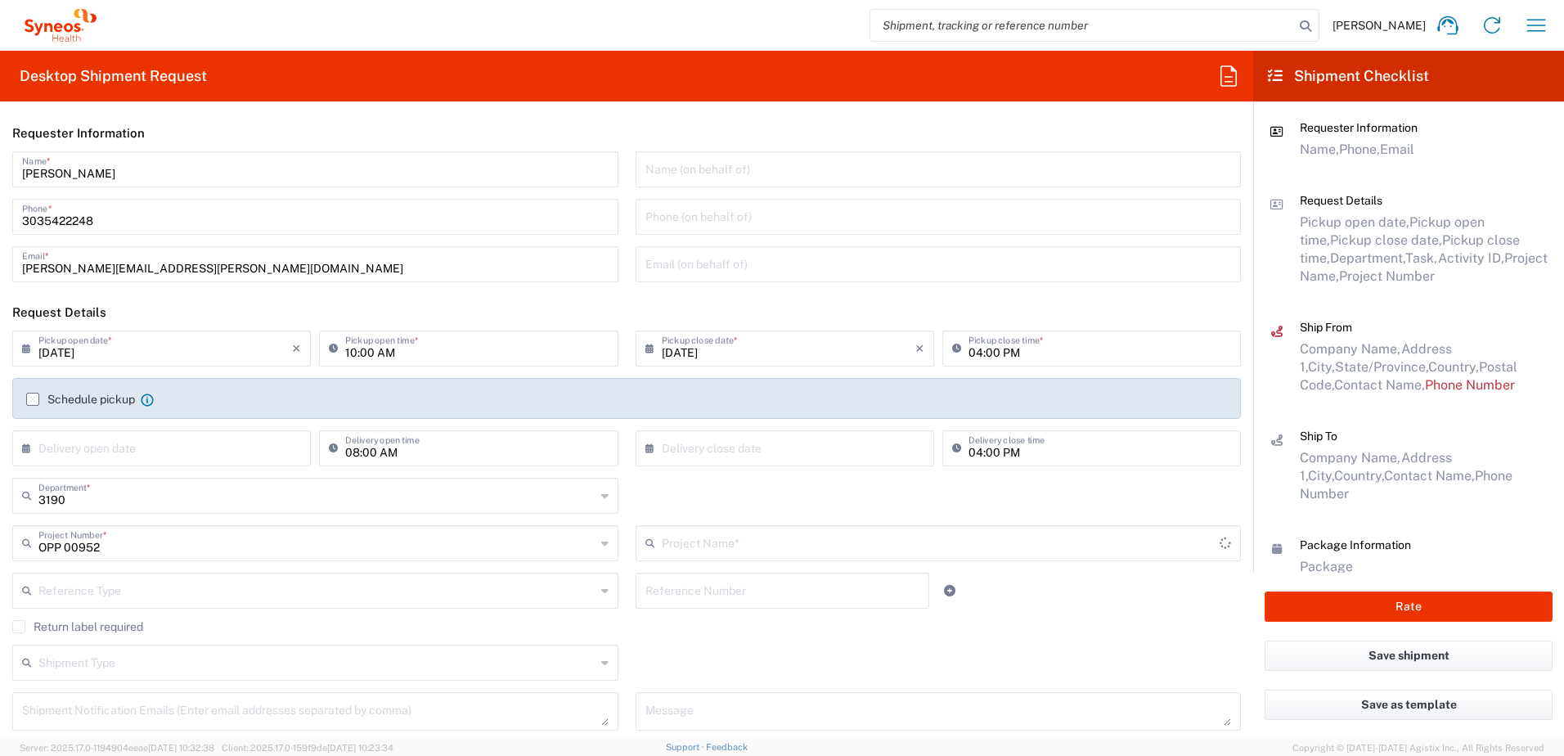
type input "802-WWC-006"
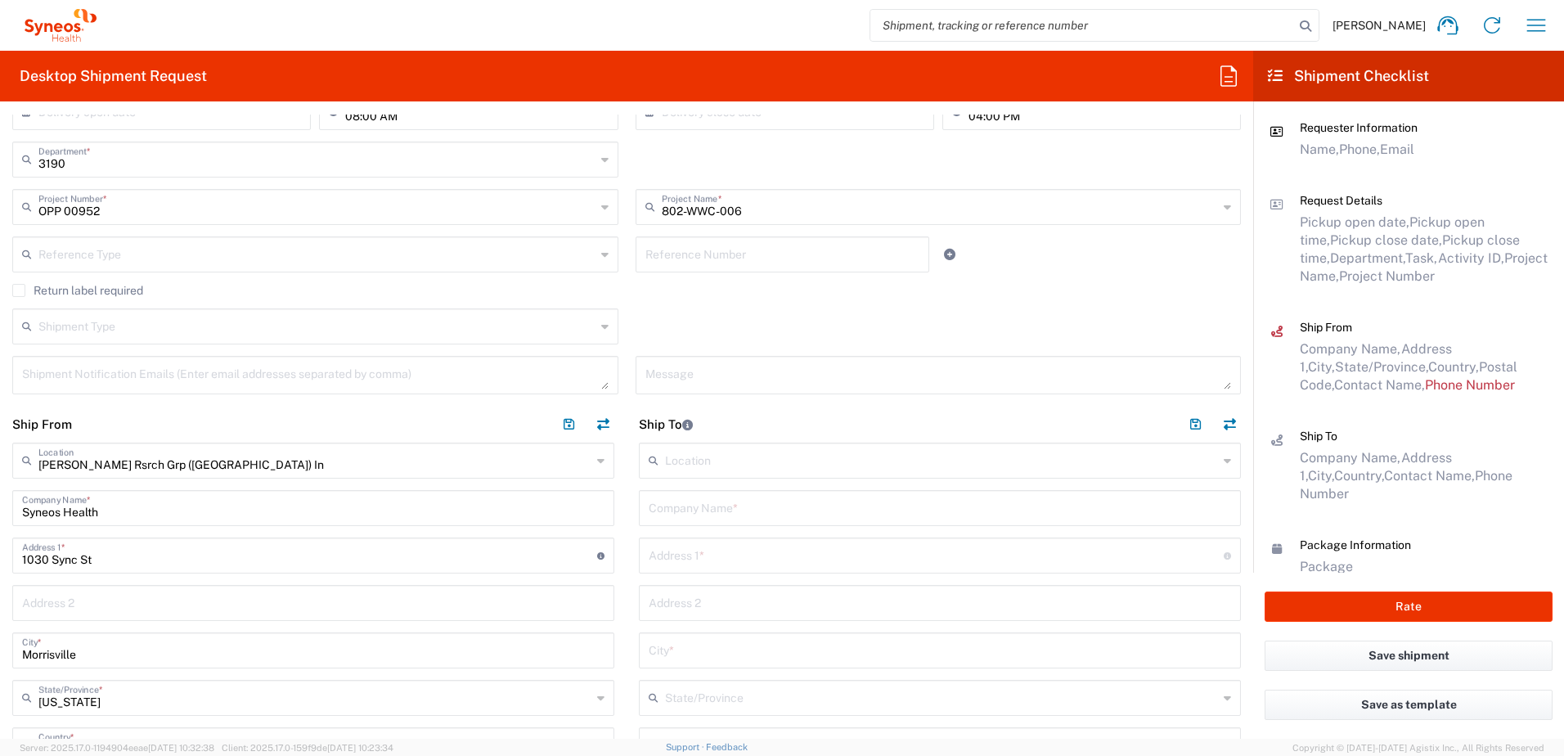
scroll to position [491, 0]
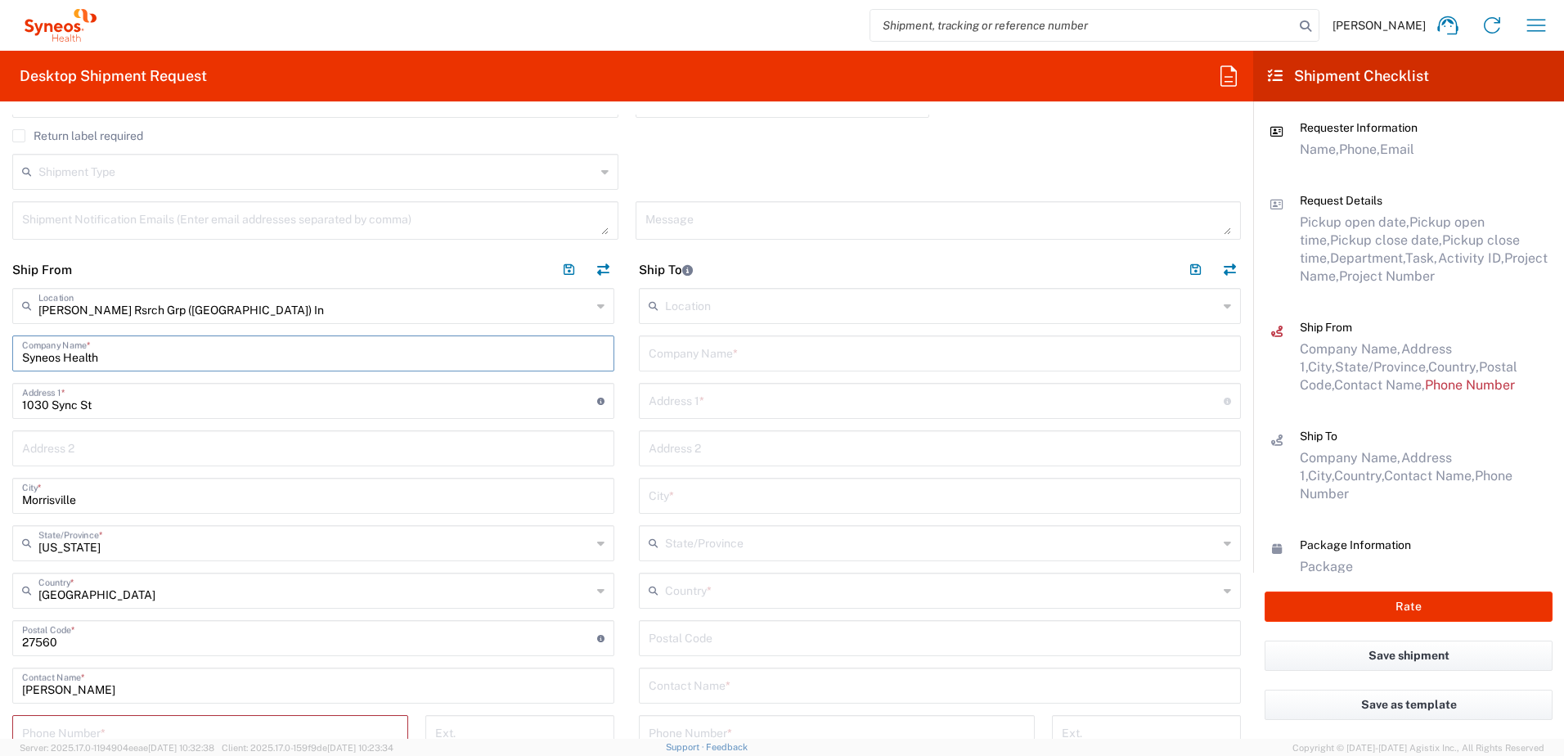
drag, startPoint x: 176, startPoint y: 362, endPoint x: -403, endPoint y: 335, distance: 579.1
click at [0, 335] on html "[PERSON_NAME] Home Shipment estimator Shipment tracking Desktop shipment reques…" at bounding box center [782, 378] width 1564 height 756
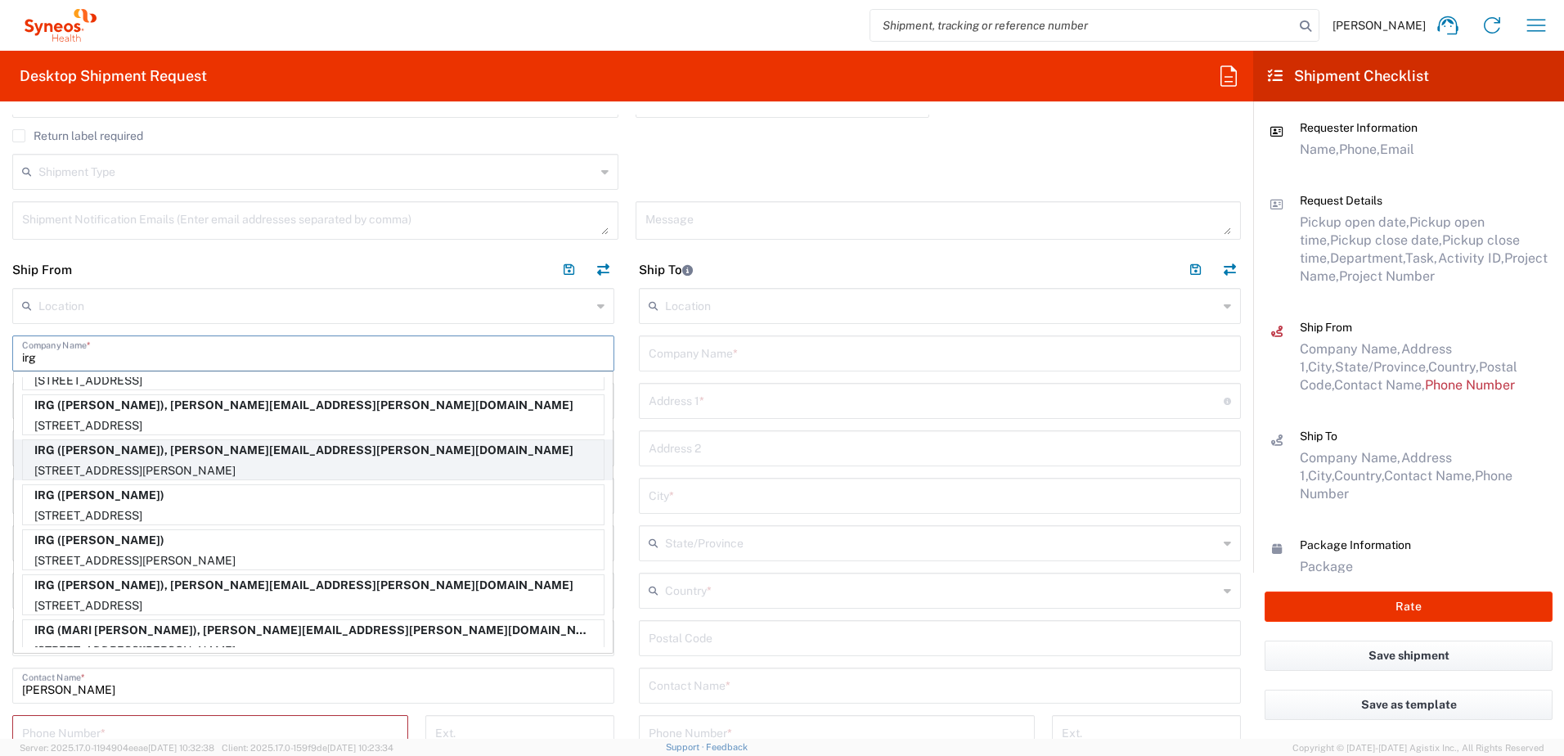
scroll to position [636, 0]
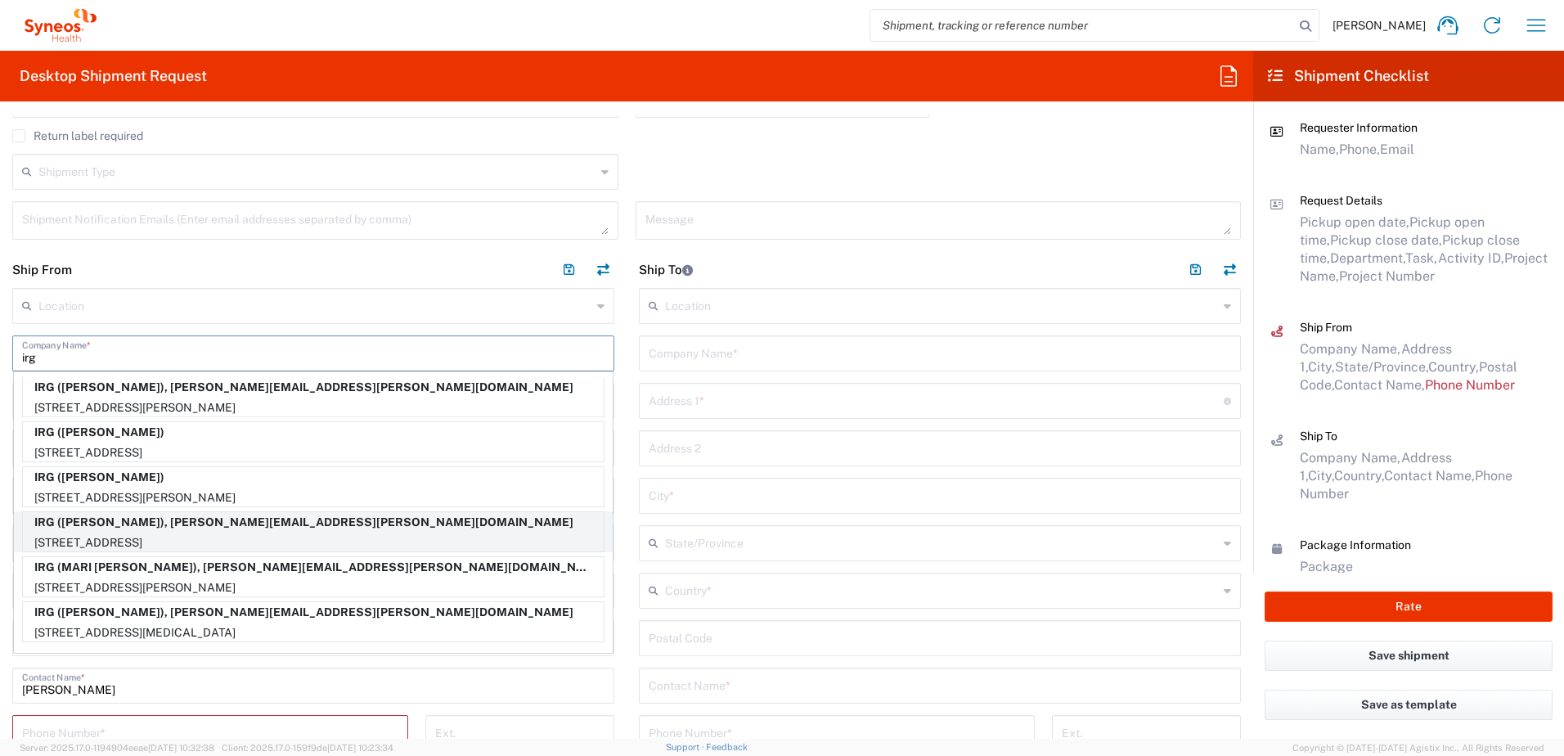
click at [182, 522] on p "IRG ([PERSON_NAME]), [PERSON_NAME][EMAIL_ADDRESS][PERSON_NAME][DOMAIN_NAME]" at bounding box center [313, 522] width 581 height 20
type input "IRG"
type input "12 WEATHERVANE WAY"
type input "WARWICK"
type input "[US_STATE]"
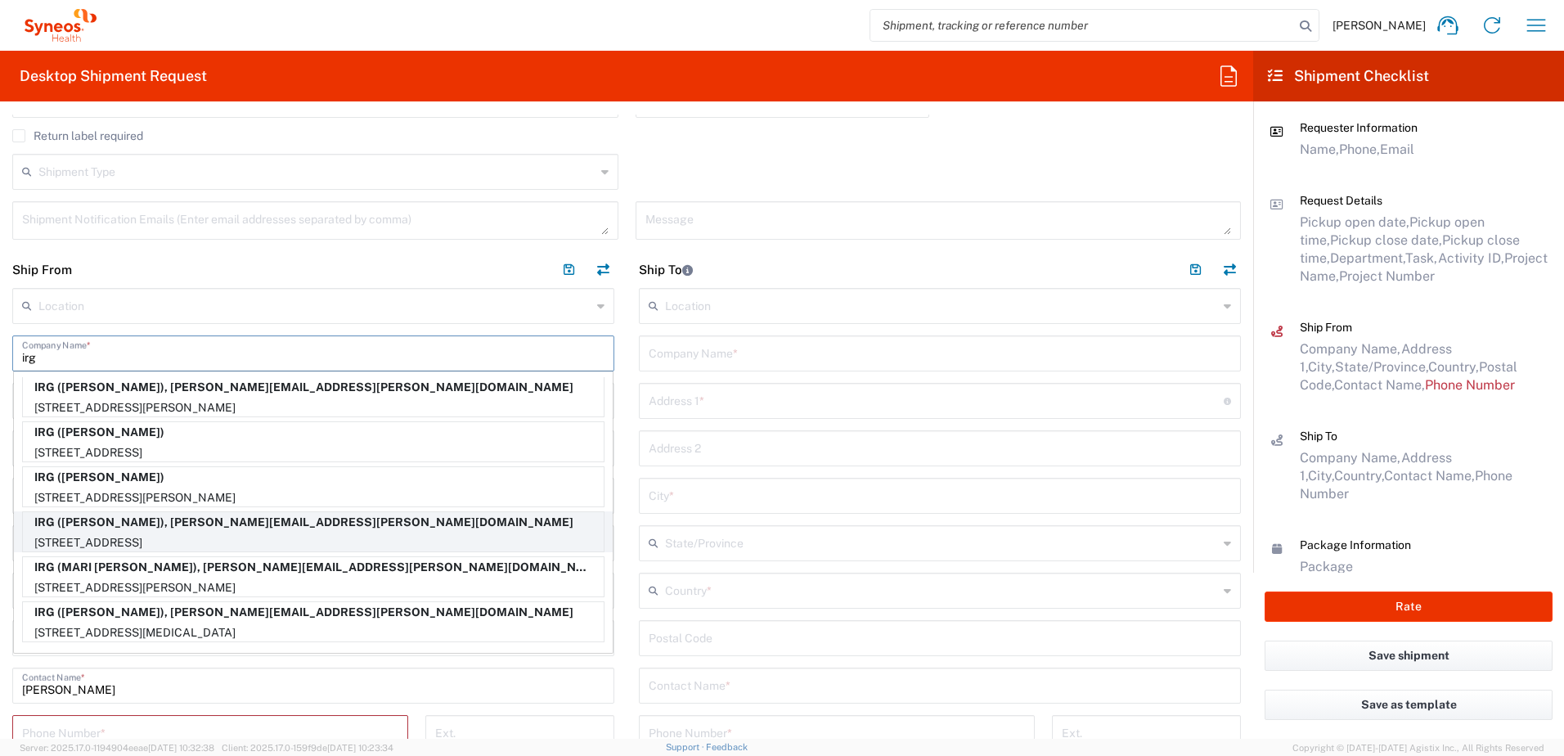
type input "10990"
type input "[PERSON_NAME]"
type input "8452164746"
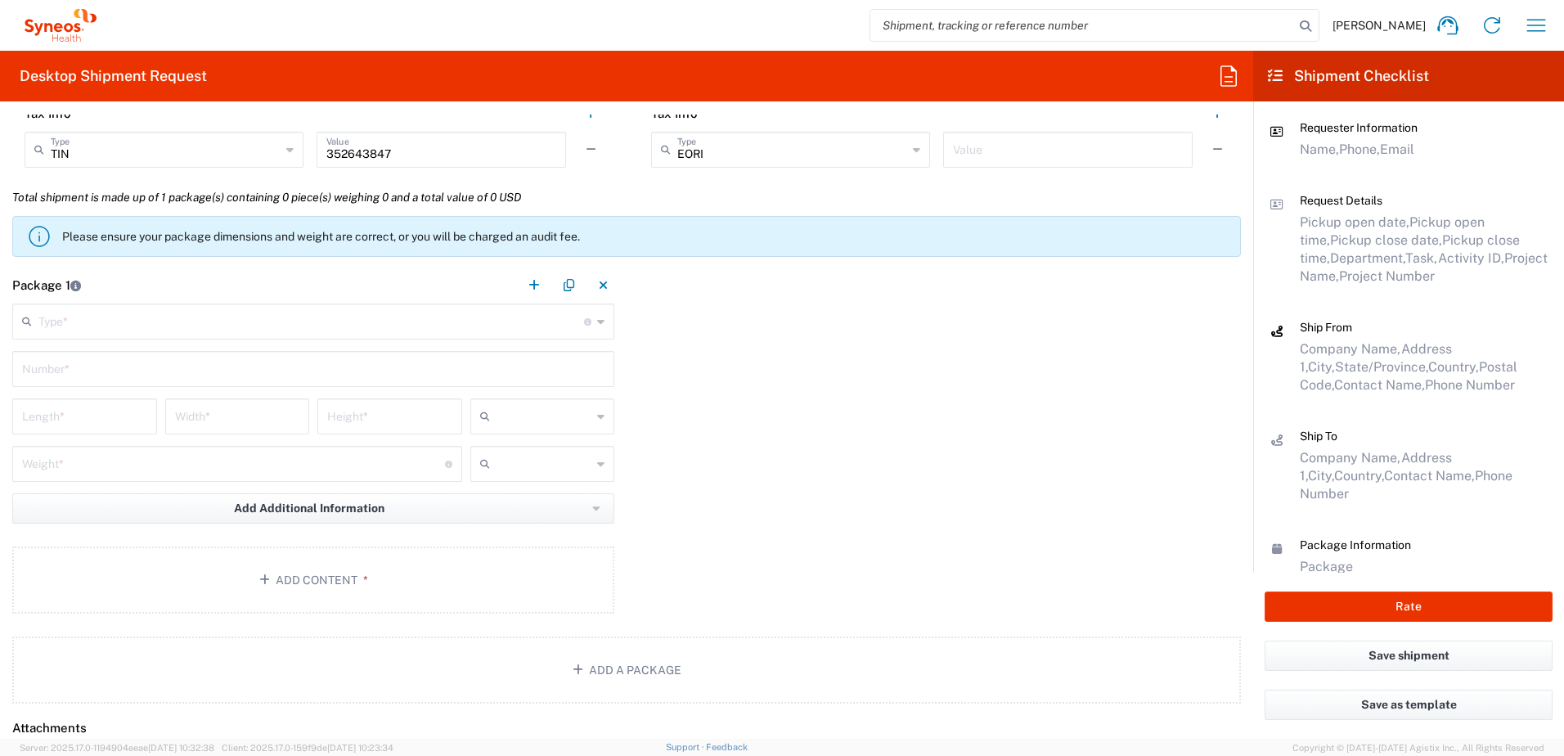
scroll to position [1309, 0]
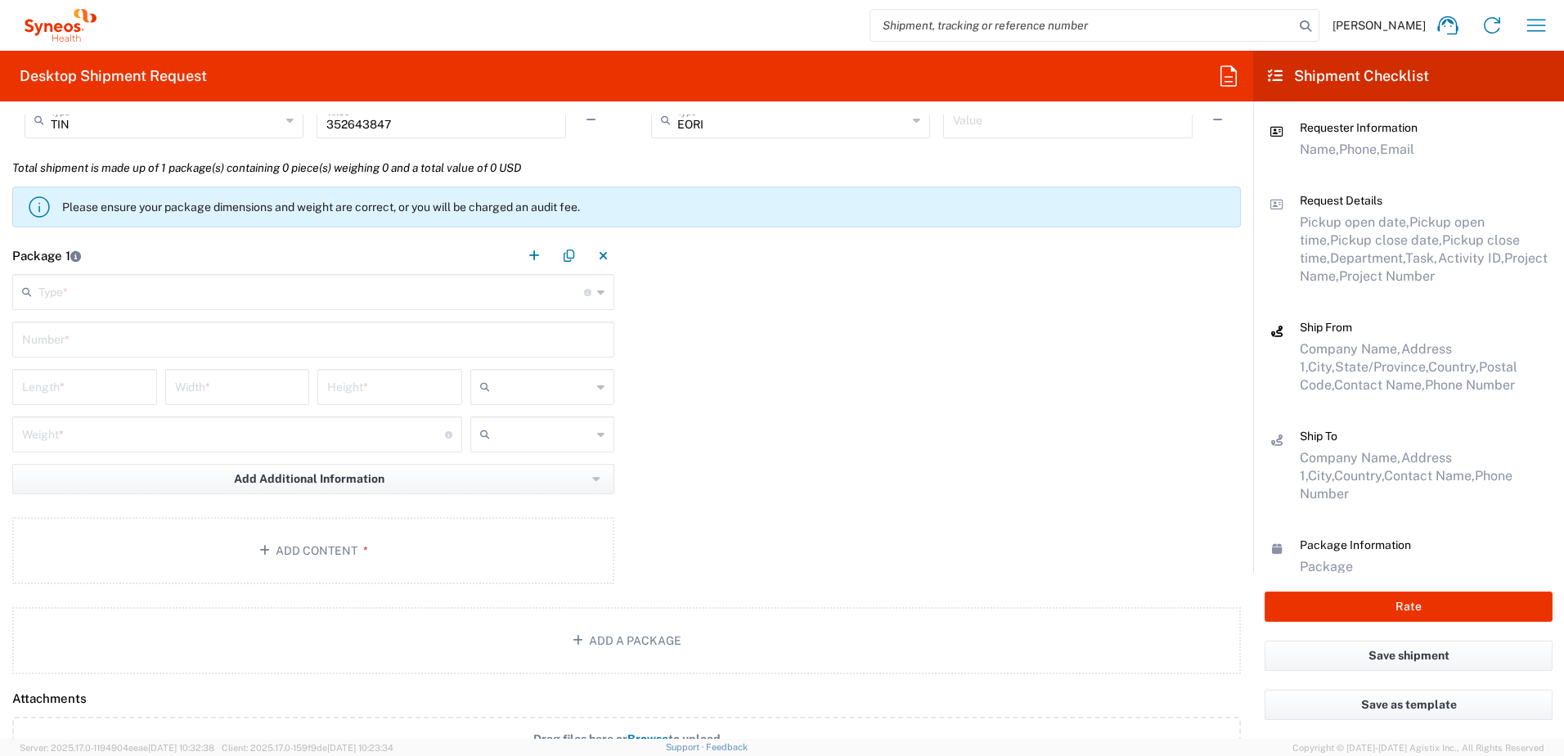
click at [136, 285] on input "text" at bounding box center [311, 291] width 546 height 29
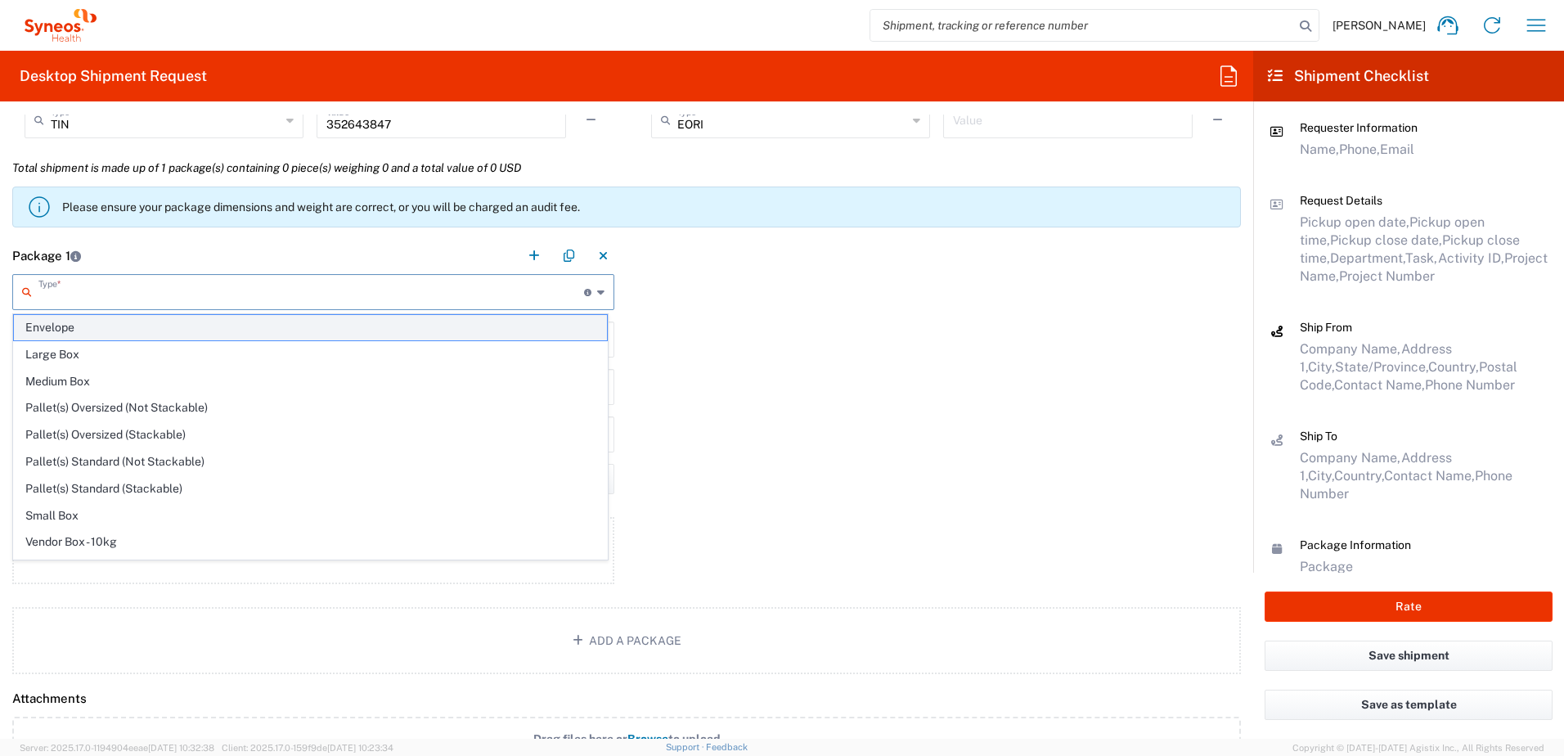
click at [126, 334] on span "Envelope" at bounding box center [310, 327] width 593 height 25
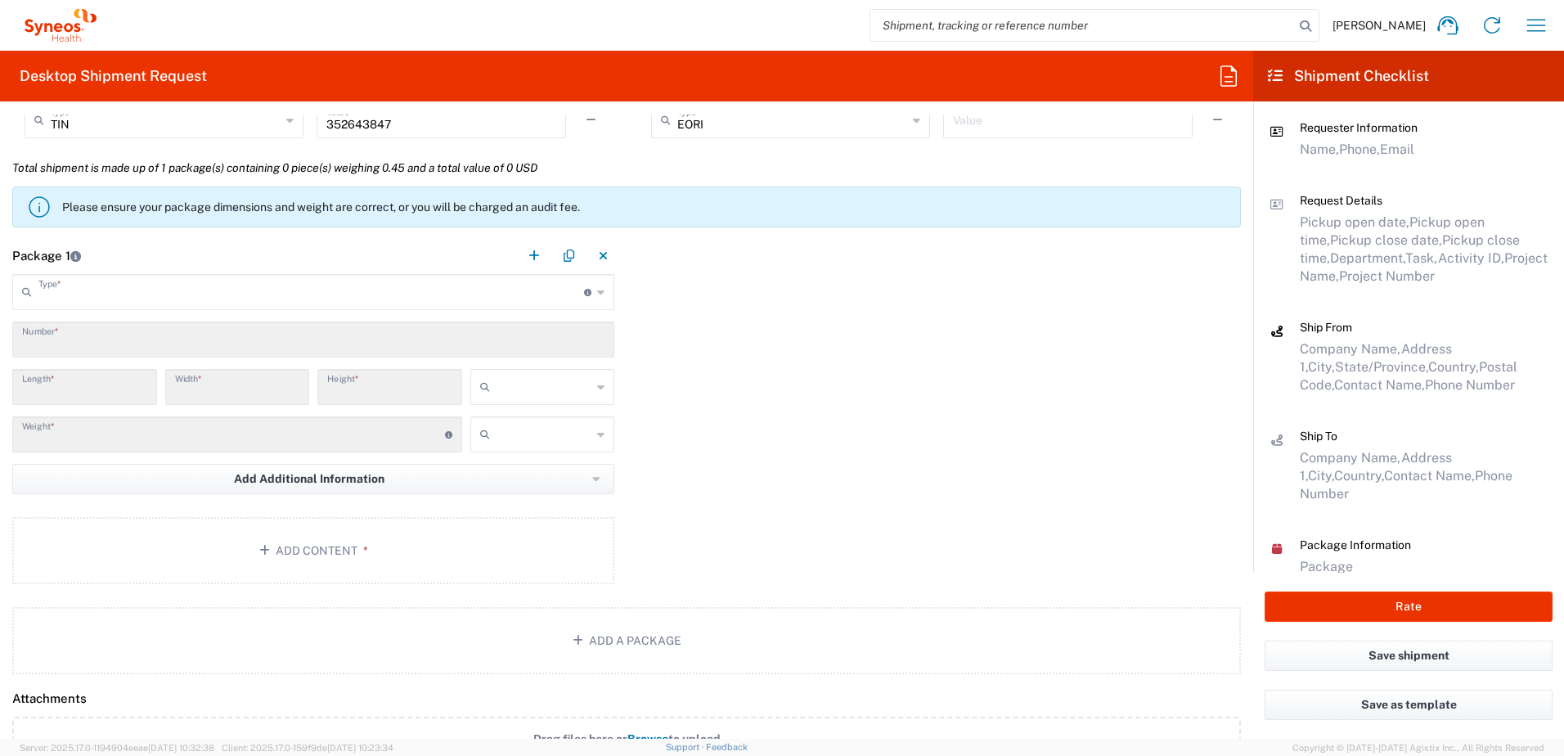
type input "Envelope"
type input "1"
type input "9.5"
type input "12.5"
type input "0.25"
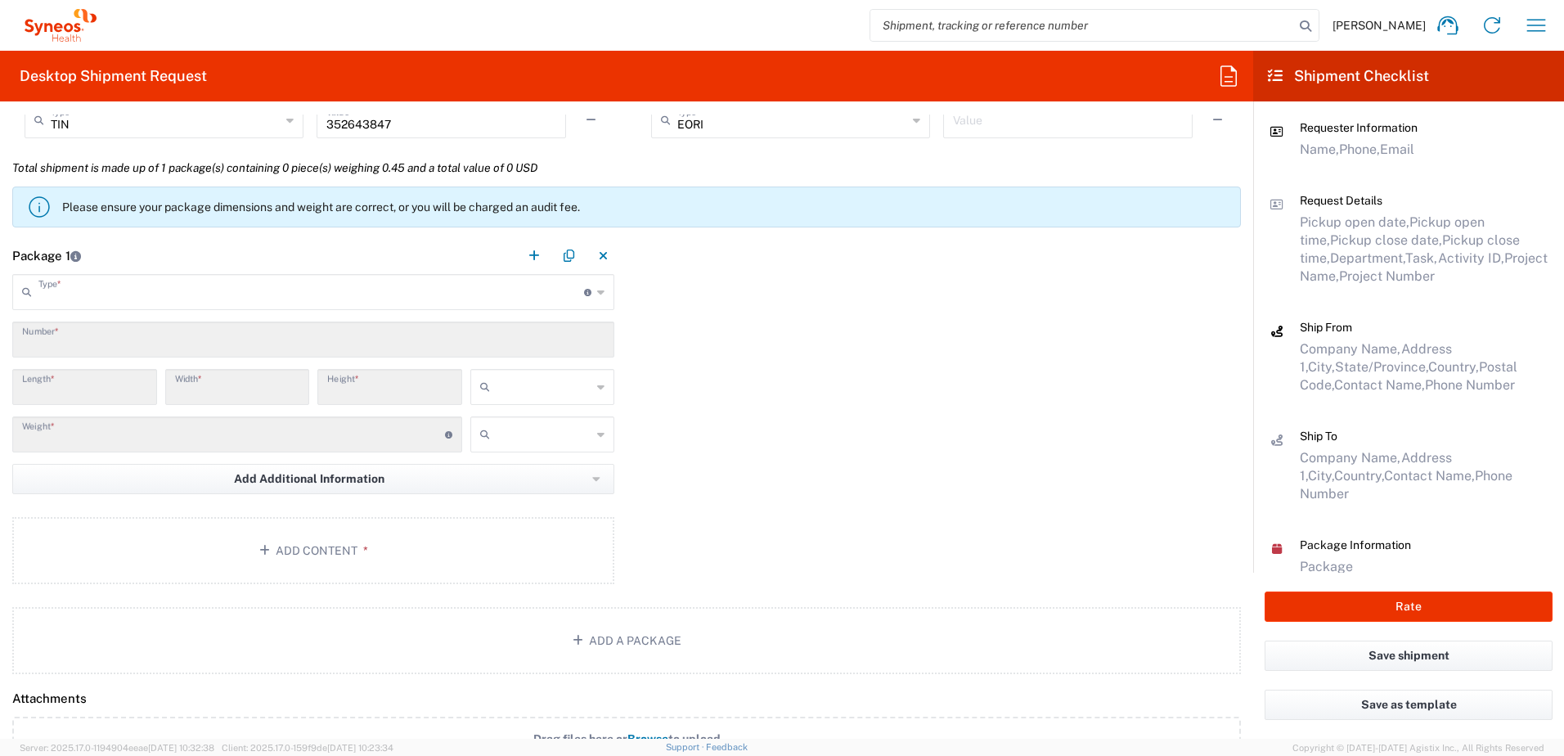
type input "in"
type input "0.45"
click at [509, 431] on input "text" at bounding box center [545, 434] width 96 height 26
click at [513, 494] on span "lbs" at bounding box center [537, 496] width 140 height 25
type input "lbs"
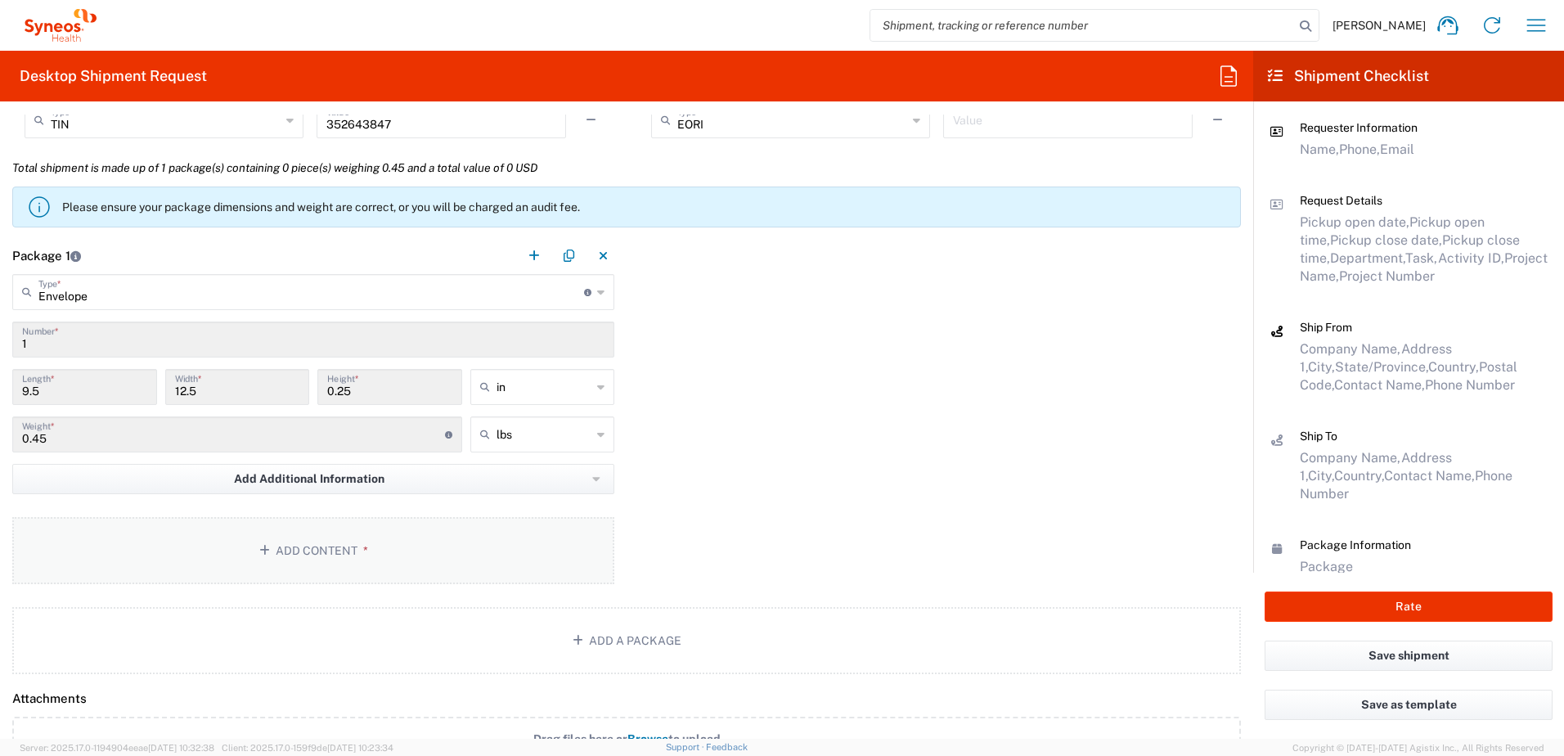
click at [349, 518] on button "Add Content *" at bounding box center [313, 550] width 602 height 67
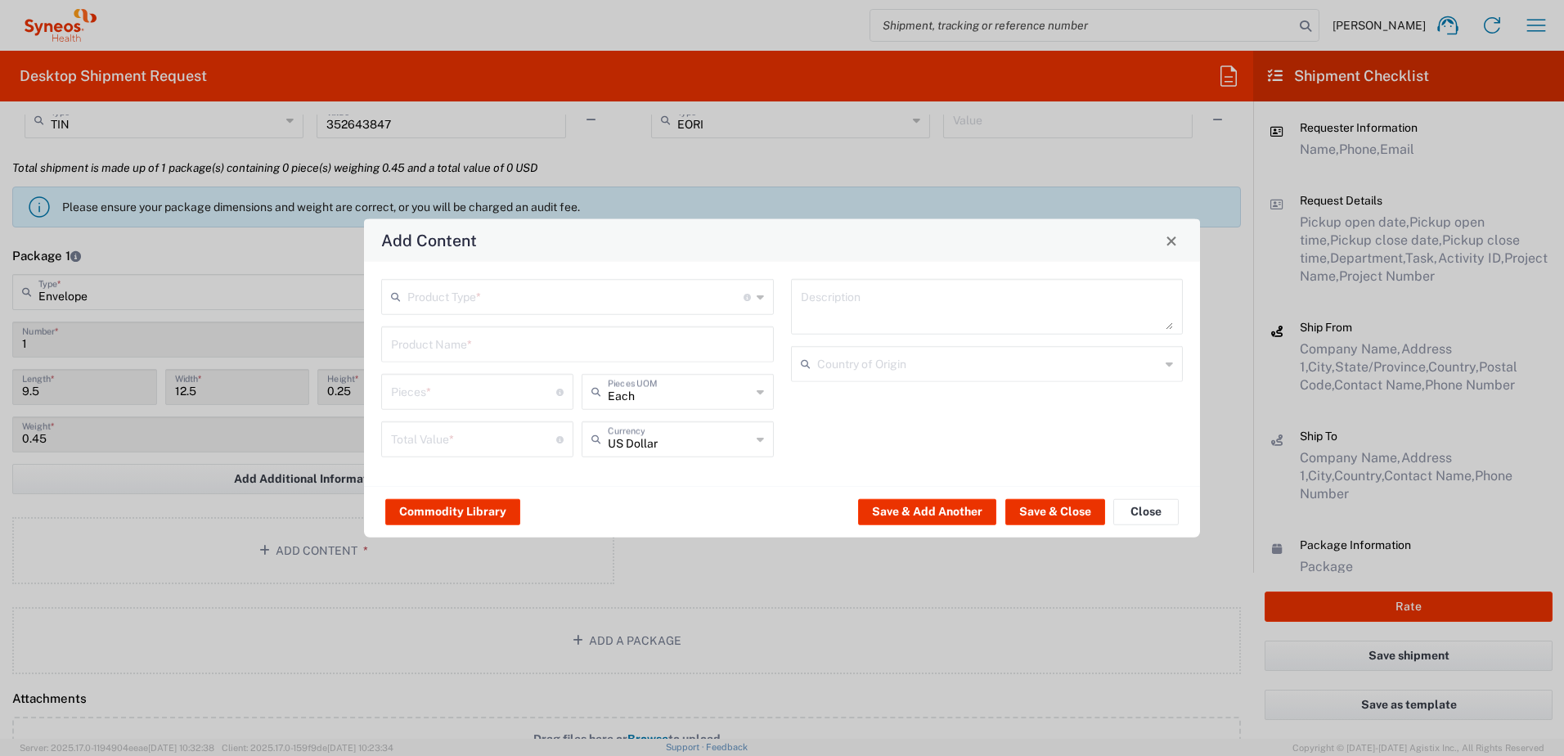
click at [442, 297] on input "text" at bounding box center [575, 295] width 336 height 29
click at [448, 331] on span "Documents" at bounding box center [577, 332] width 389 height 25
type input "Documents"
type input "1"
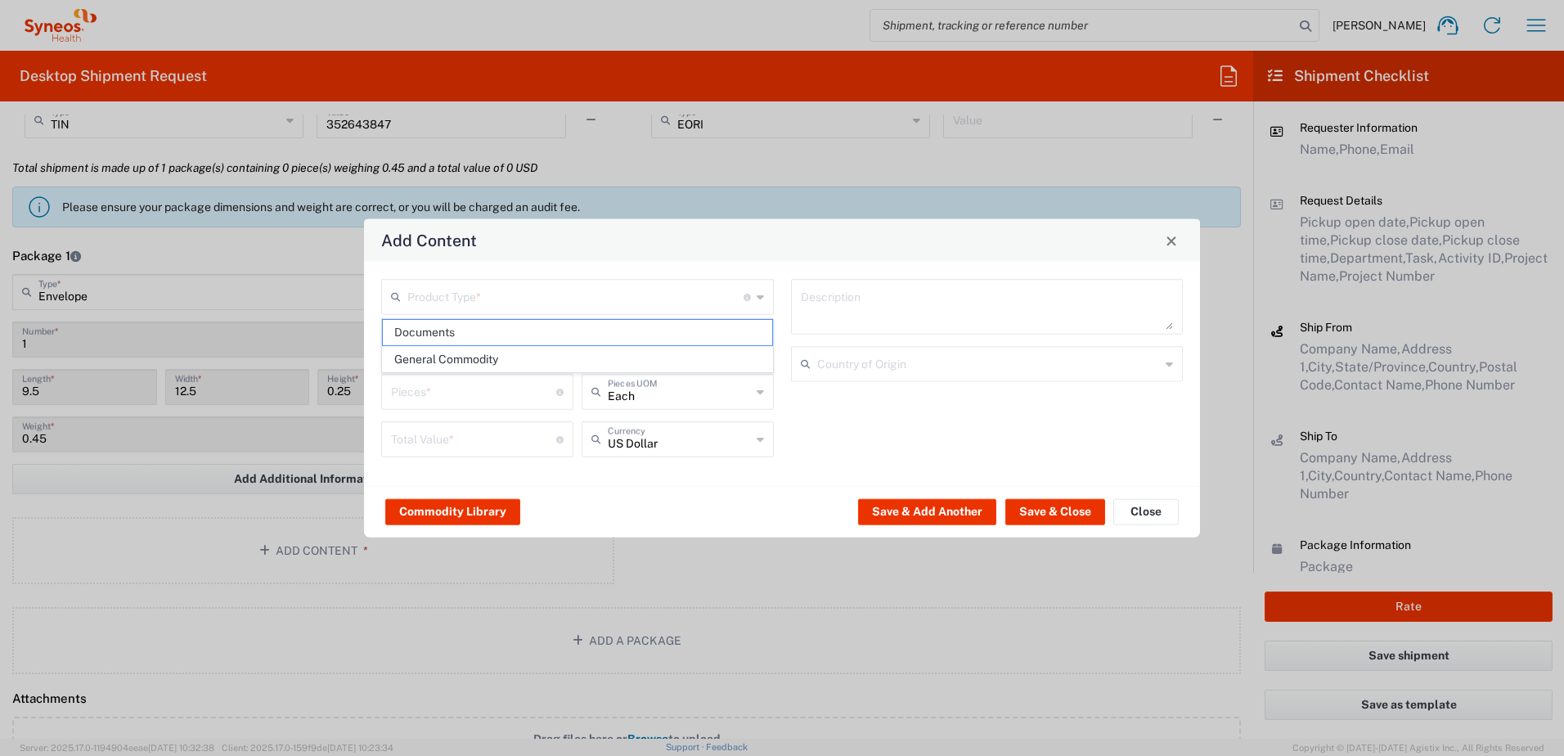
type input "1"
type textarea "Documents"
click at [1046, 517] on button "Save & Close" at bounding box center [1056, 511] width 100 height 26
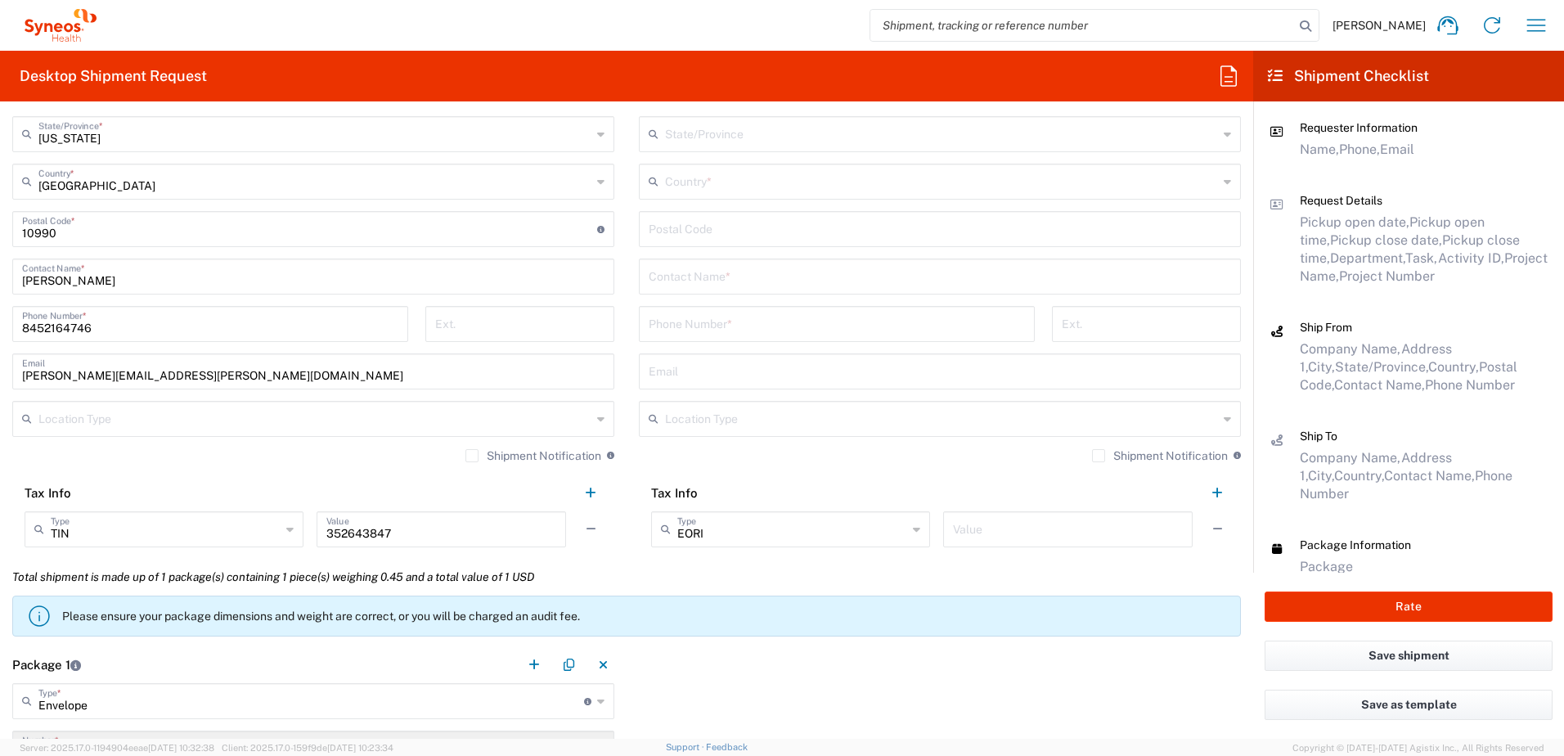
scroll to position [736, 0]
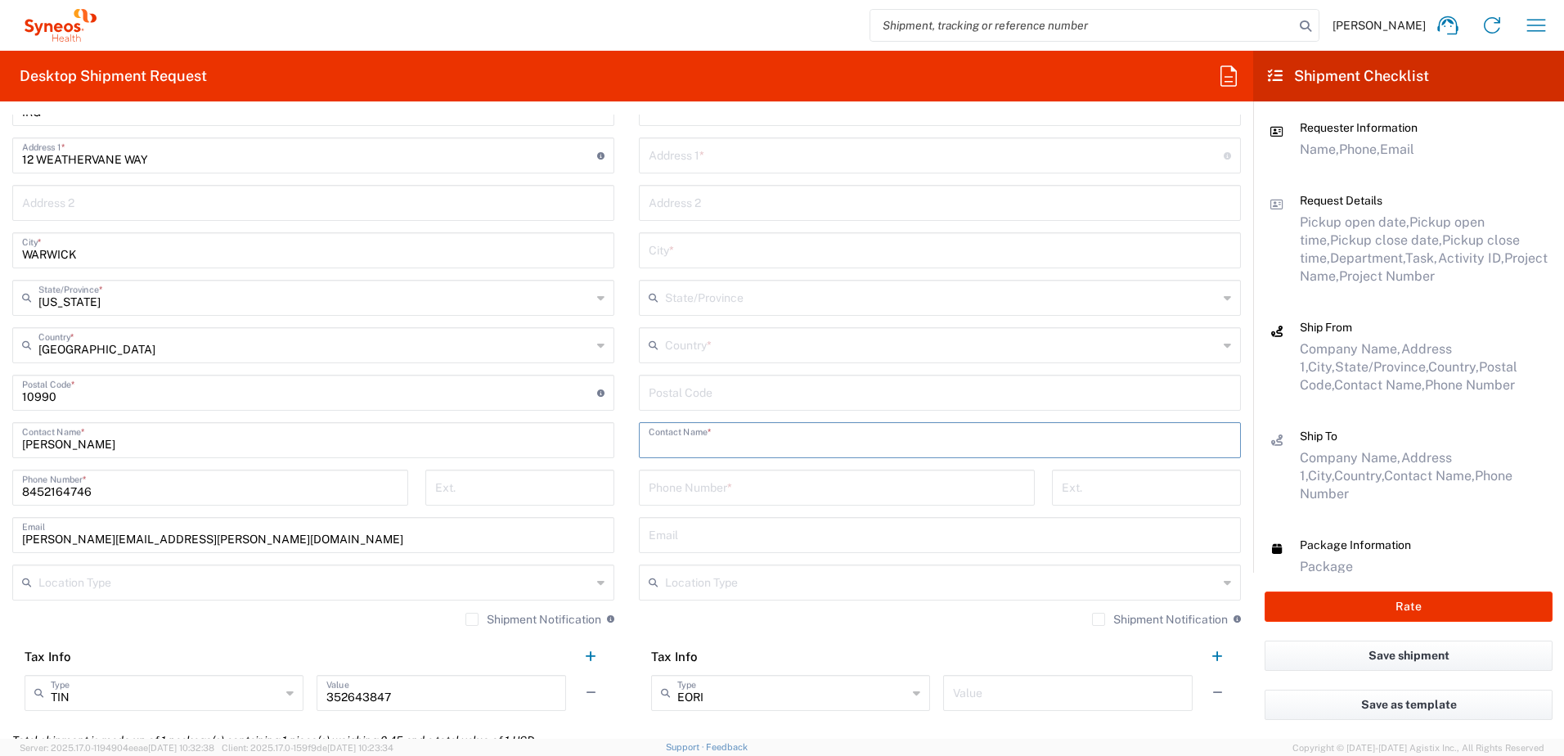
click at [722, 444] on input "text" at bounding box center [940, 439] width 583 height 29
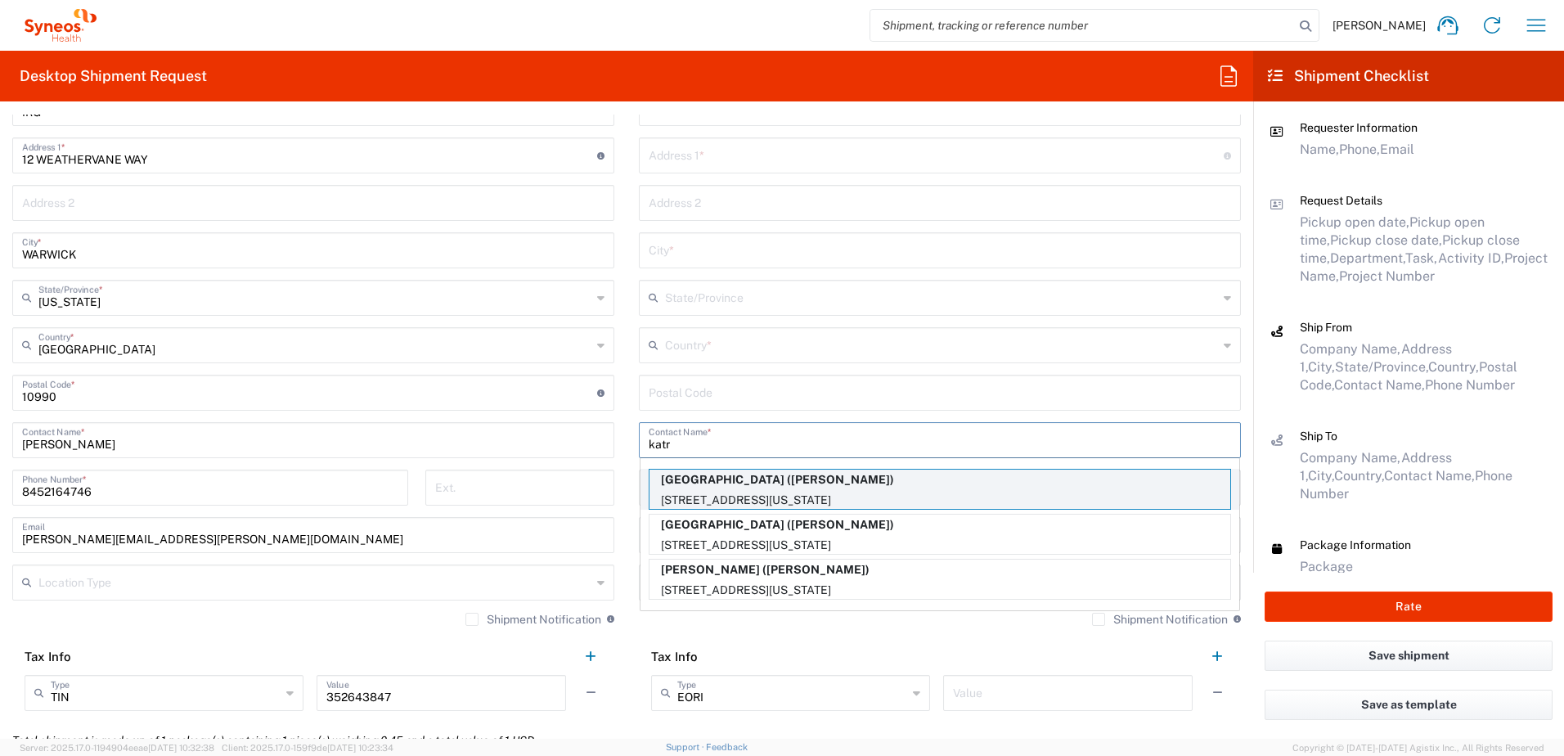
type input "katr"
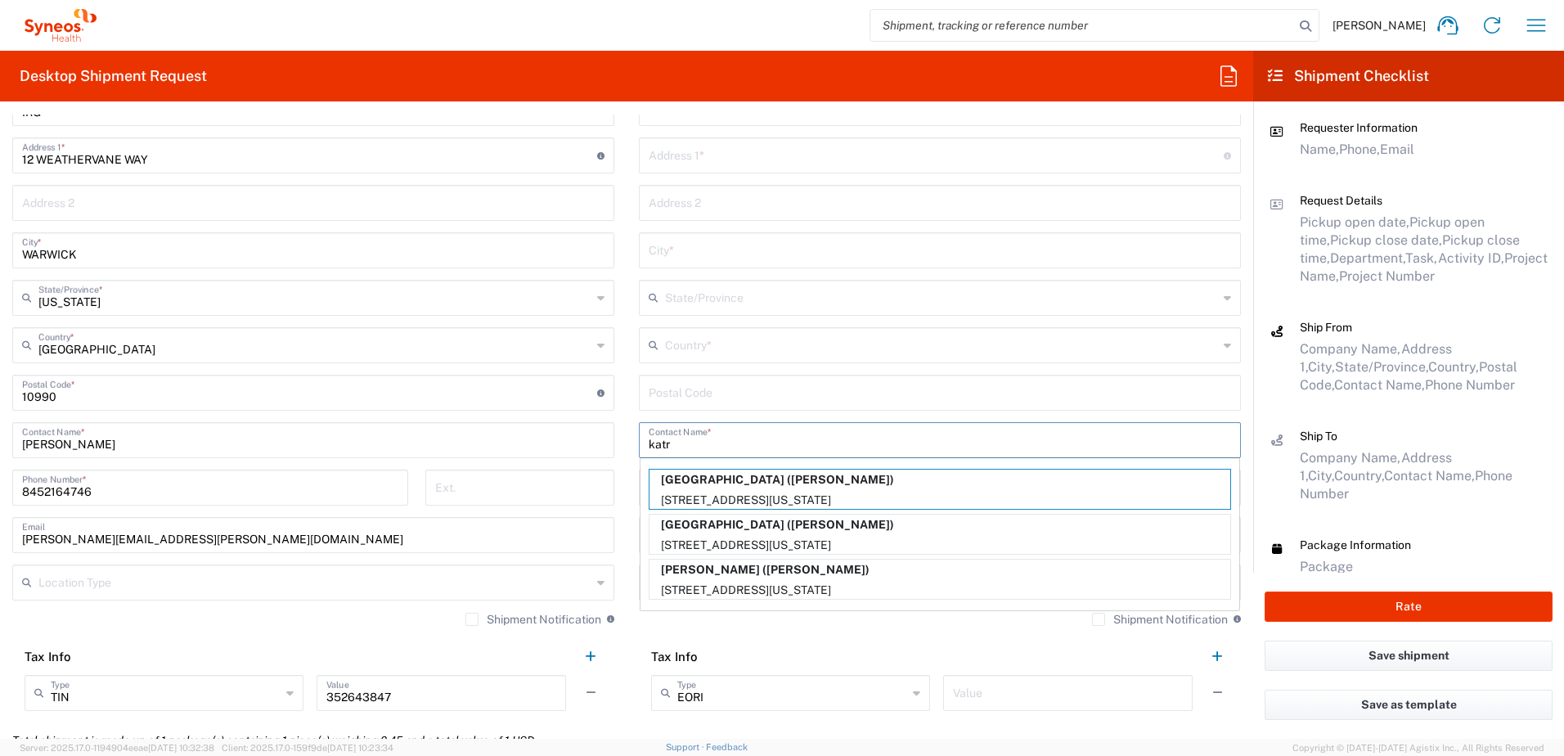
click at [772, 492] on p "[STREET_ADDRESS][US_STATE]" at bounding box center [940, 500] width 581 height 20
type input "[GEOGRAPHIC_DATA]"
type input "[STREET_ADDRESS]"
type input "PH-19"
type input "[US_STATE]"
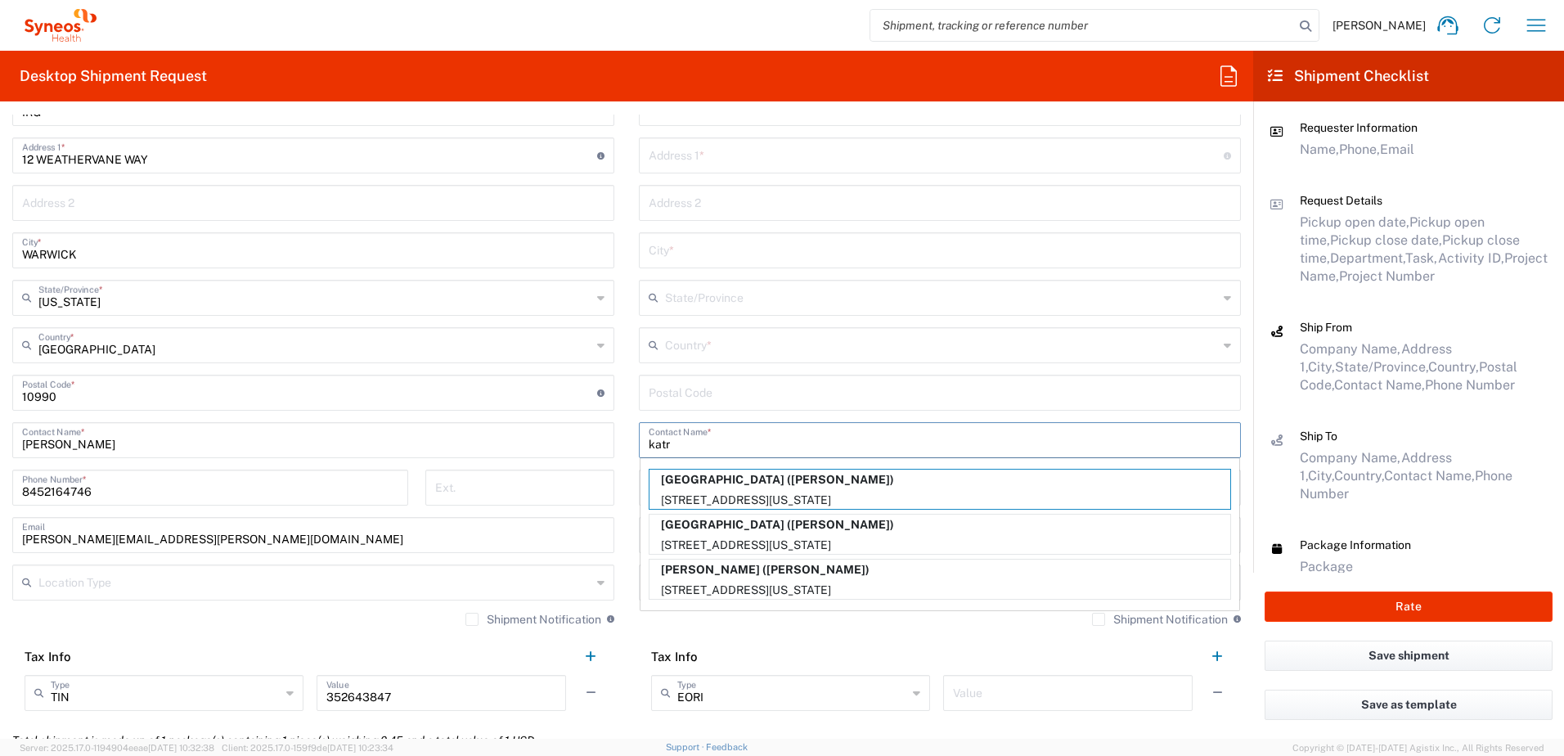
type input "[GEOGRAPHIC_DATA]"
type input "10032"
type input "[PERSON_NAME]"
type input "2123052077"
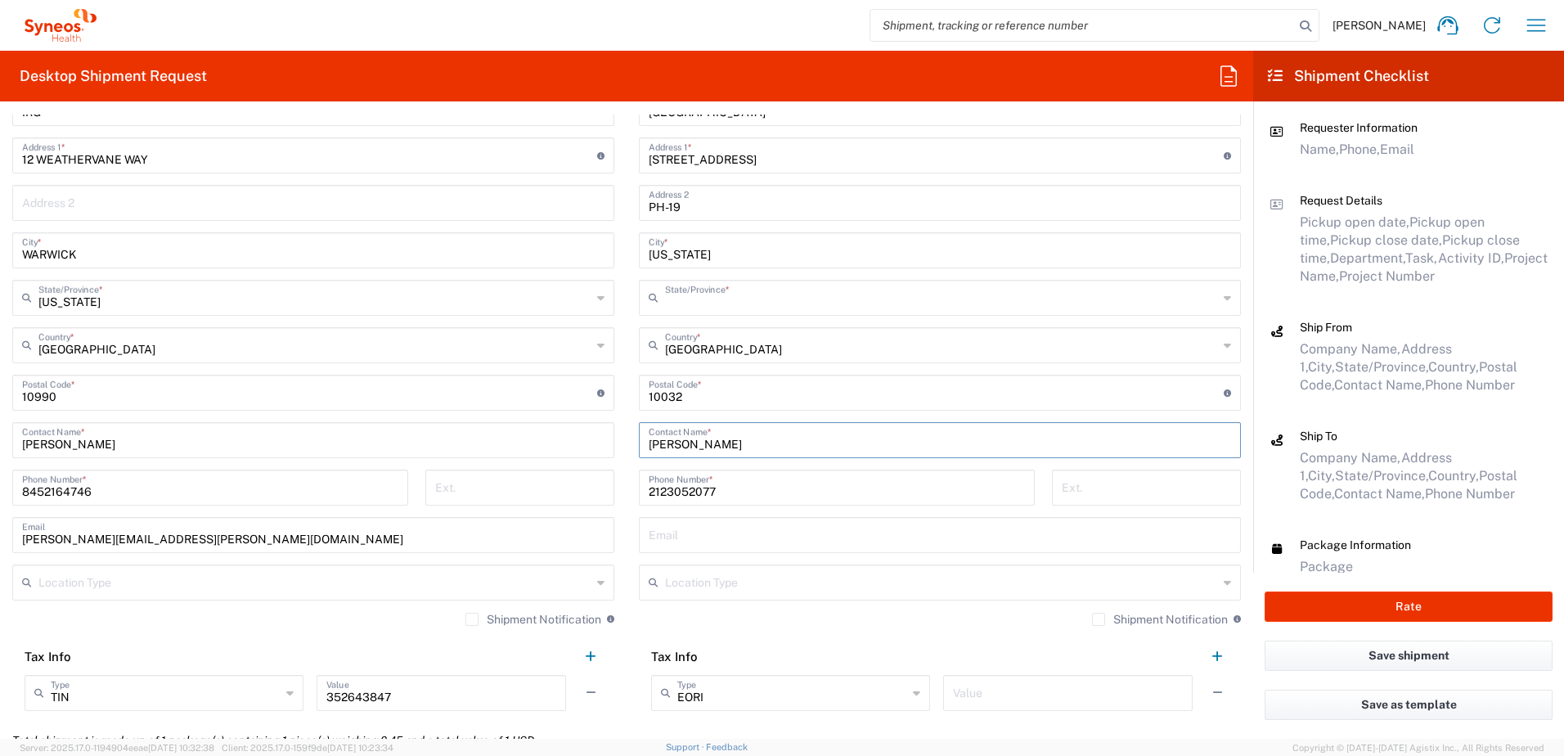
type input "[US_STATE]"
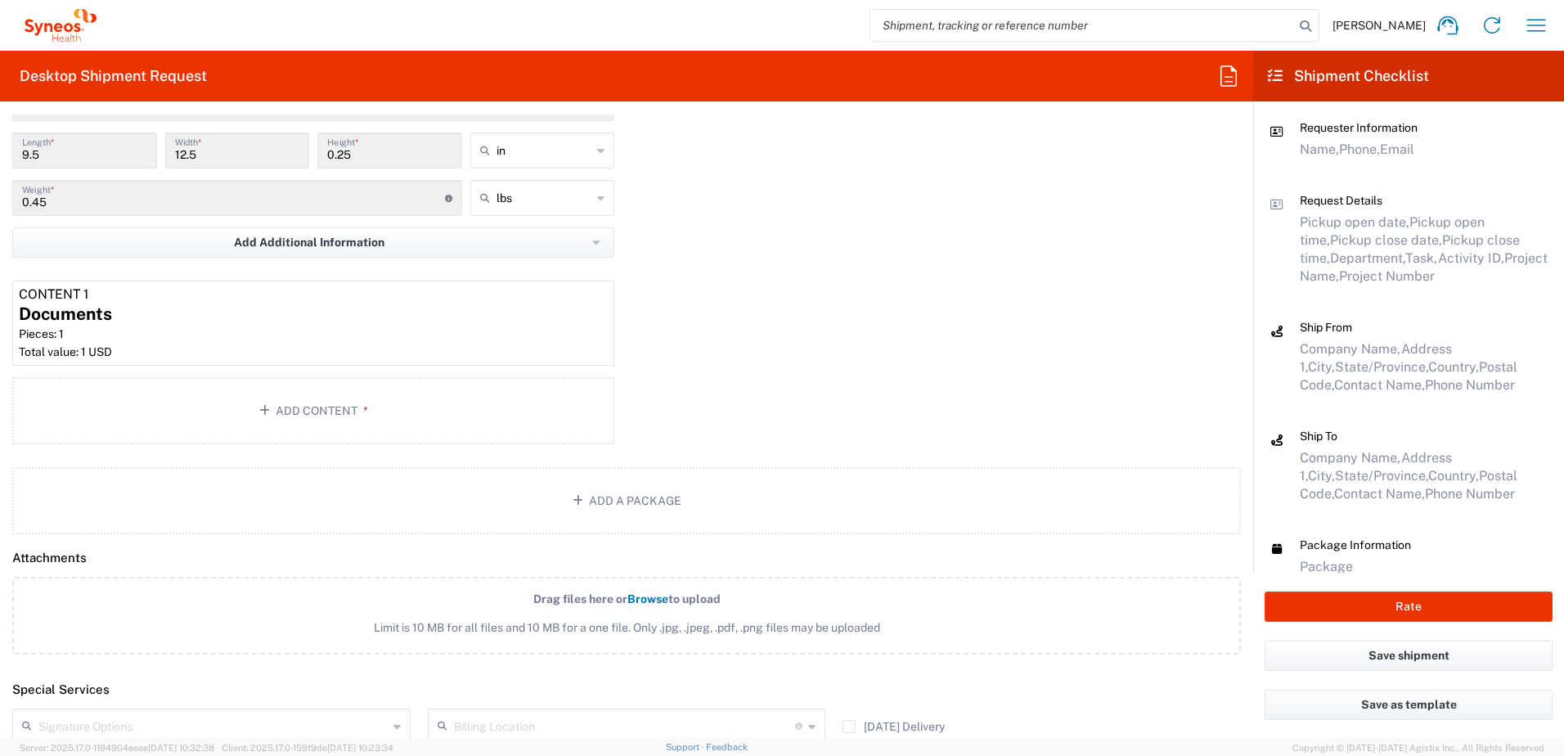
scroll to position [1555, 0]
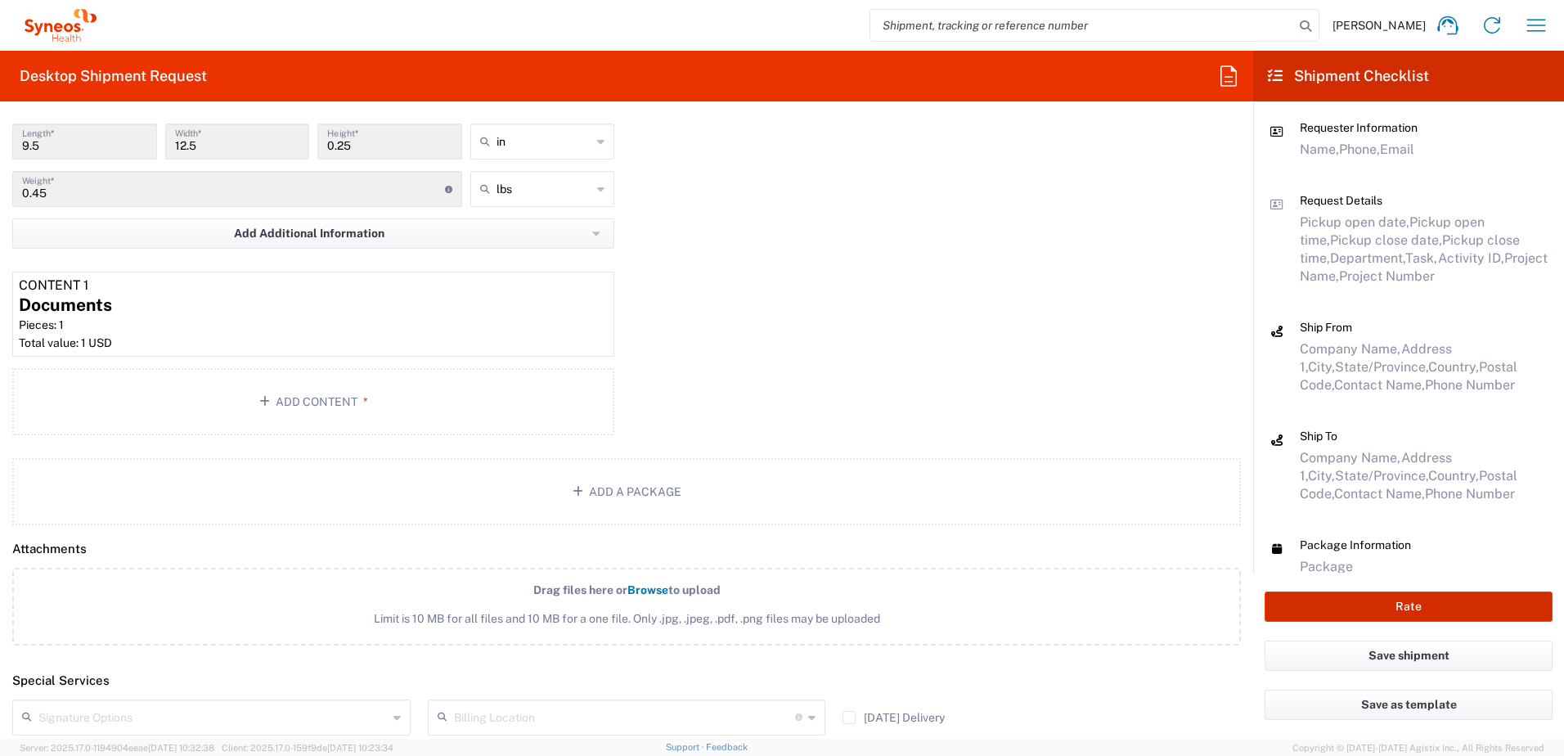
click at [1418, 610] on button "Rate" at bounding box center [1409, 607] width 288 height 30
type input "OPP 00952"
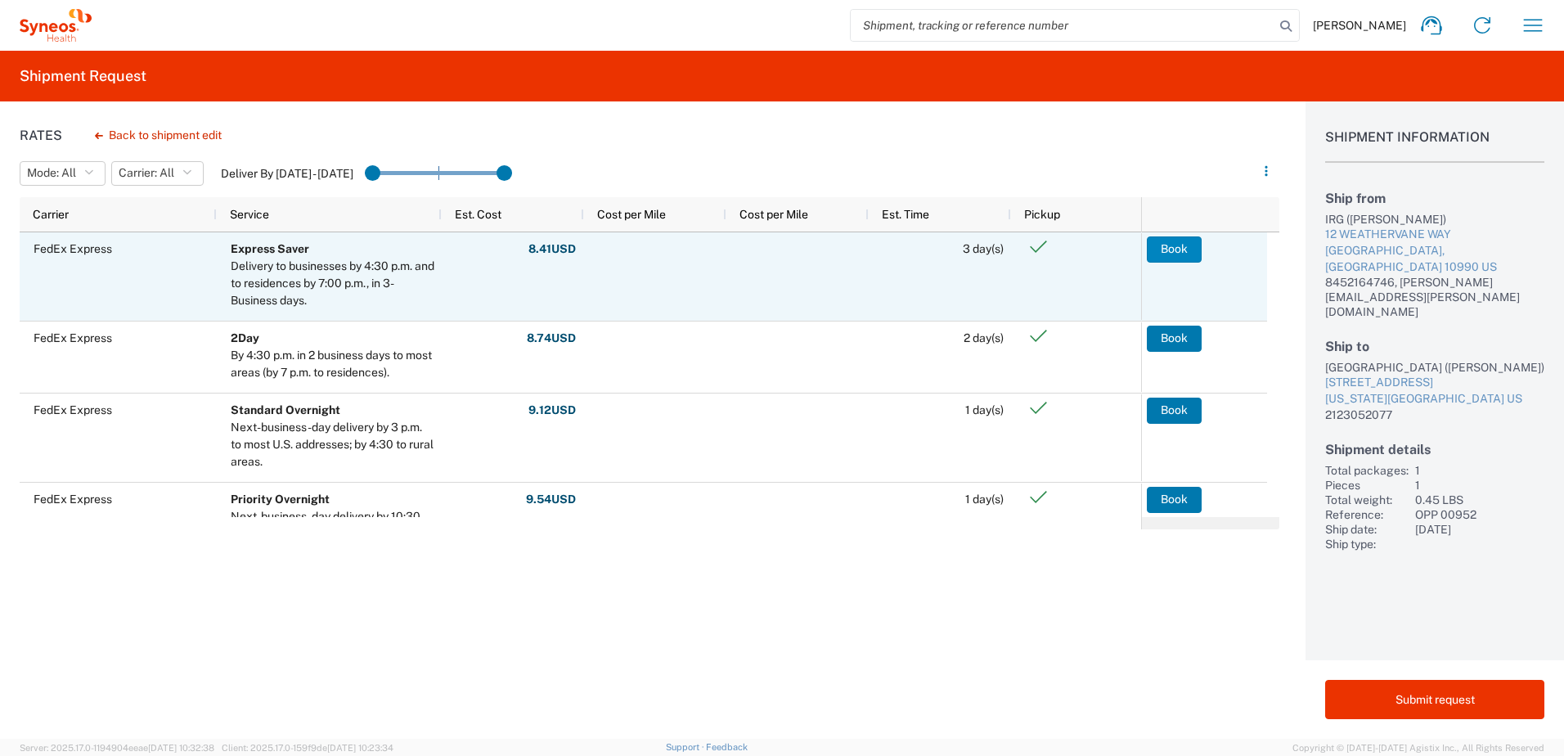
click at [1177, 247] on button "Book" at bounding box center [1174, 249] width 55 height 26
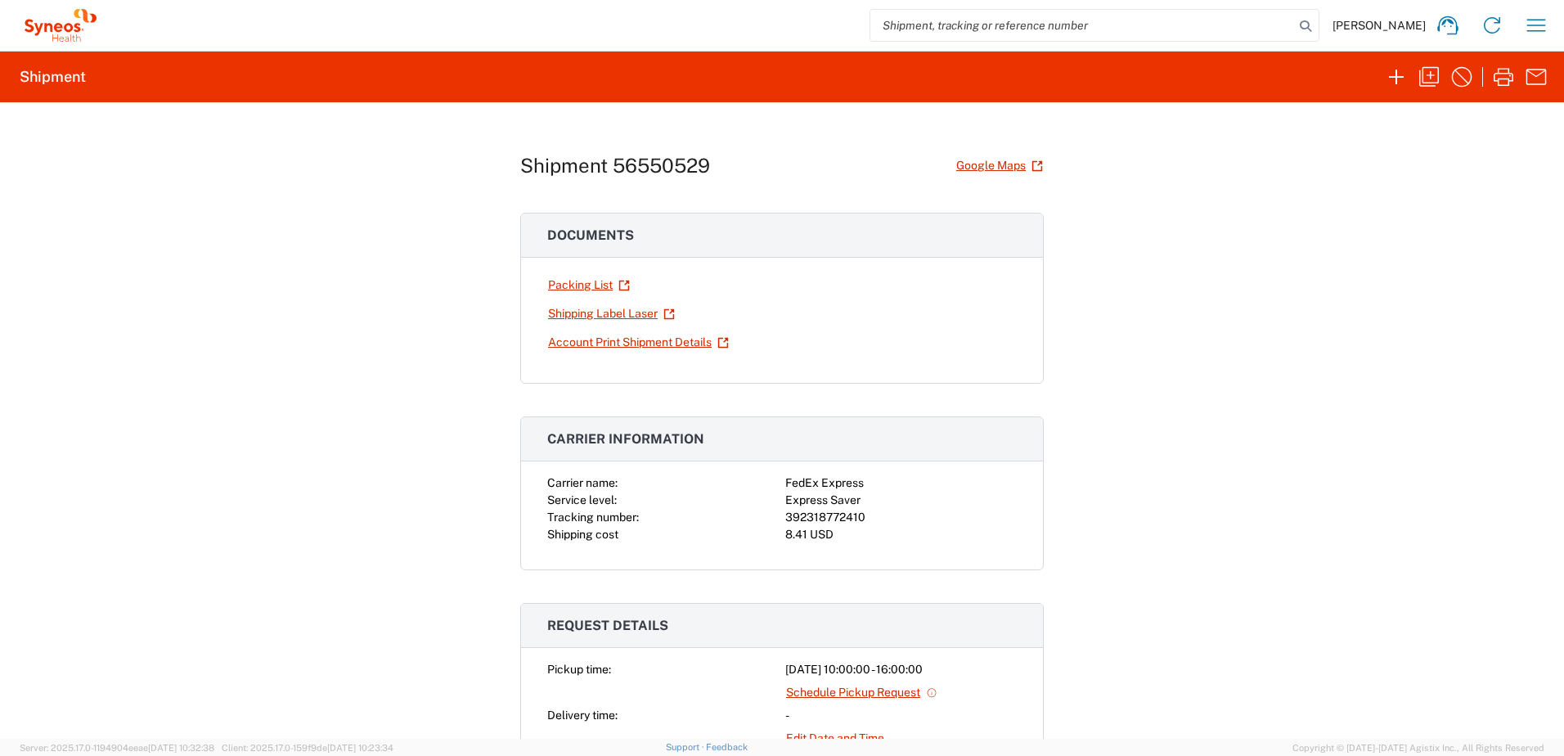
drag, startPoint x: 731, startPoint y: 247, endPoint x: 1004, endPoint y: 296, distance: 276.9
click at [731, 247] on h3 "Documents" at bounding box center [782, 236] width 522 height 44
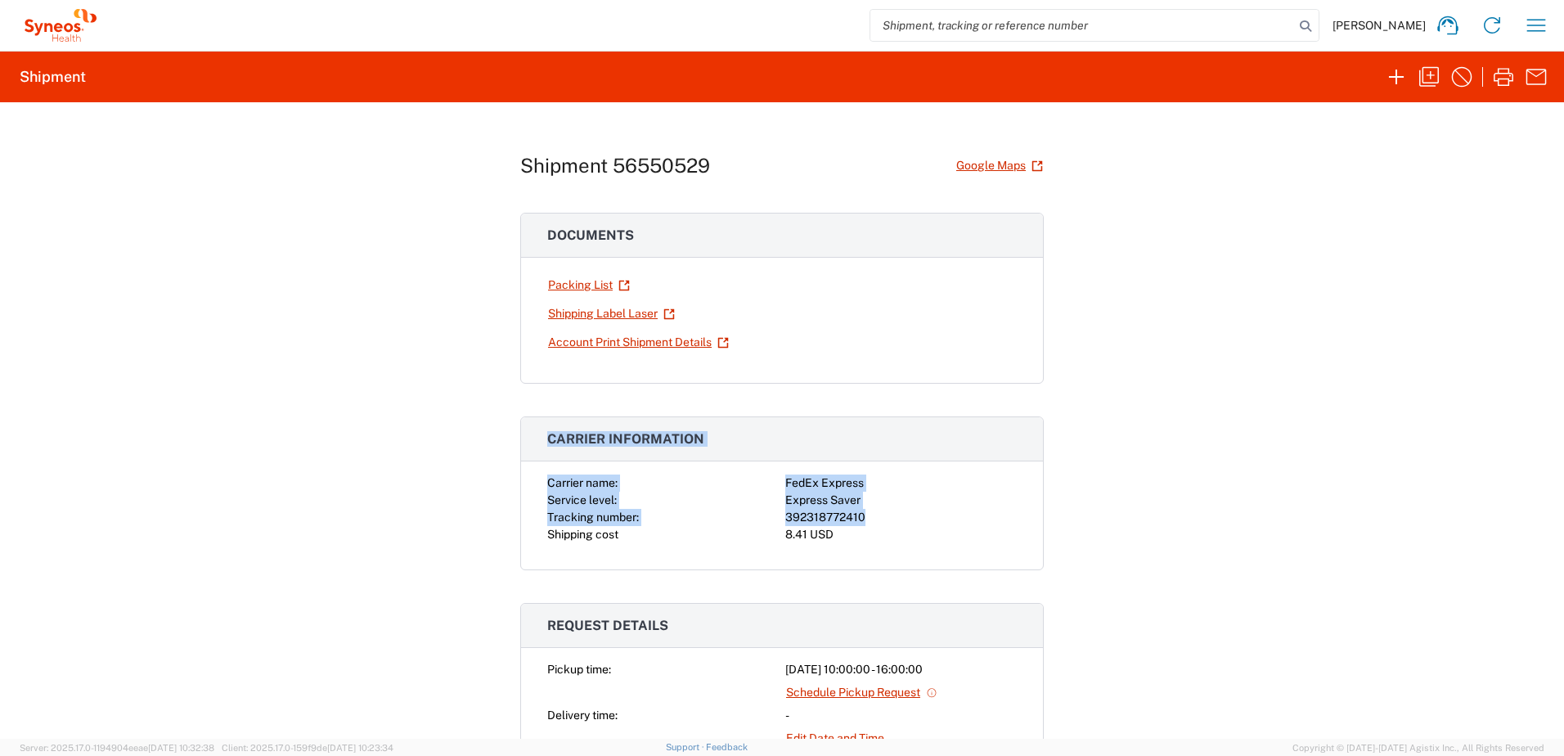
drag, startPoint x: 1189, startPoint y: 204, endPoint x: 1416, endPoint y: 518, distance: 387.4
click at [1416, 518] on div "Shipment 56550529 Google Maps Documents Packing List Shipping Label Laser Accou…" at bounding box center [782, 420] width 1564 height 637
click at [692, 291] on div "Packing List" at bounding box center [663, 285] width 232 height 29
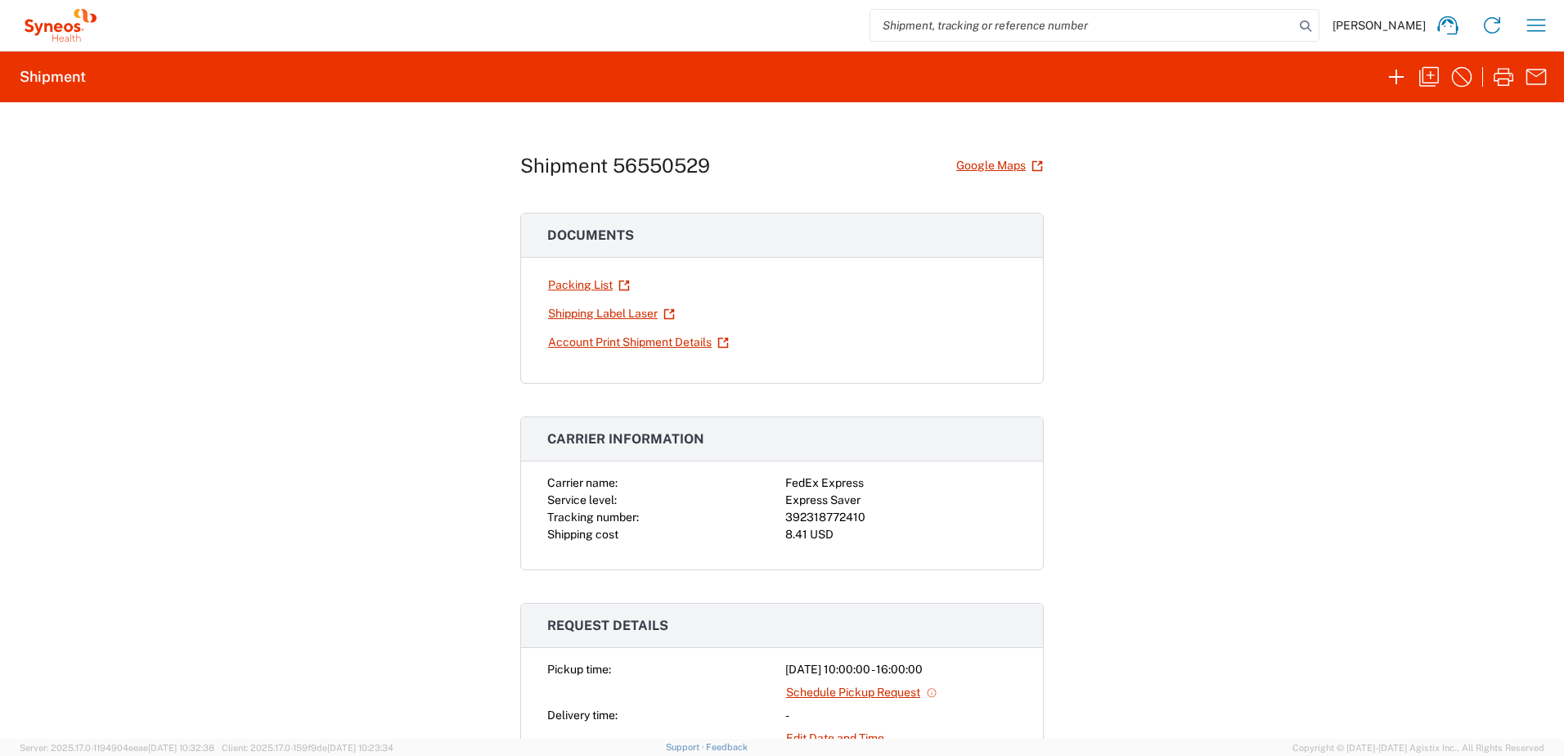
click at [16, 178] on div "Shipment 56550529 Google Maps Documents Packing List Shipping Label Laser Accou…" at bounding box center [782, 420] width 1564 height 637
drag, startPoint x: 407, startPoint y: 346, endPoint x: 403, endPoint y: 301, distance: 45.2
click at [408, 336] on div "Shipment 56550529 Google Maps Documents Packing List Shipping Label Laser Accou…" at bounding box center [782, 420] width 1564 height 637
click at [247, 162] on div "Shipment 56550529 Google Maps Documents Packing List Shipping Label Laser Accou…" at bounding box center [782, 420] width 1564 height 637
drag, startPoint x: 270, startPoint y: 400, endPoint x: 309, endPoint y: 400, distance: 39.3
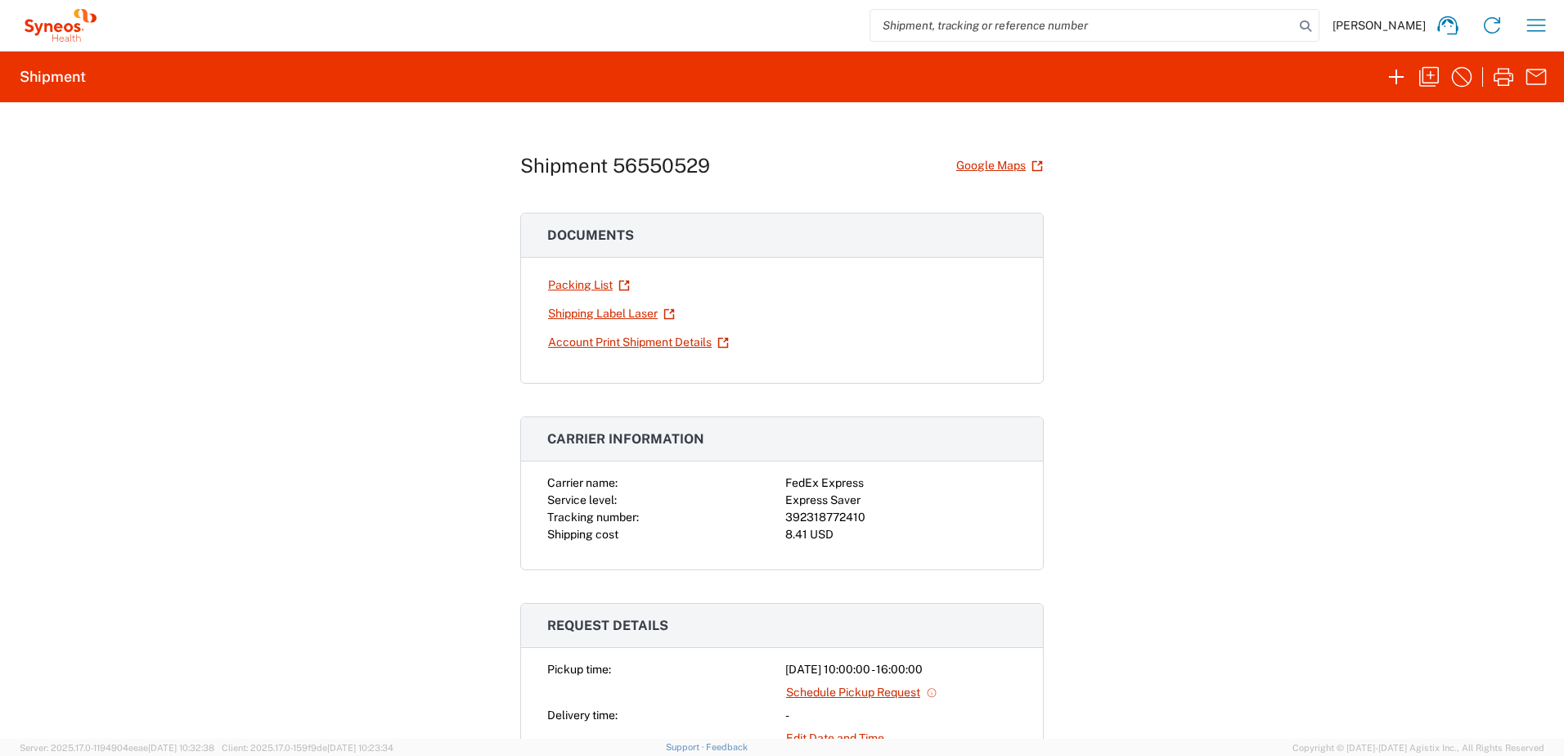
click at [270, 399] on div "Shipment 56550529 Google Maps Documents Packing List Shipping Label Laser Accou…" at bounding box center [782, 420] width 1564 height 637
